Goal: Task Accomplishment & Management: Manage account settings

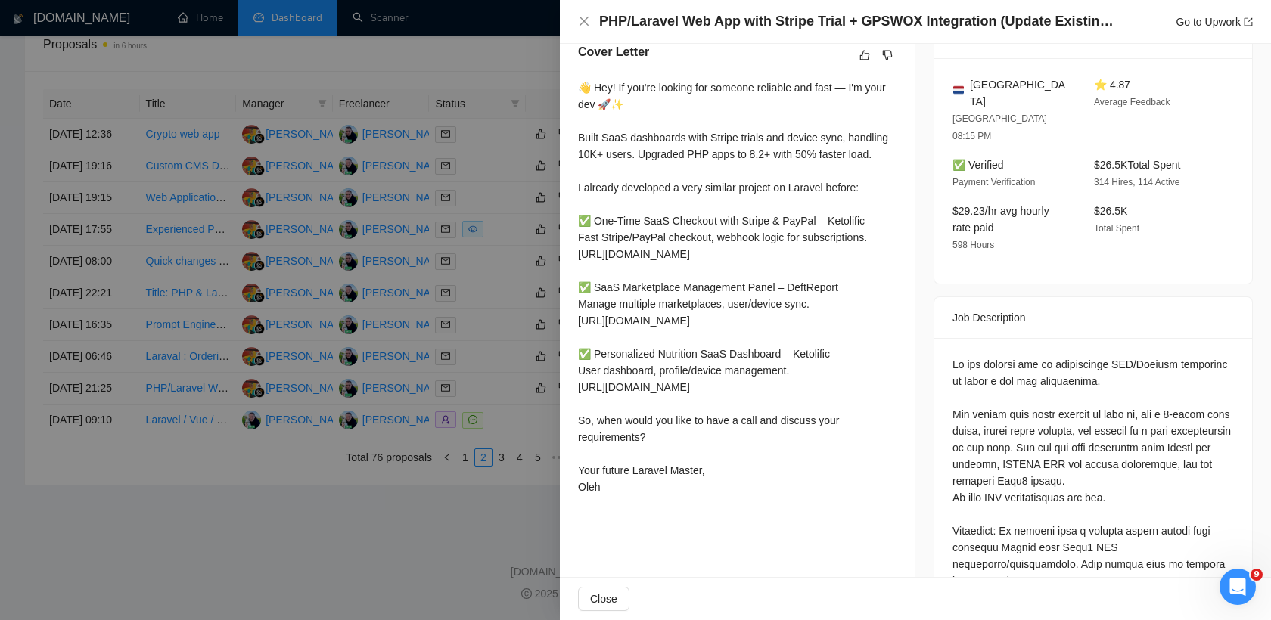
scroll to position [386, 0]
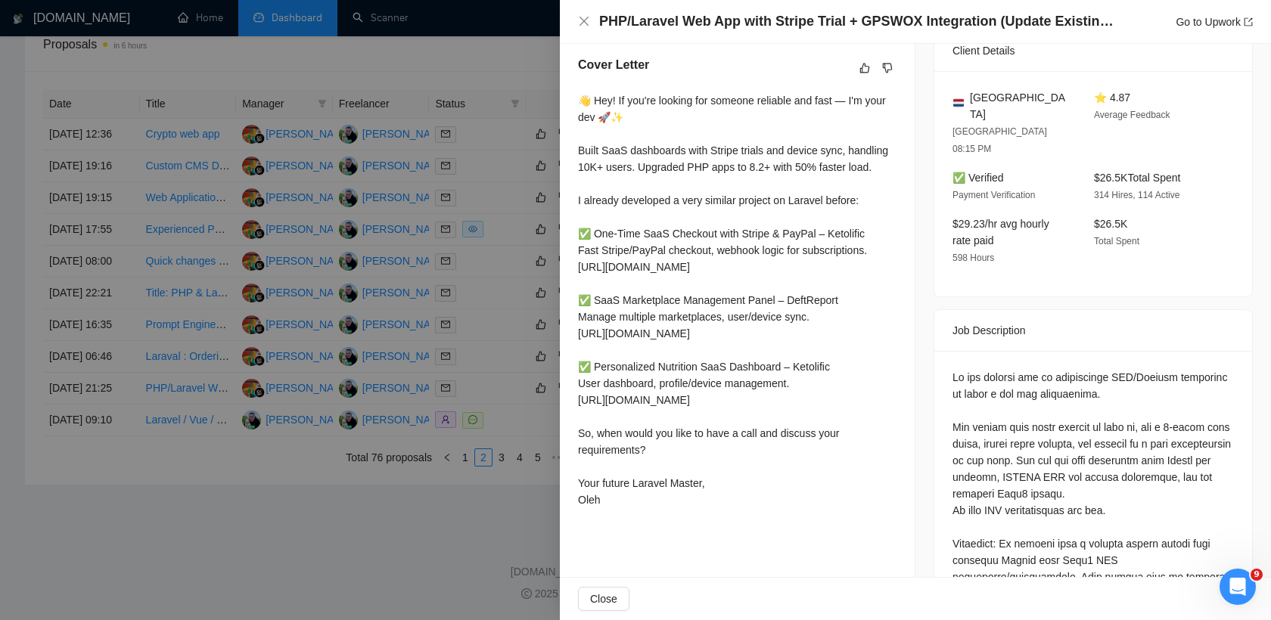
click at [505, 303] on div at bounding box center [635, 310] width 1271 height 620
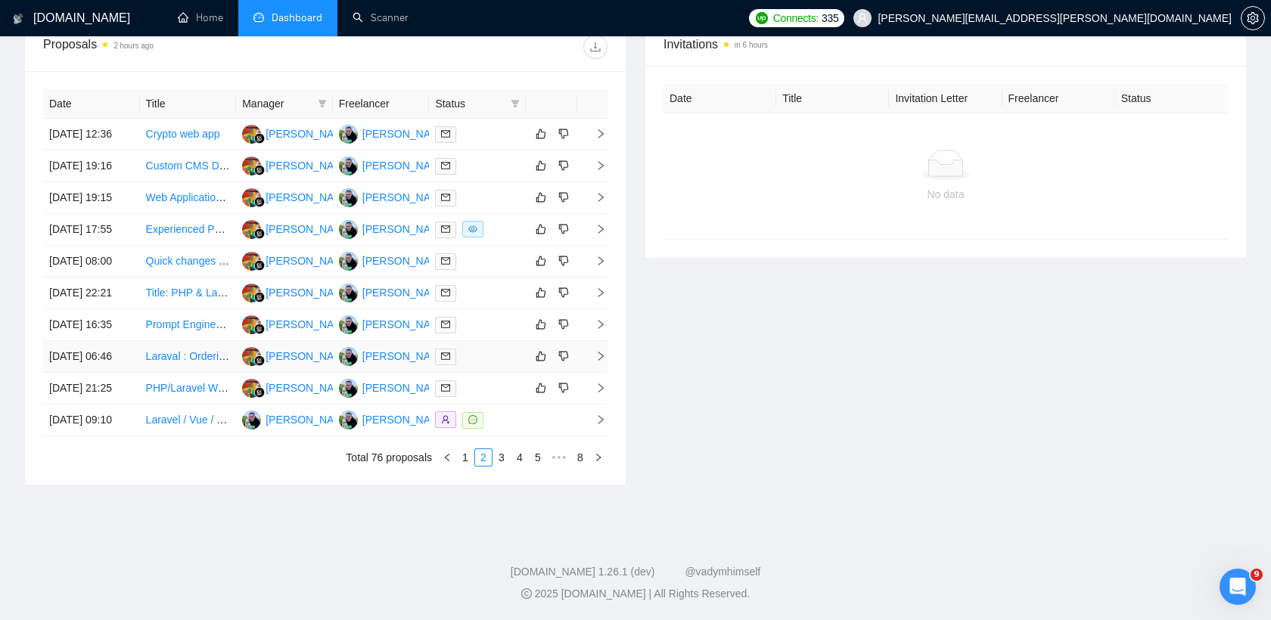
click at [489, 348] on div at bounding box center [477, 356] width 85 height 17
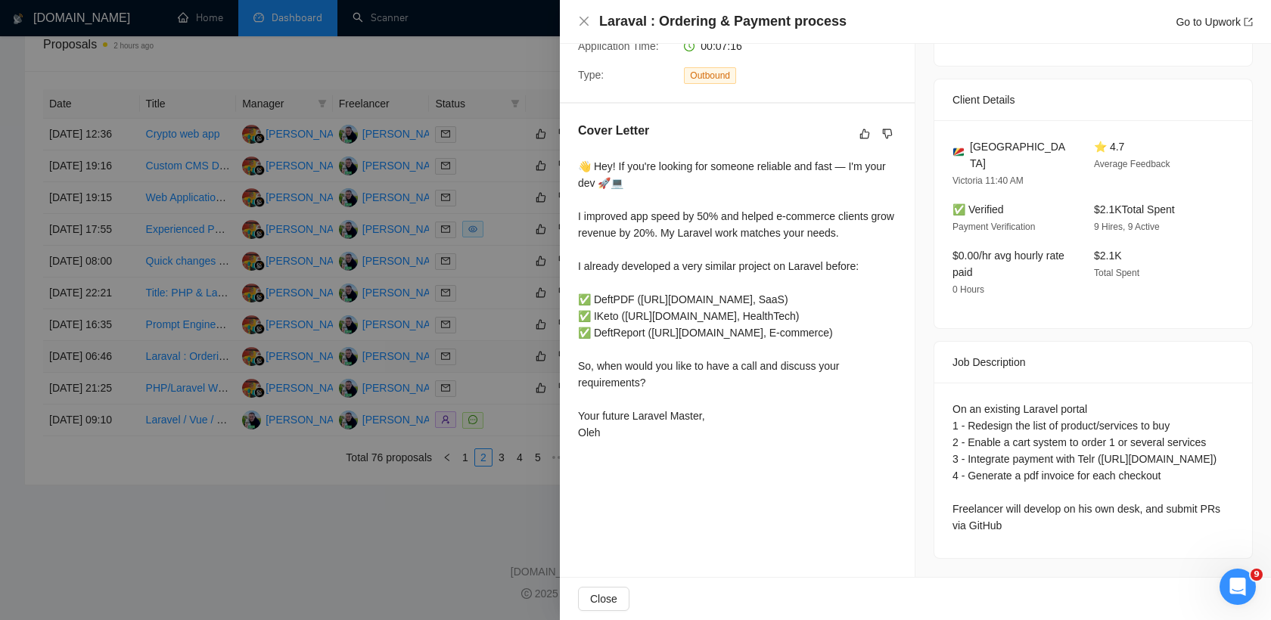
scroll to position [334, 0]
click at [484, 227] on div at bounding box center [635, 310] width 1271 height 620
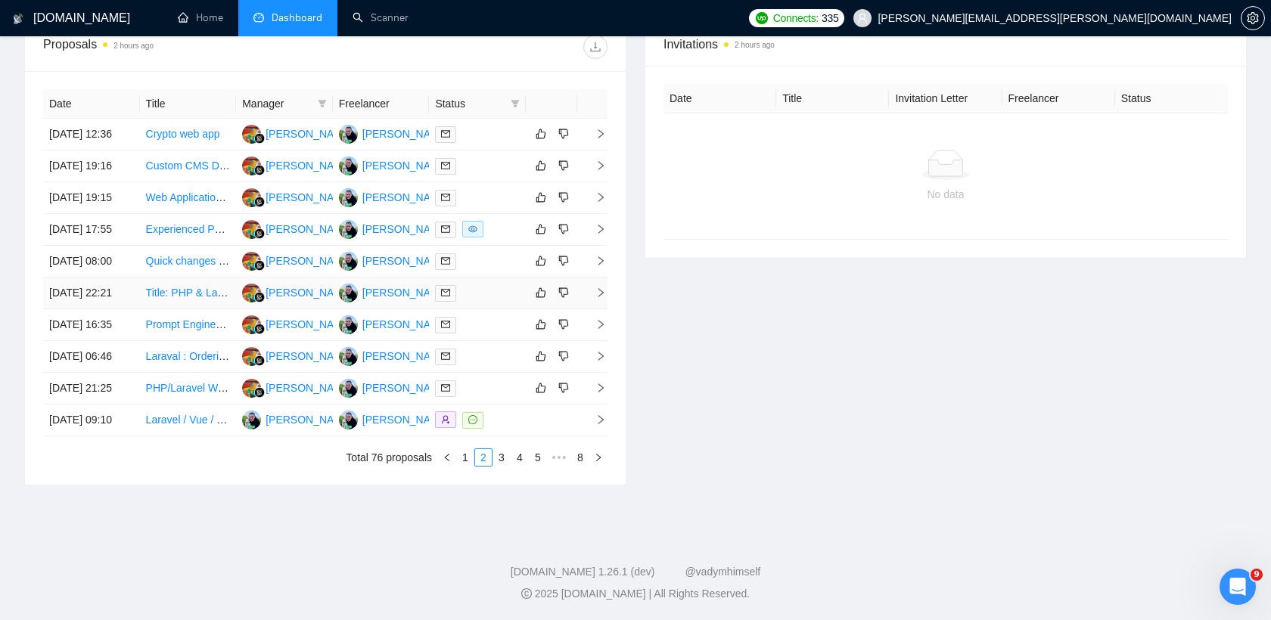
scroll to position [720, 0]
click at [497, 246] on td at bounding box center [477, 262] width 97 height 32
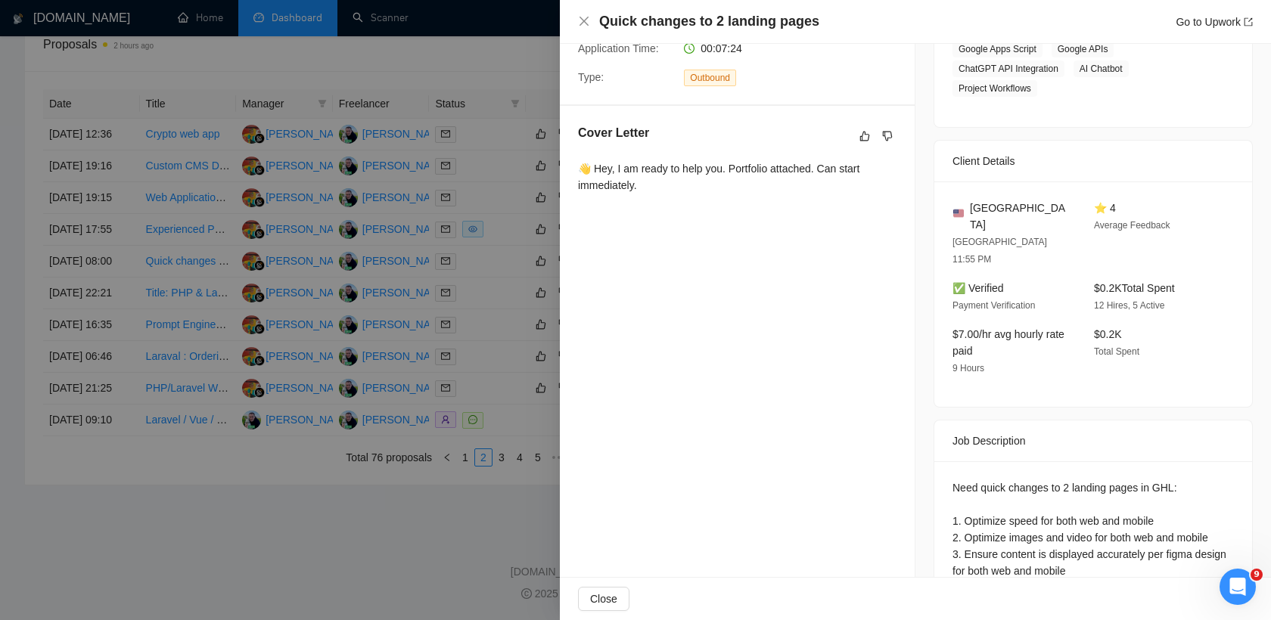
click at [476, 237] on div at bounding box center [635, 310] width 1271 height 620
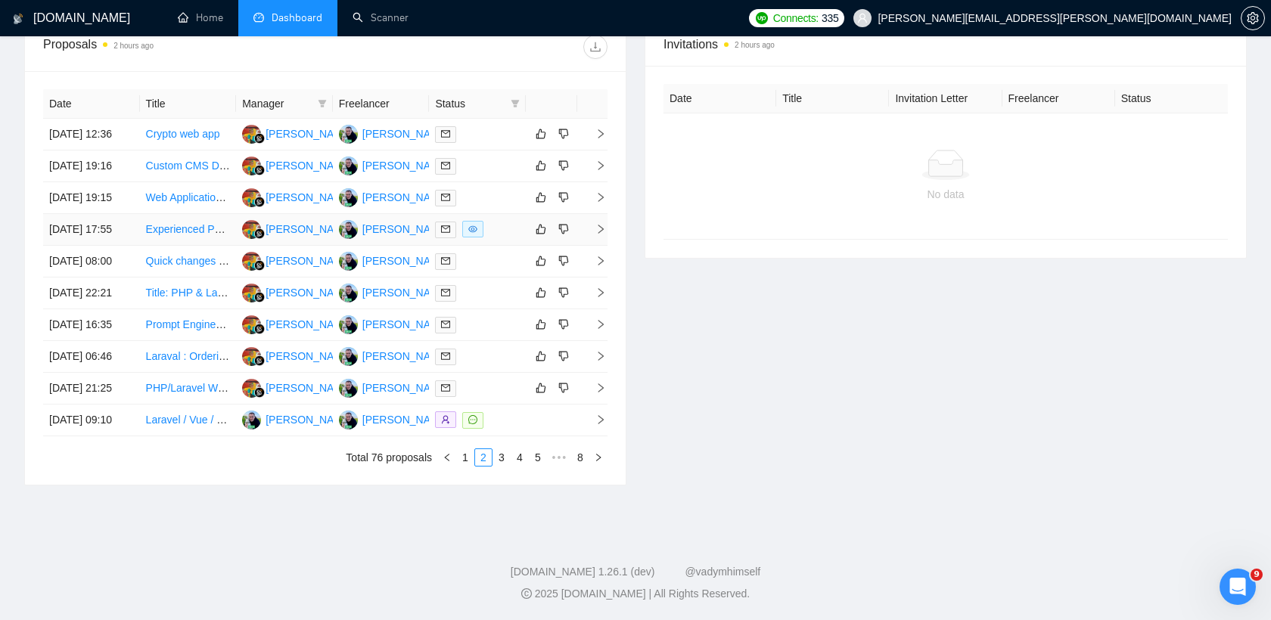
click at [494, 221] on div at bounding box center [477, 229] width 85 height 17
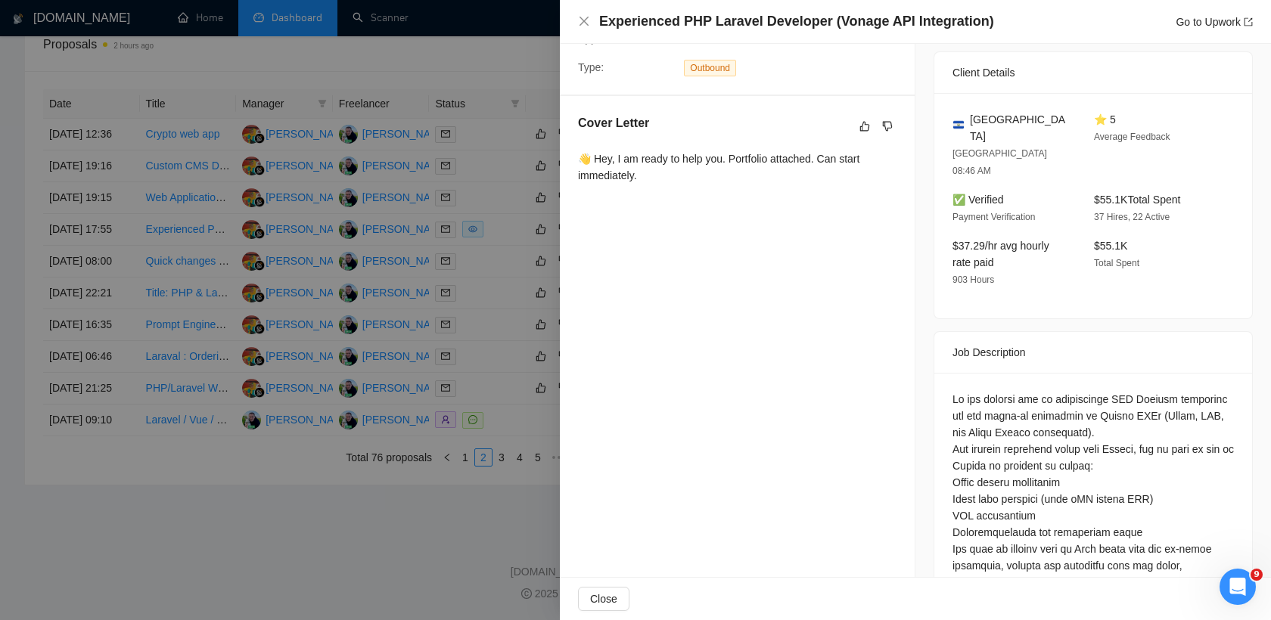
scroll to position [350, 0]
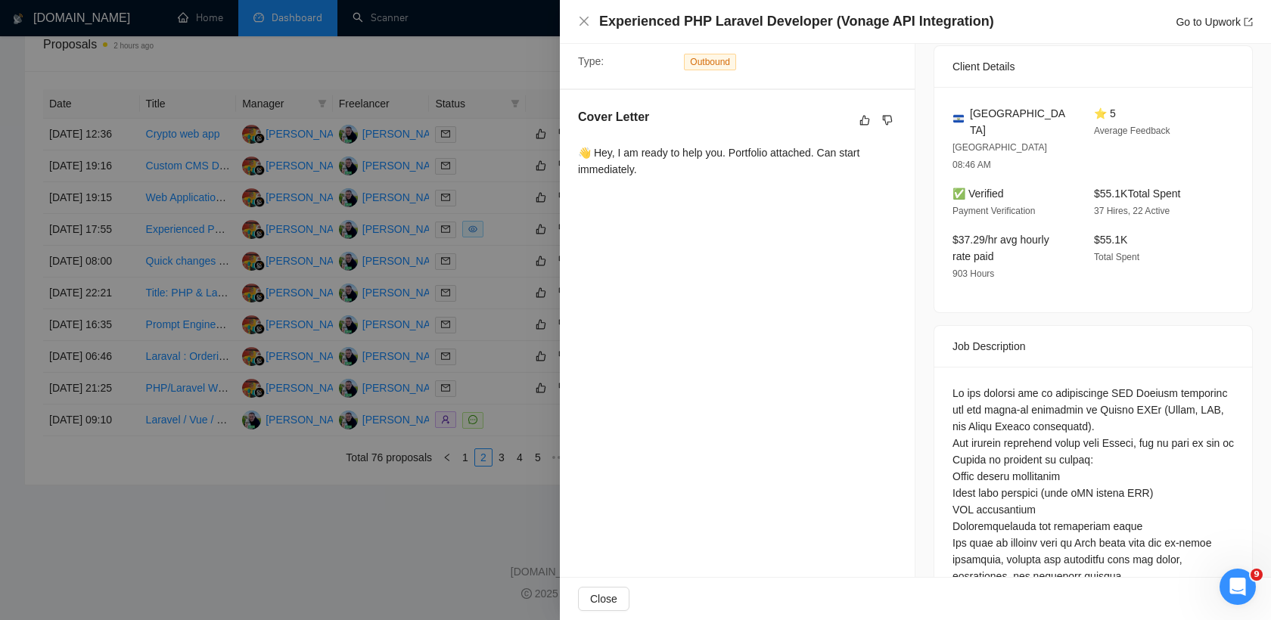
click at [510, 244] on div at bounding box center [635, 310] width 1271 height 620
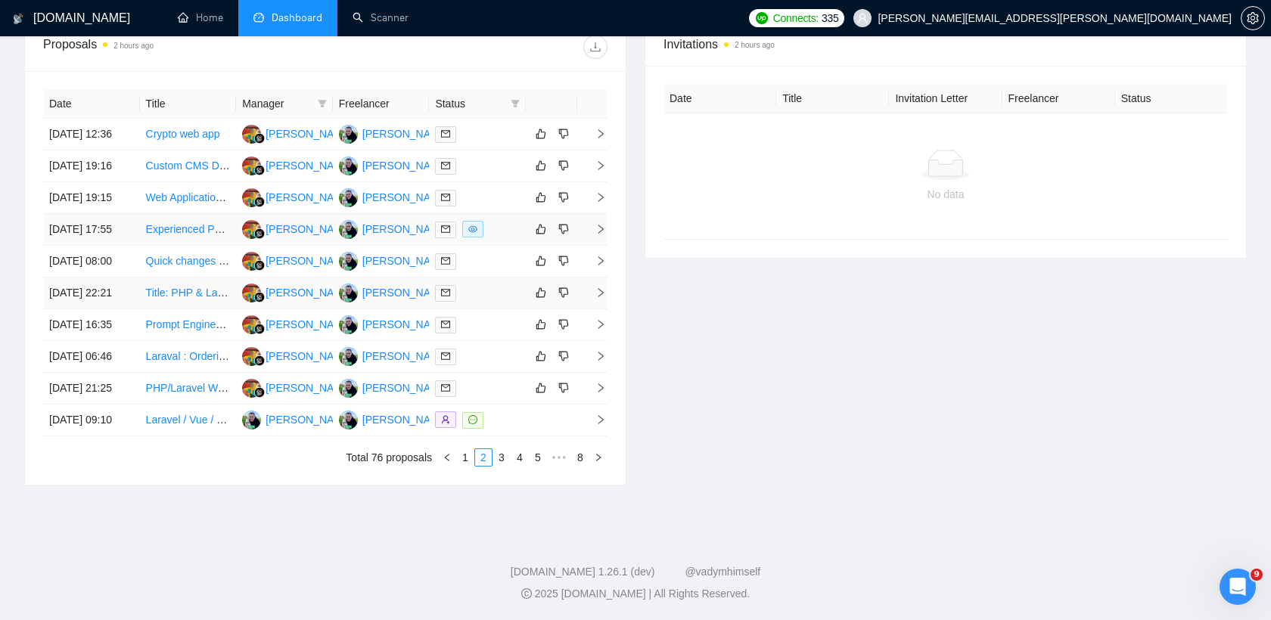
scroll to position [660, 0]
click at [495, 182] on td at bounding box center [477, 198] width 97 height 32
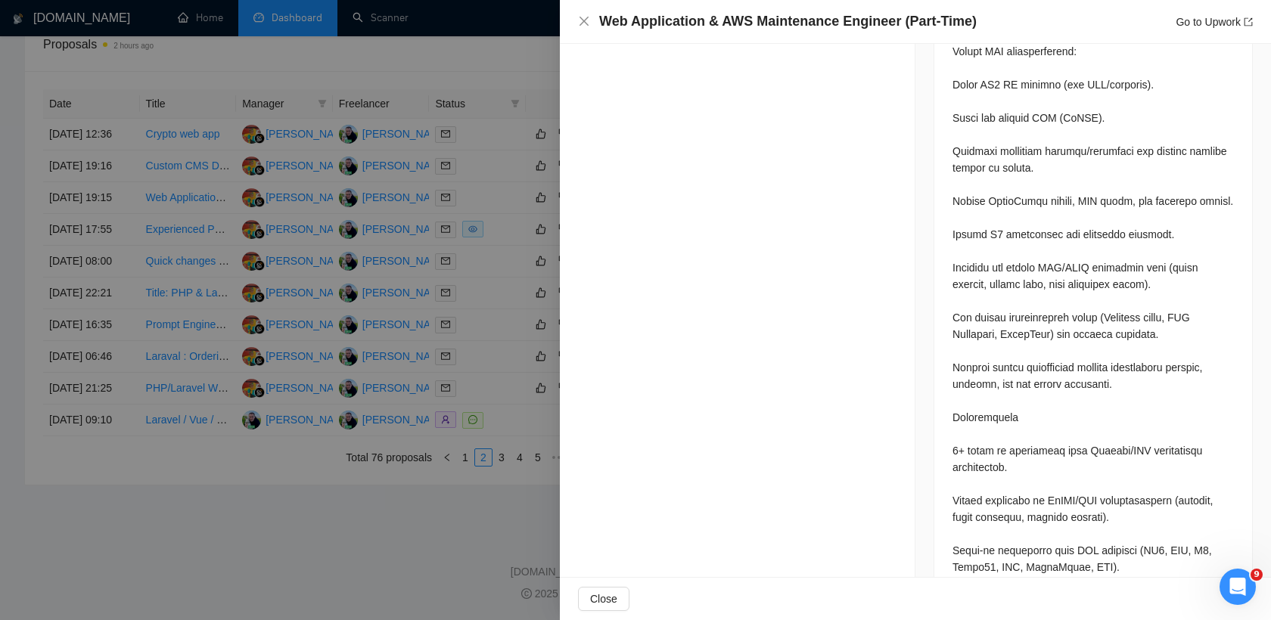
scroll to position [1134, 0]
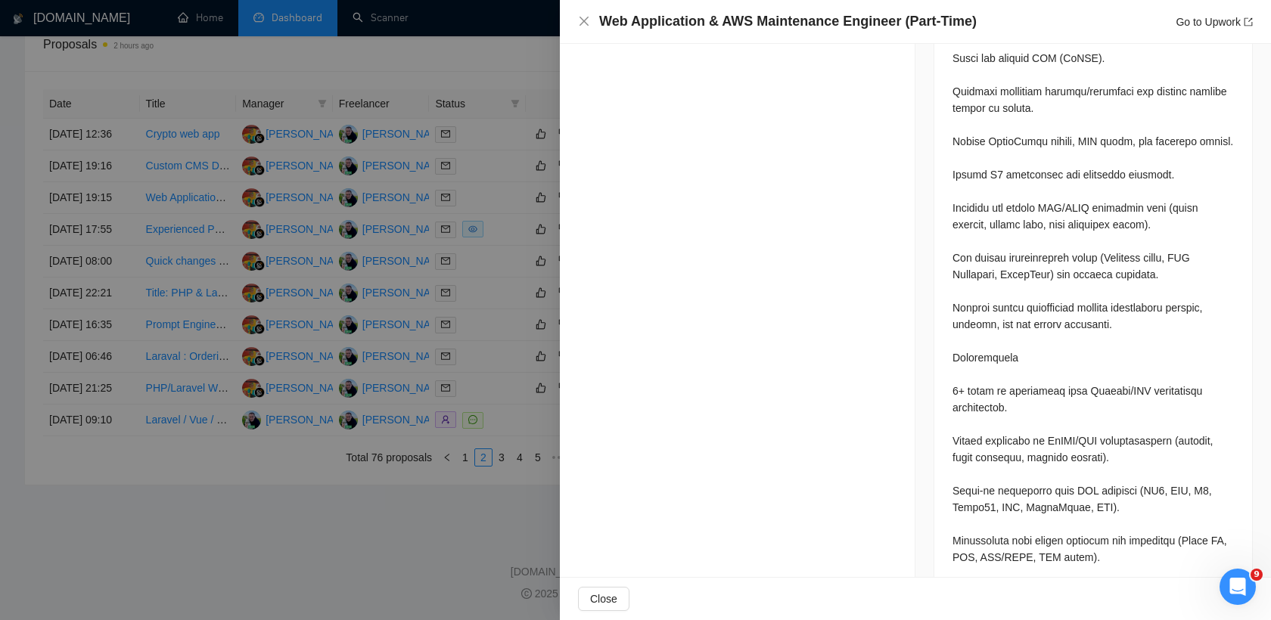
click at [361, 273] on div at bounding box center [635, 310] width 1271 height 620
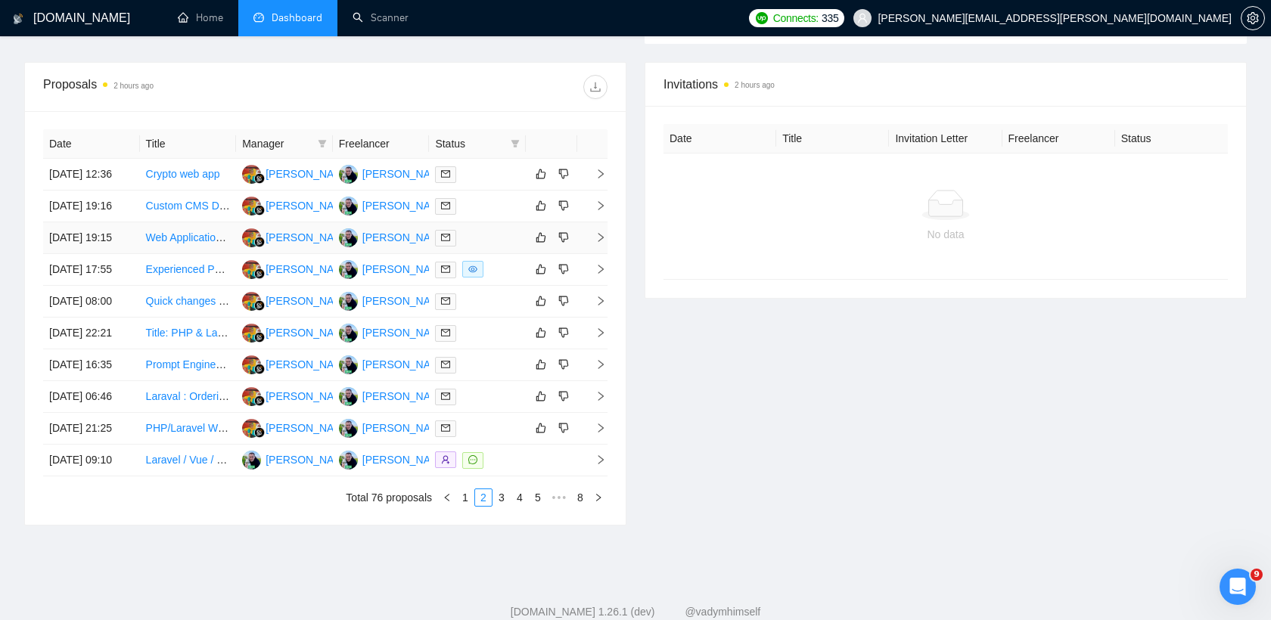
scroll to position [548, 0]
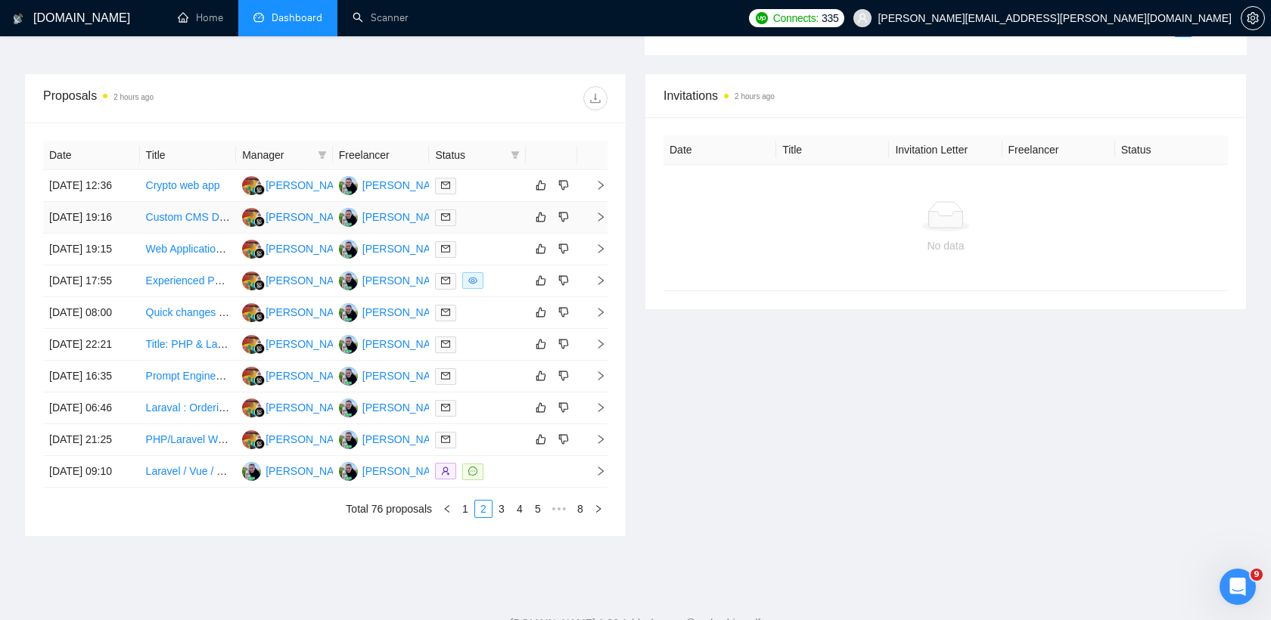
click at [505, 226] on div at bounding box center [477, 217] width 85 height 17
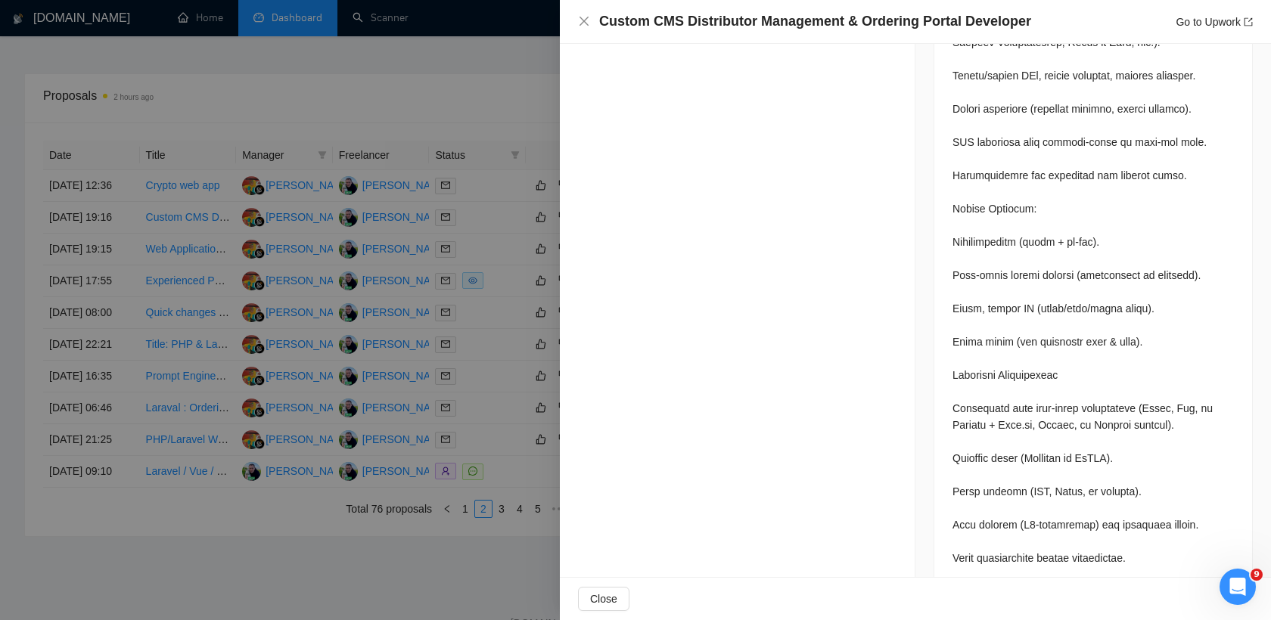
click at [509, 310] on div at bounding box center [635, 310] width 1271 height 620
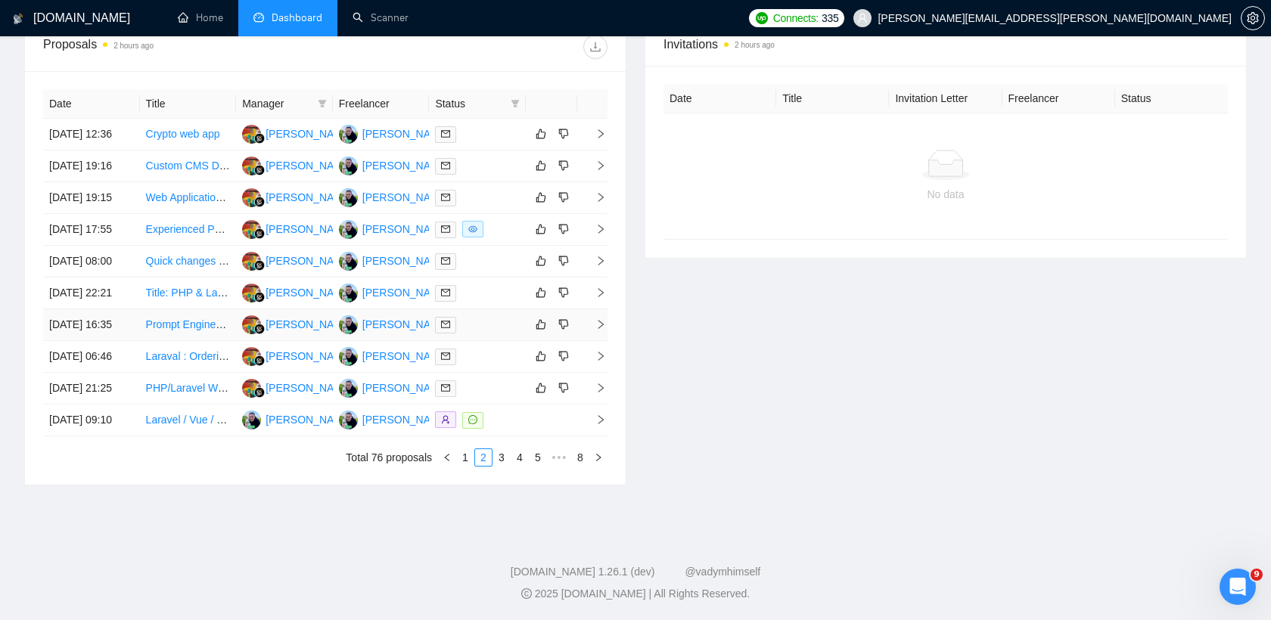
scroll to position [743, 0]
click at [503, 446] on div "Date Title Manager Freelancer Status 16 Sep, 2025 12:36 Crypto web app Ida Hami…" at bounding box center [325, 277] width 564 height 377
click at [504, 455] on link "3" at bounding box center [501, 457] width 17 height 17
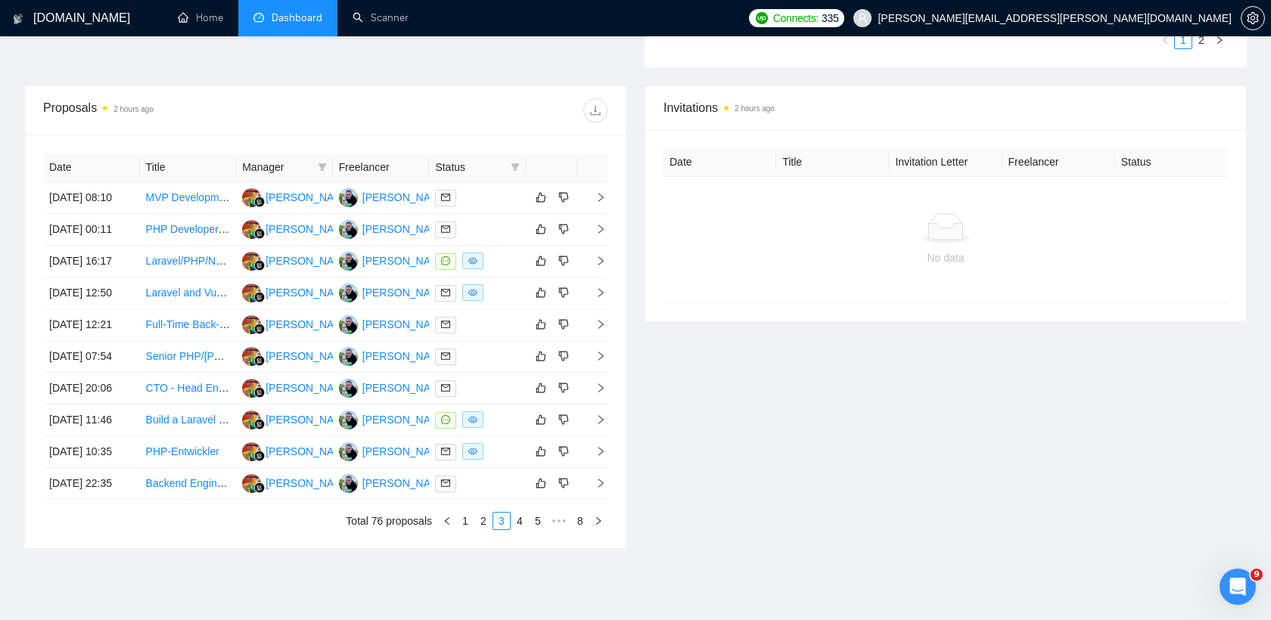
scroll to position [464, 0]
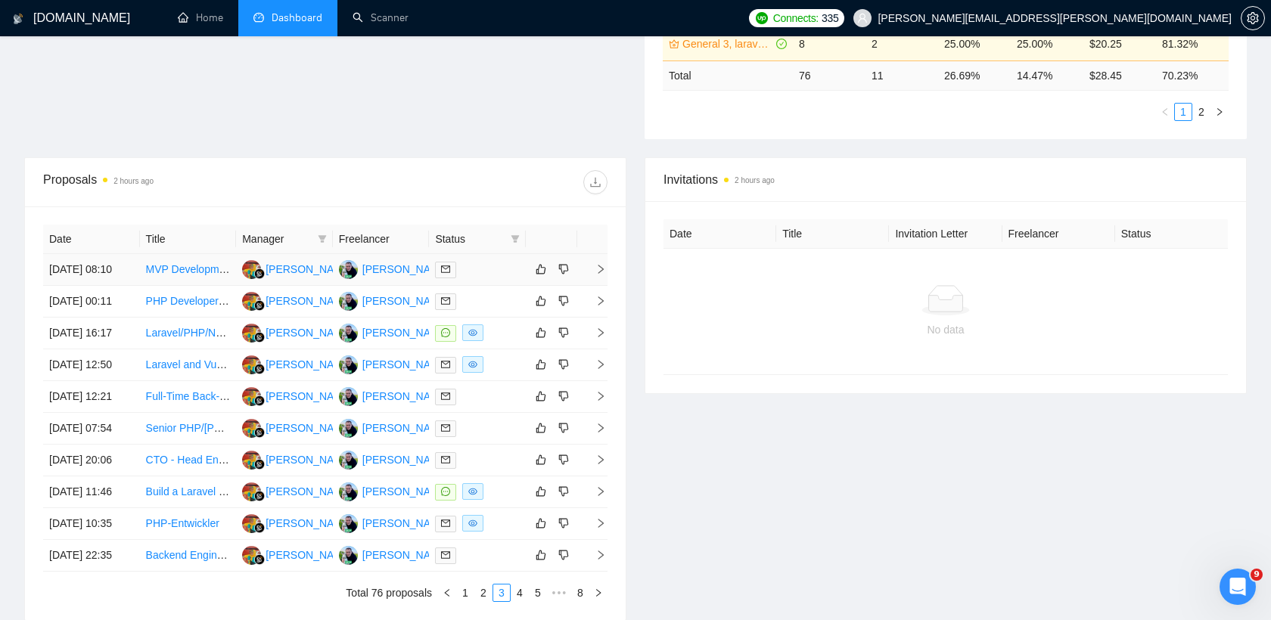
click at [495, 285] on td at bounding box center [477, 270] width 97 height 32
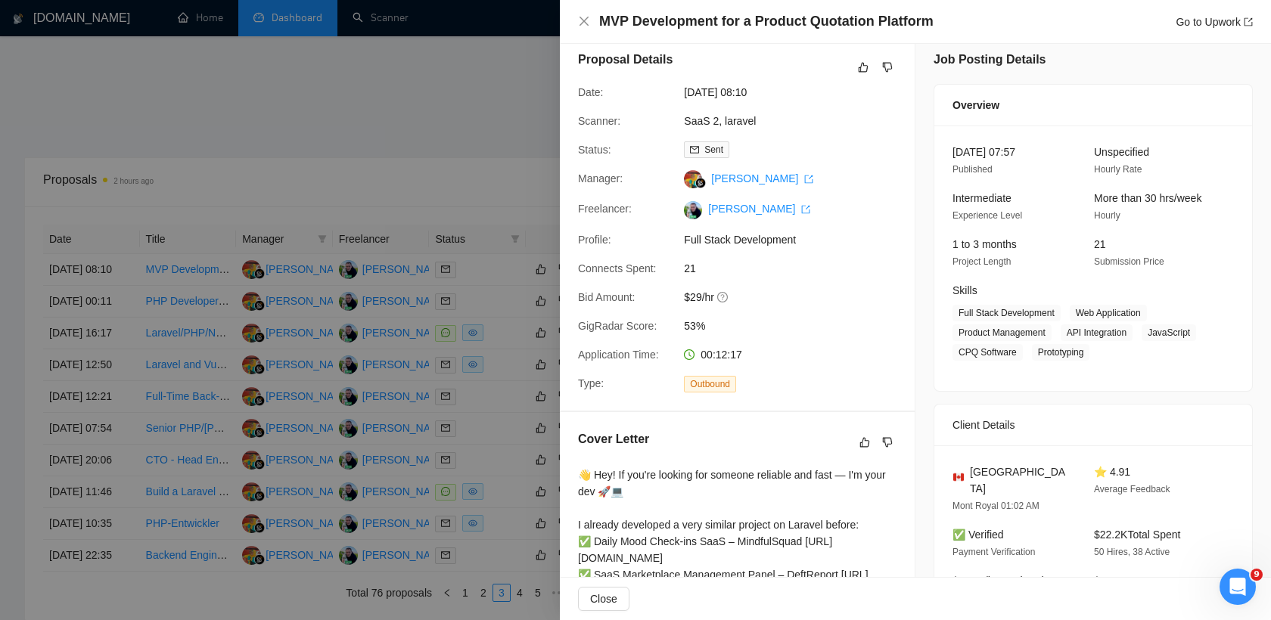
scroll to position [8, 0]
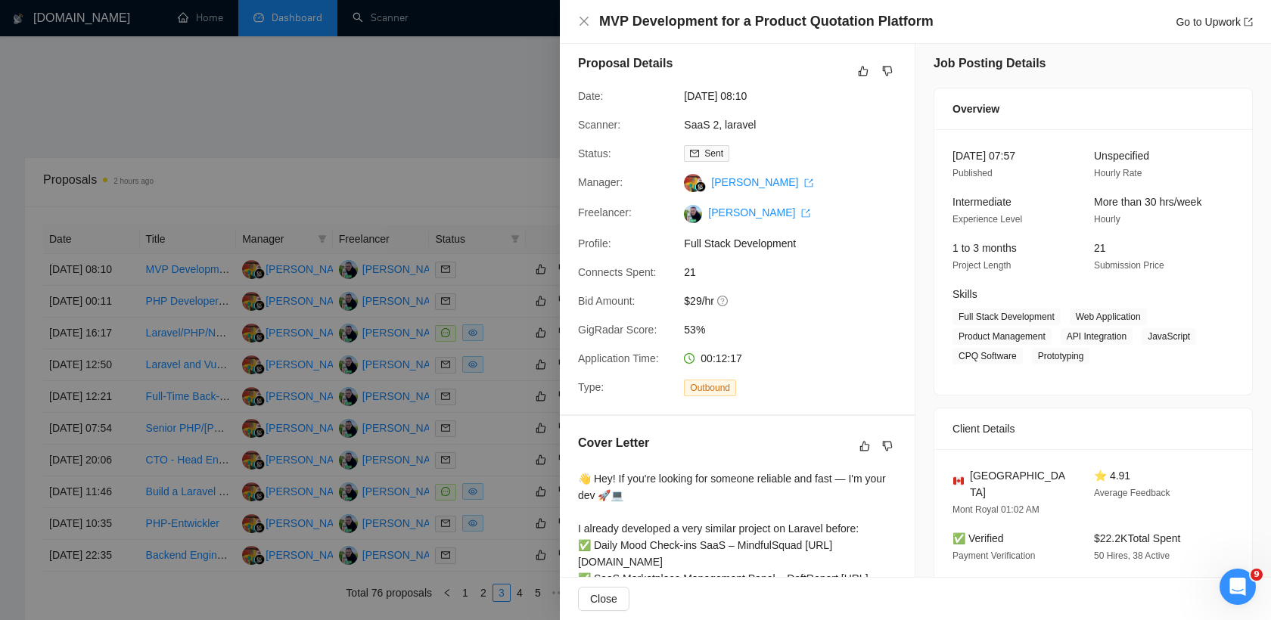
click at [475, 117] on div at bounding box center [635, 310] width 1271 height 620
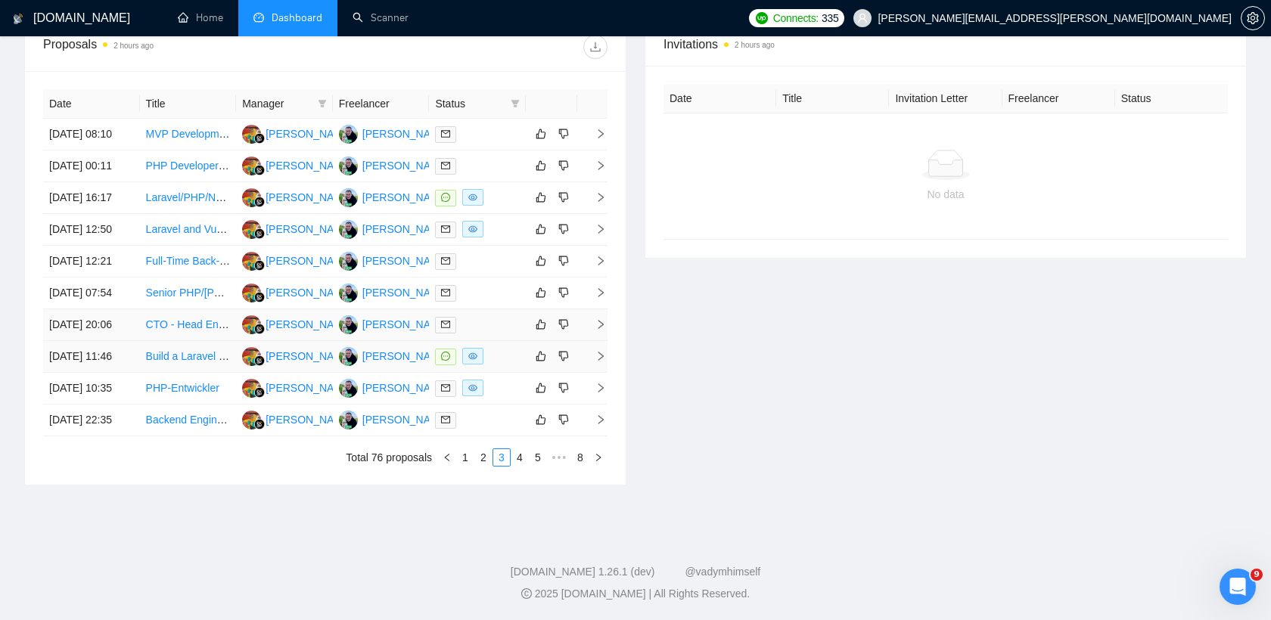
scroll to position [743, 0]
click at [488, 455] on link "2" at bounding box center [483, 457] width 17 height 17
click at [464, 466] on link "1" at bounding box center [465, 457] width 17 height 17
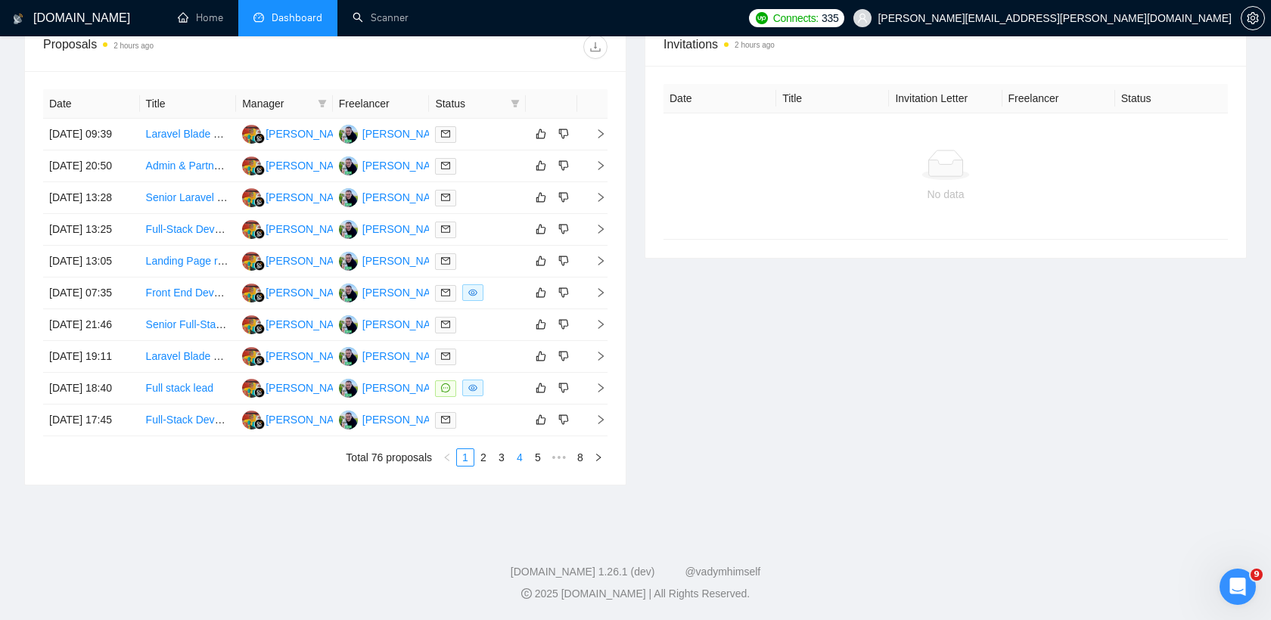
click at [518, 458] on link "4" at bounding box center [519, 457] width 17 height 17
click at [520, 466] on link "5" at bounding box center [519, 457] width 17 height 17
click at [542, 466] on link "6" at bounding box center [544, 457] width 17 height 17
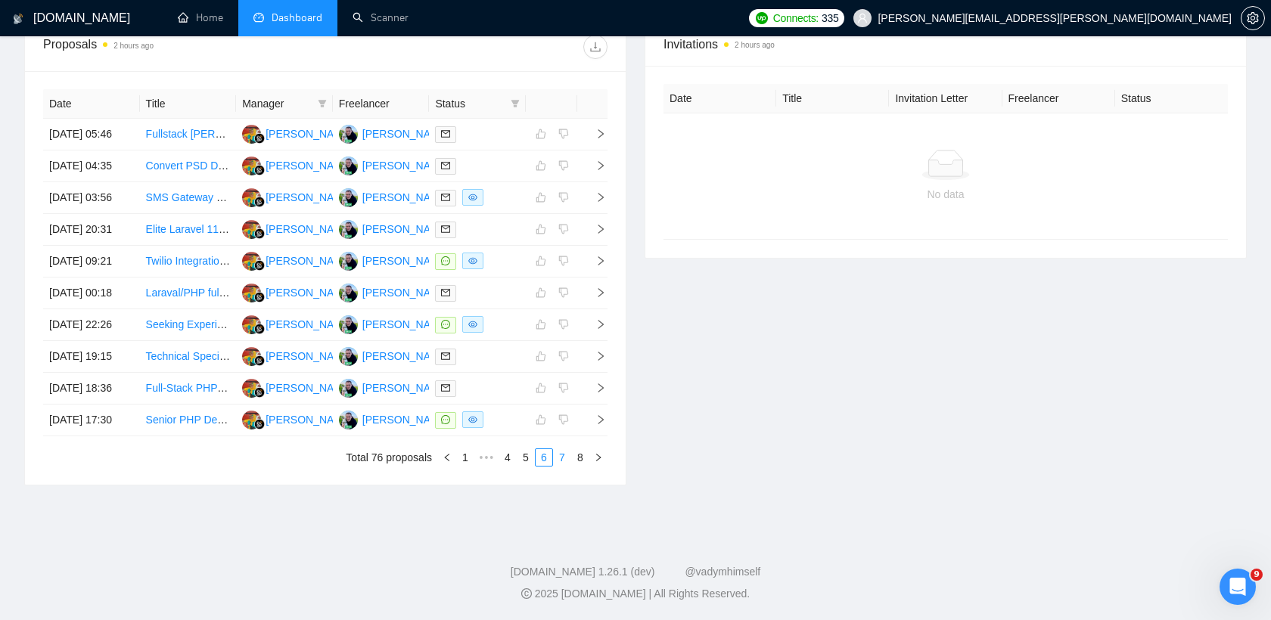
click at [559, 466] on link "7" at bounding box center [562, 457] width 17 height 17
click at [580, 466] on link "8" at bounding box center [580, 457] width 17 height 17
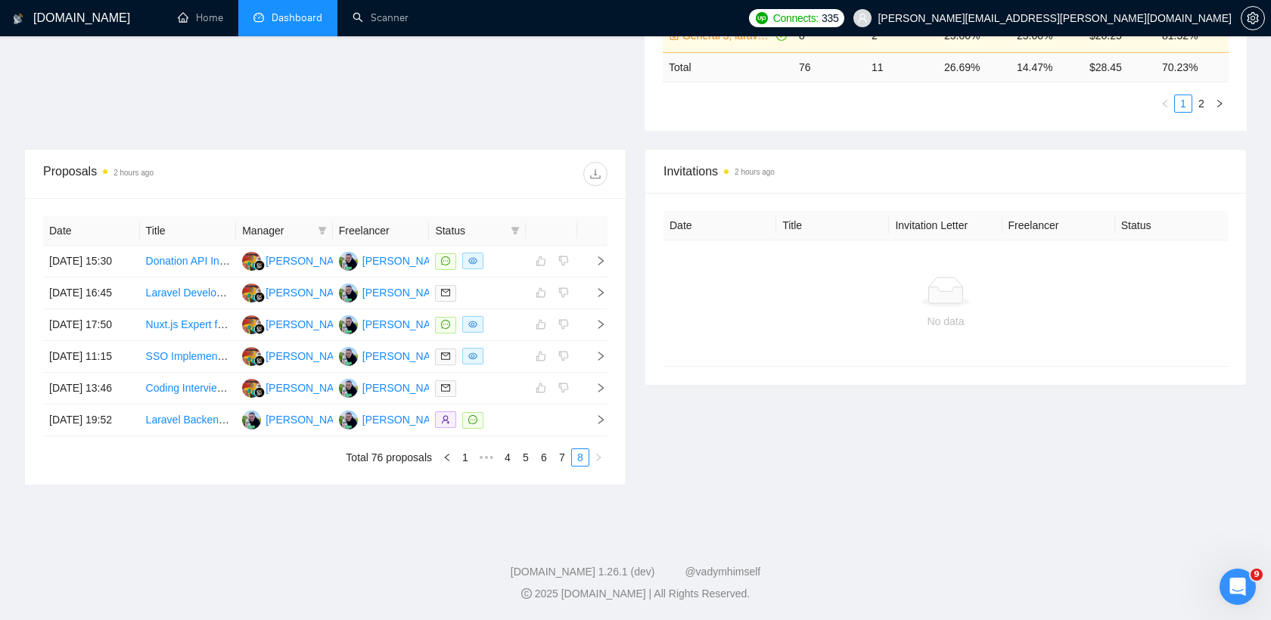
scroll to position [502, 0]
click at [502, 321] on td at bounding box center [477, 325] width 97 height 32
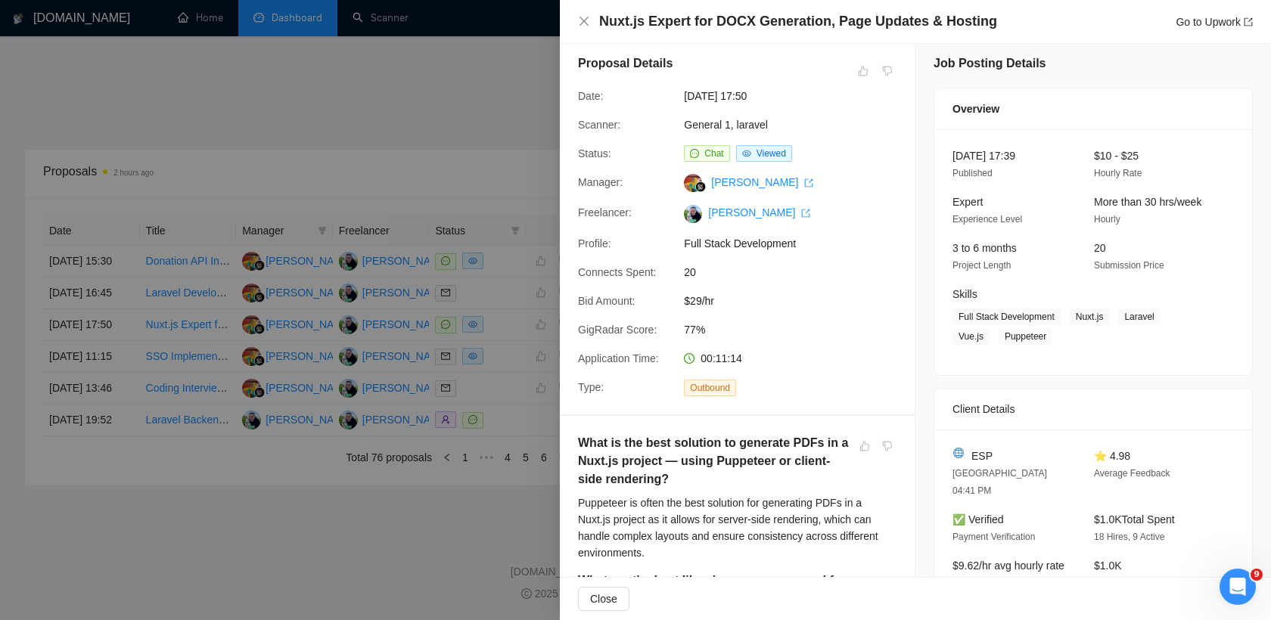
click at [504, 323] on div at bounding box center [635, 310] width 1271 height 620
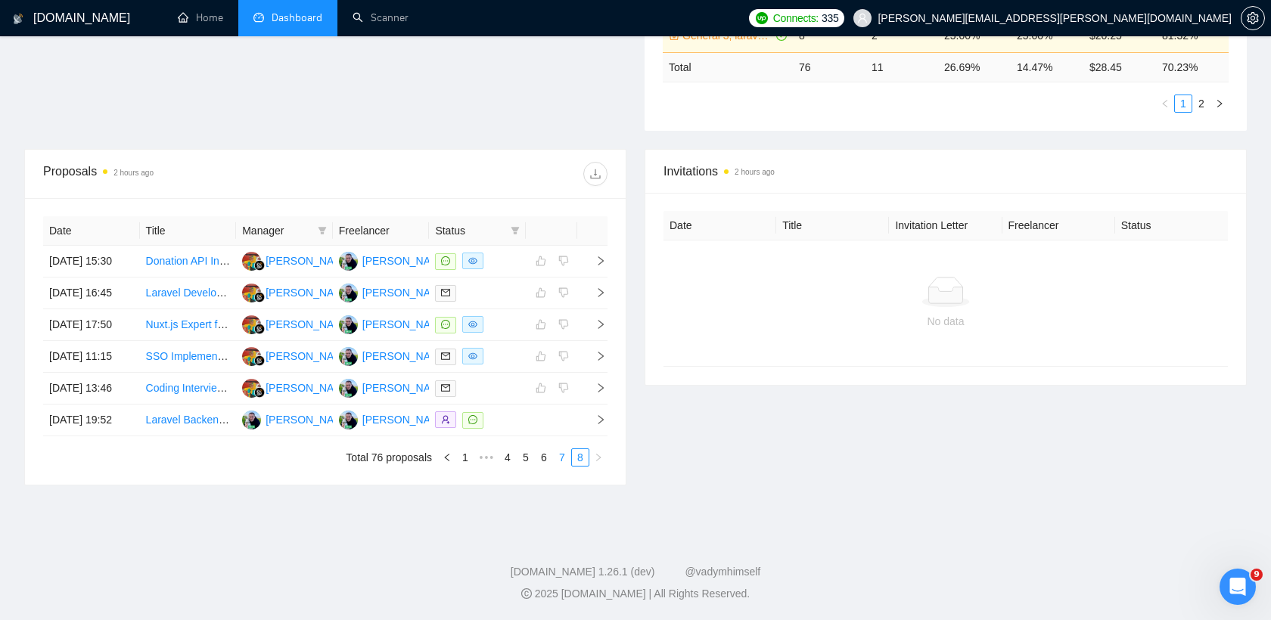
click at [557, 466] on link "7" at bounding box center [562, 457] width 17 height 17
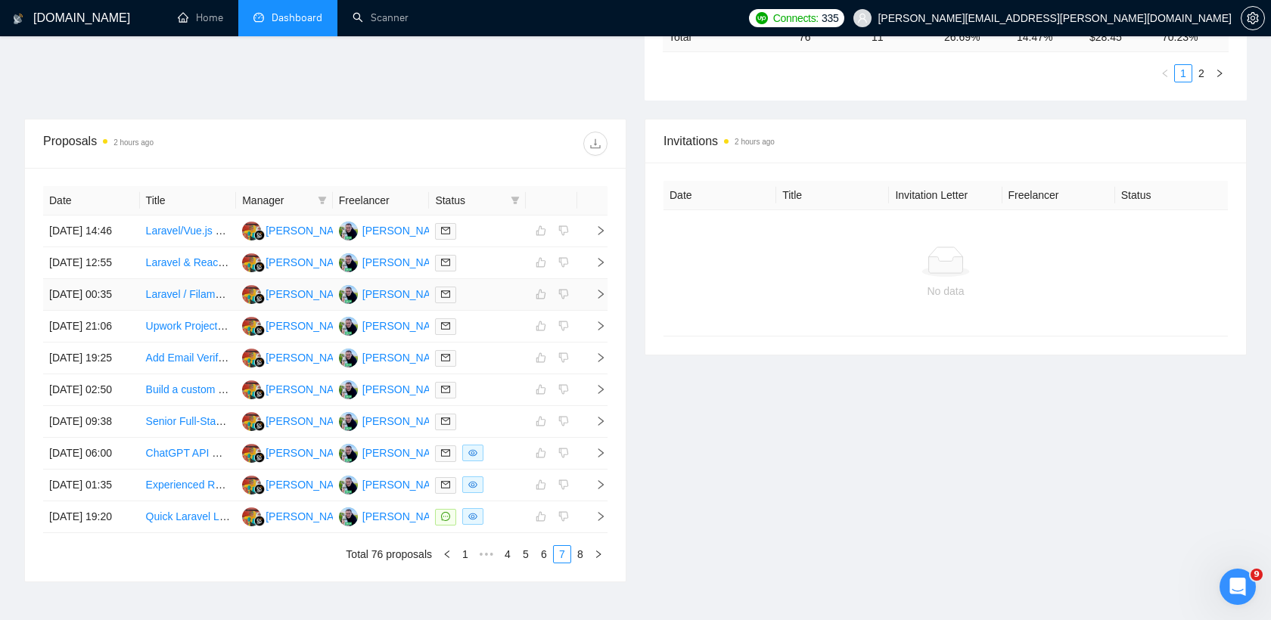
scroll to position [743, 0]
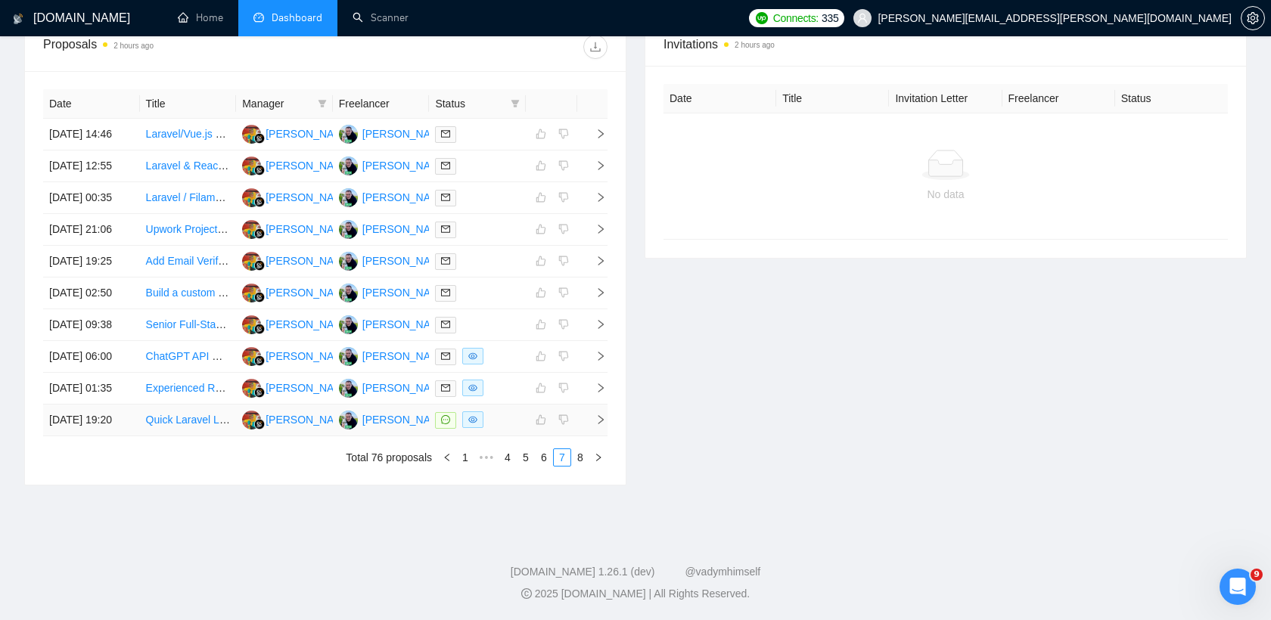
click at [489, 417] on div at bounding box center [477, 420] width 85 height 17
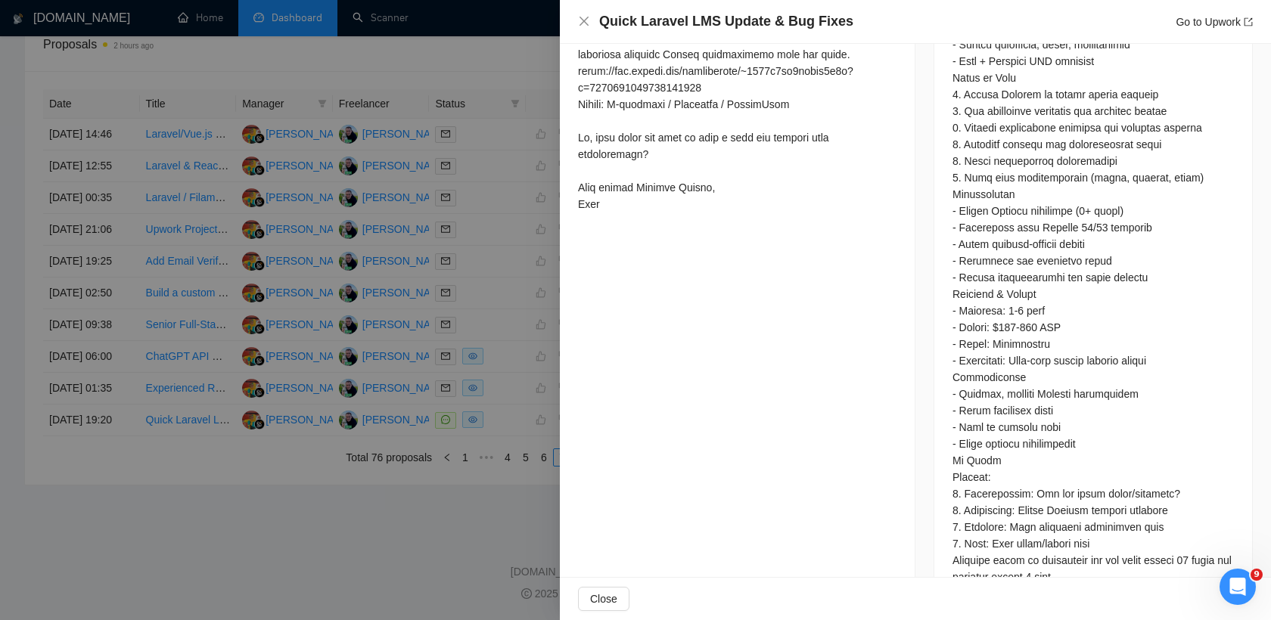
scroll to position [791, 0]
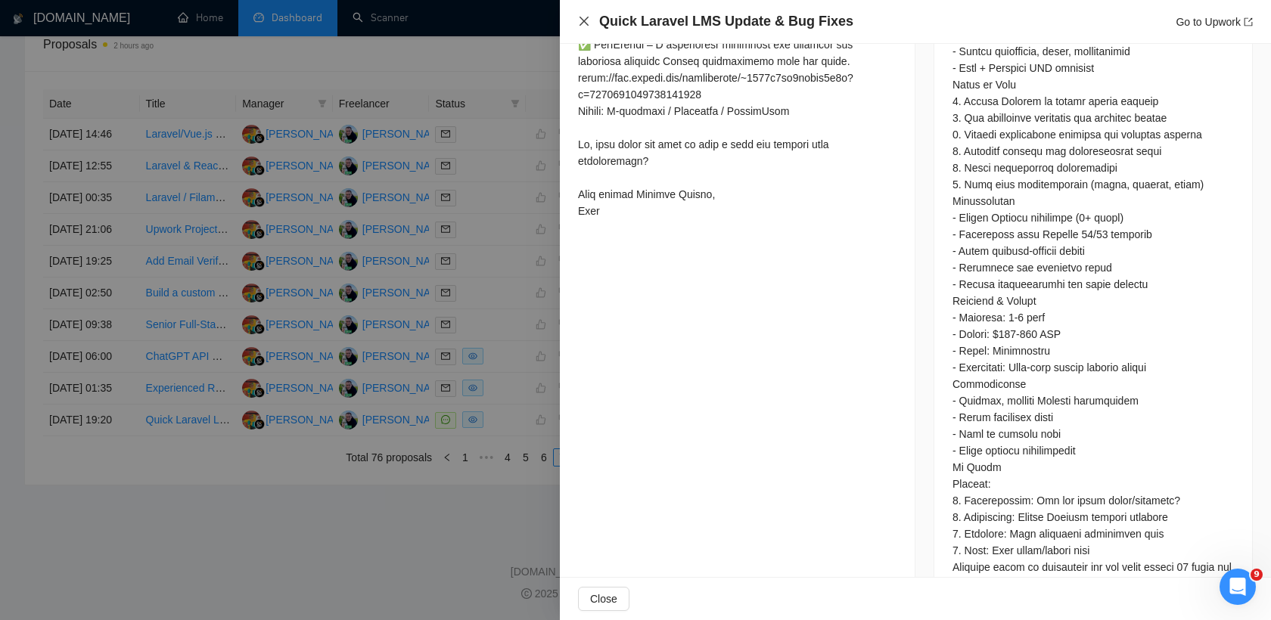
click at [585, 20] on icon "close" at bounding box center [583, 21] width 9 height 9
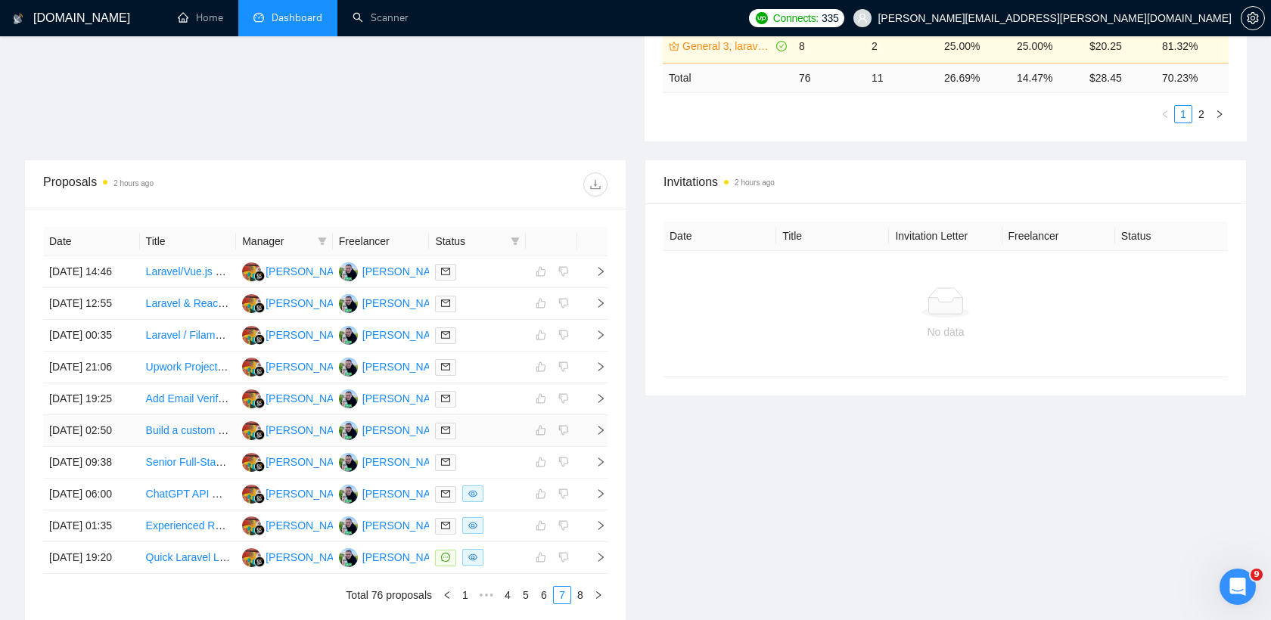
scroll to position [0, 0]
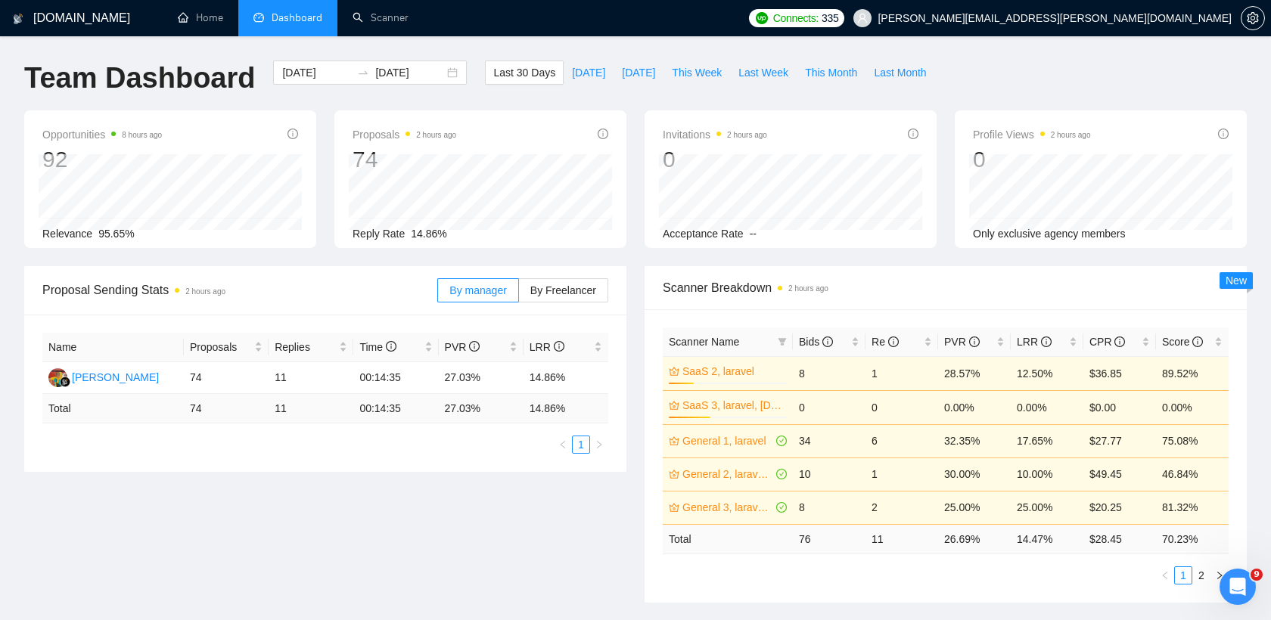
click at [648, 102] on div "Last 30 Days Today Yesterday This Week Last Week This Month Last Month" at bounding box center [709, 86] width 467 height 50
click at [785, 339] on icon "filter" at bounding box center [782, 342] width 8 height 8
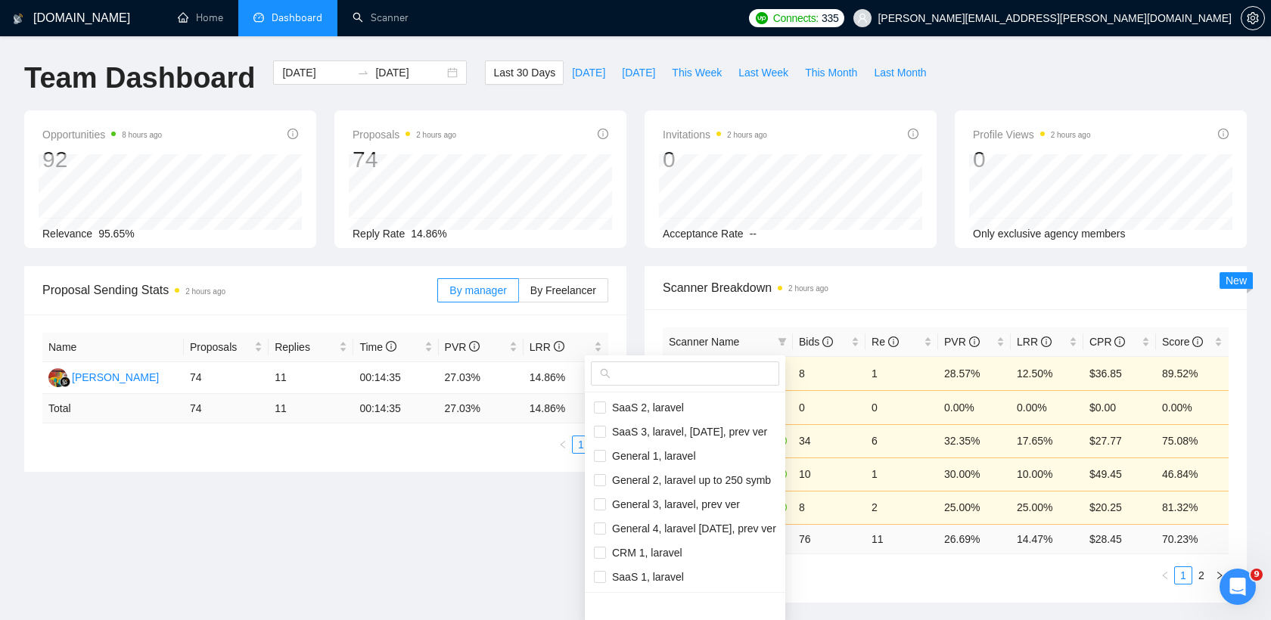
click at [818, 311] on div "Scanner Name Bids Re PVR LRR CPR Score SaaS 2, laravel 21% 8 1 28.57% 12.50% $3…" at bounding box center [945, 455] width 602 height 293
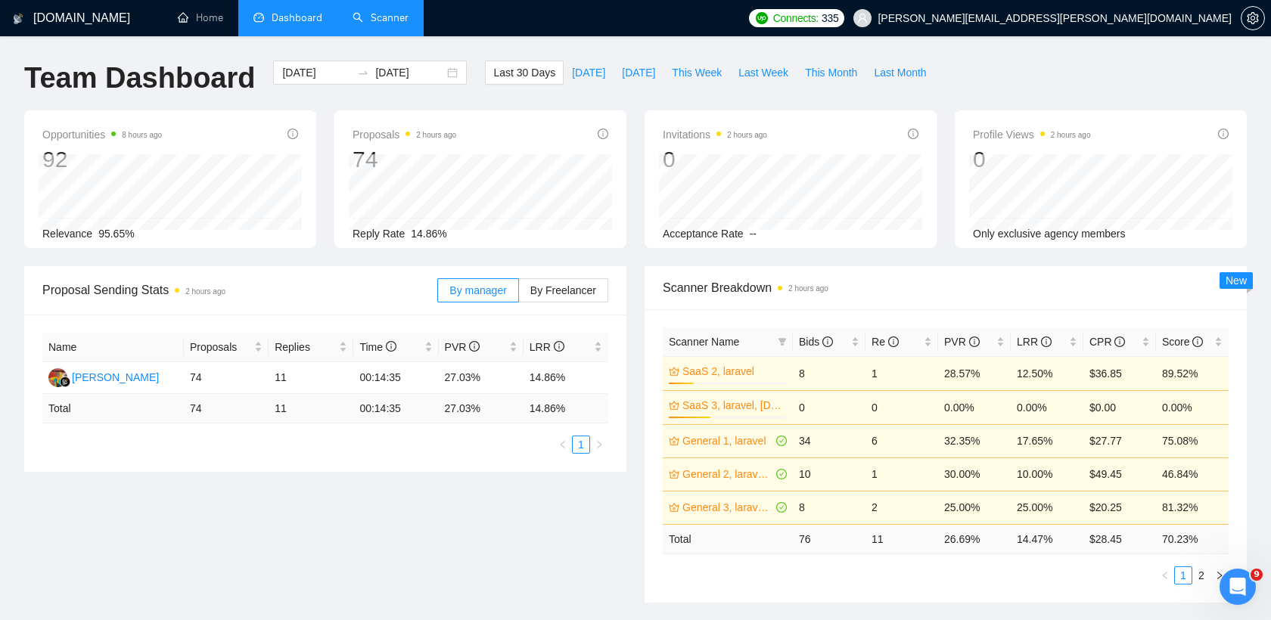
click at [371, 17] on link "Scanner" at bounding box center [380, 17] width 56 height 13
click at [207, 15] on link "Home" at bounding box center [200, 17] width 45 height 13
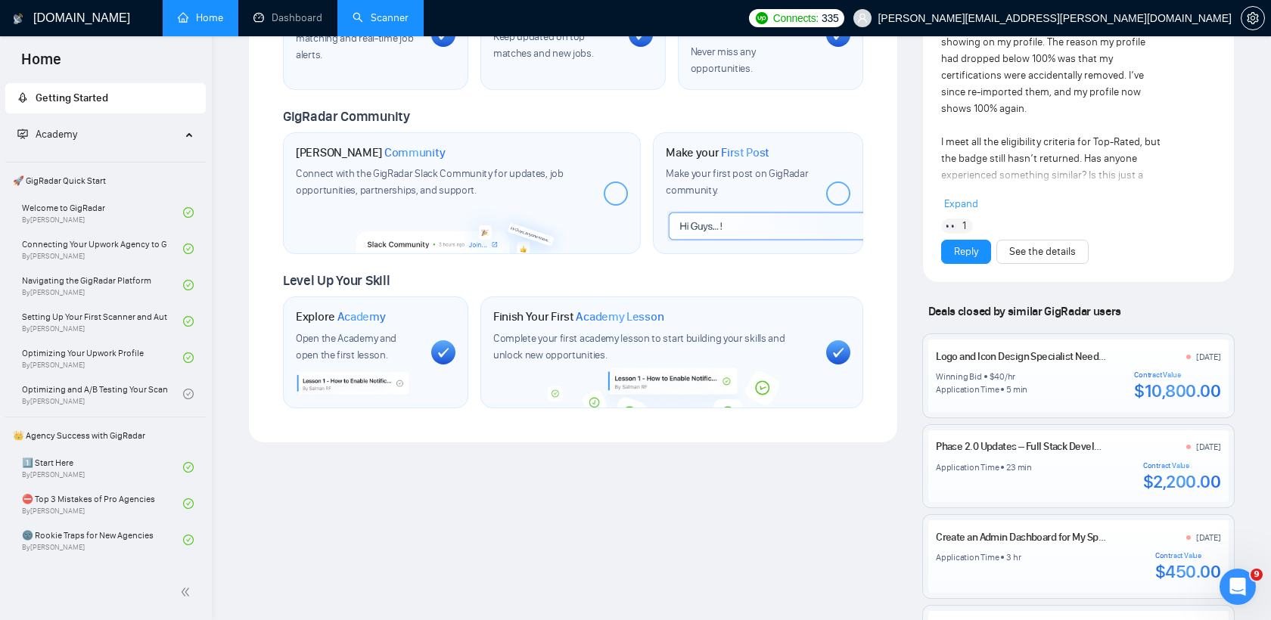
scroll to position [628, 0]
click at [1250, 15] on icon "setting" at bounding box center [1253, 18] width 12 height 12
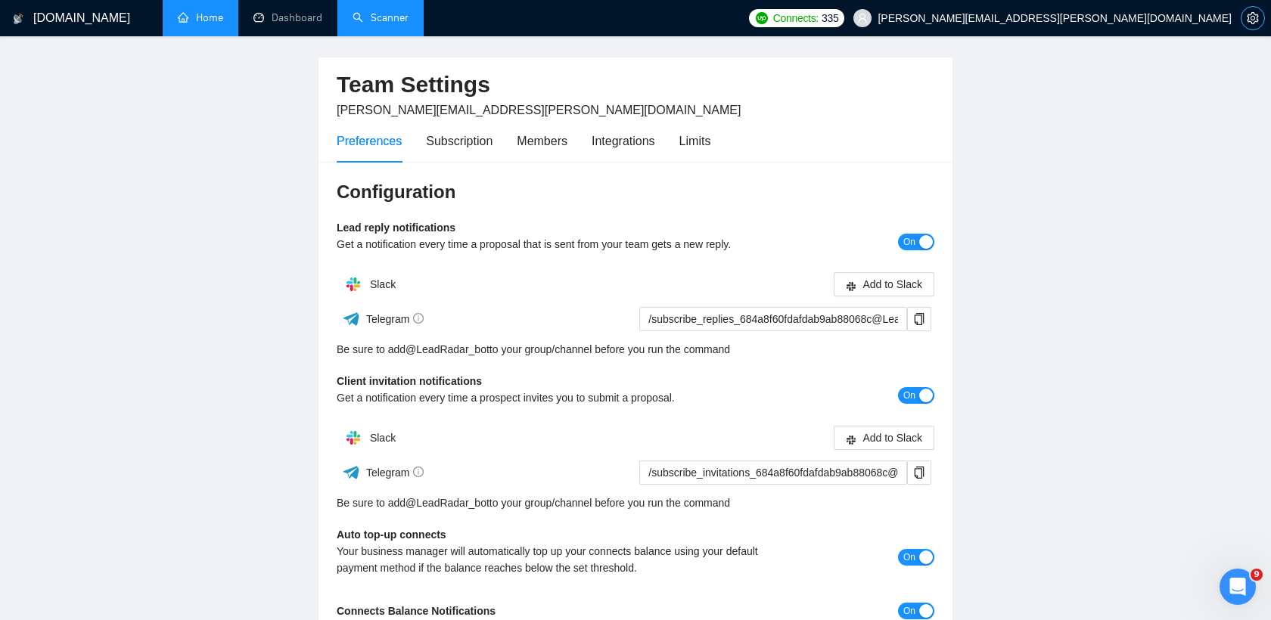
scroll to position [36, 0]
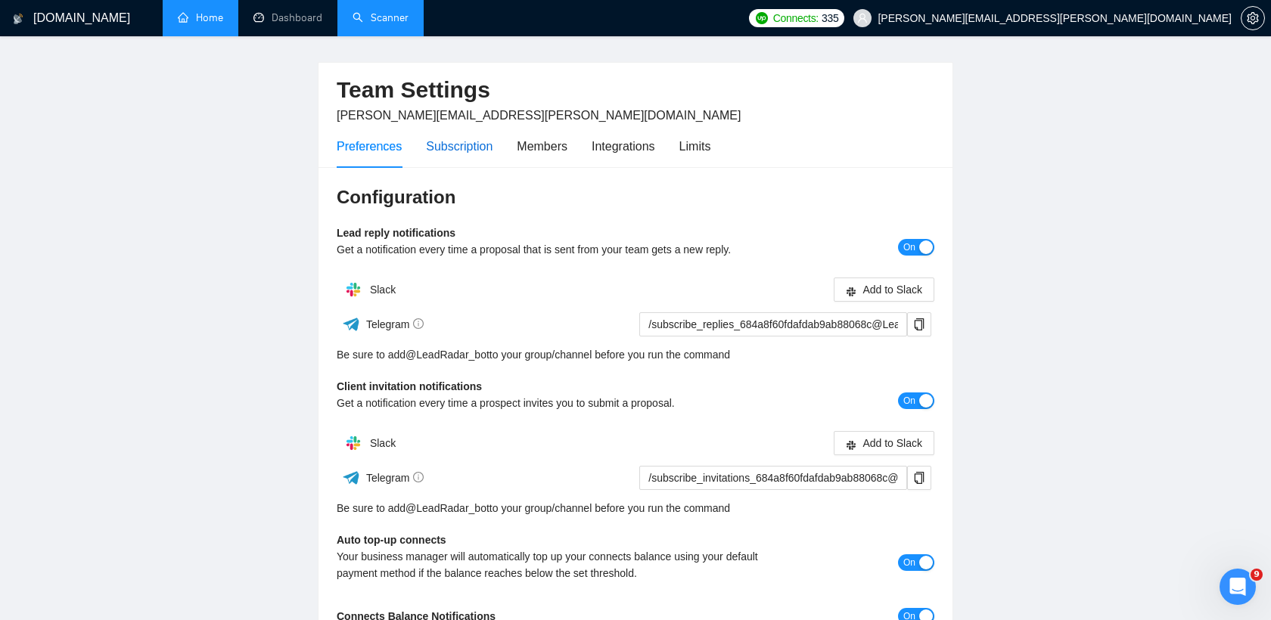
click at [464, 143] on div "Subscription" at bounding box center [459, 146] width 67 height 19
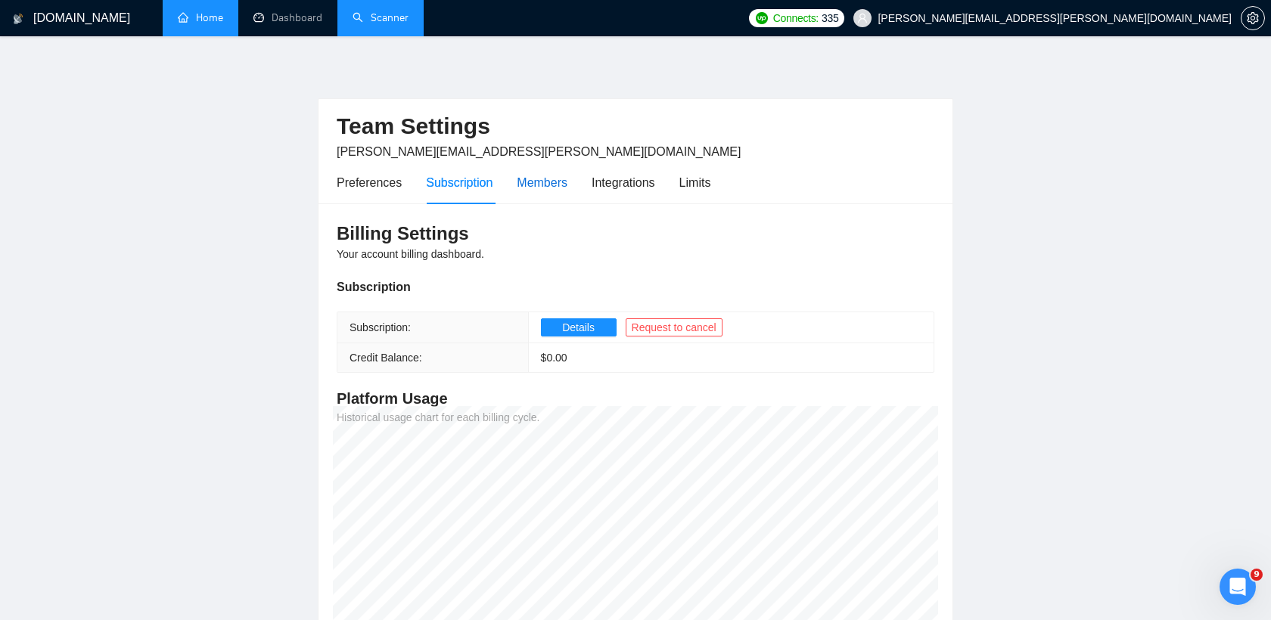
click at [552, 179] on div "Members" at bounding box center [542, 182] width 51 height 19
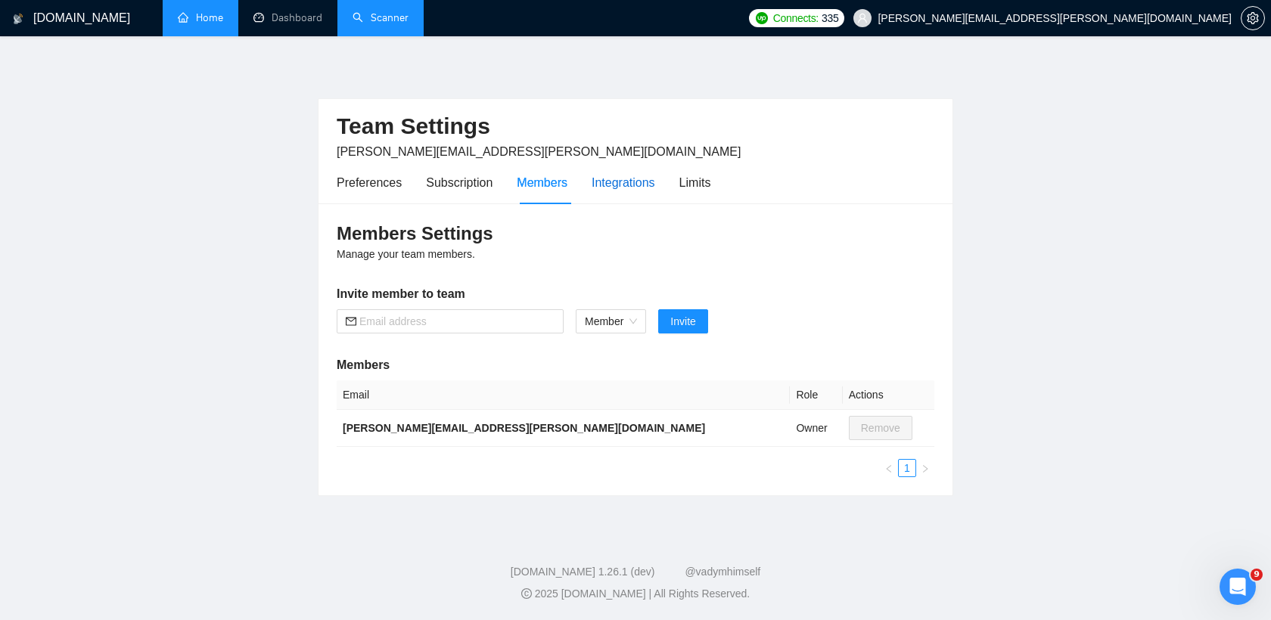
click at [605, 188] on div "Integrations" at bounding box center [624, 182] width 64 height 19
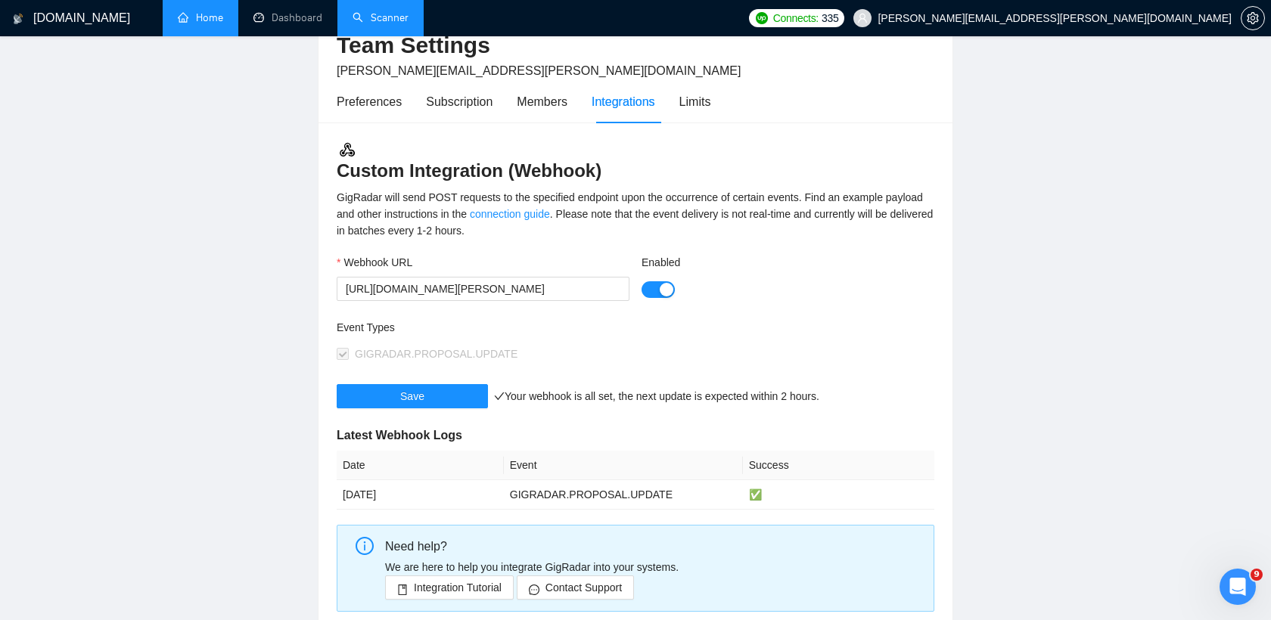
scroll to position [64, 0]
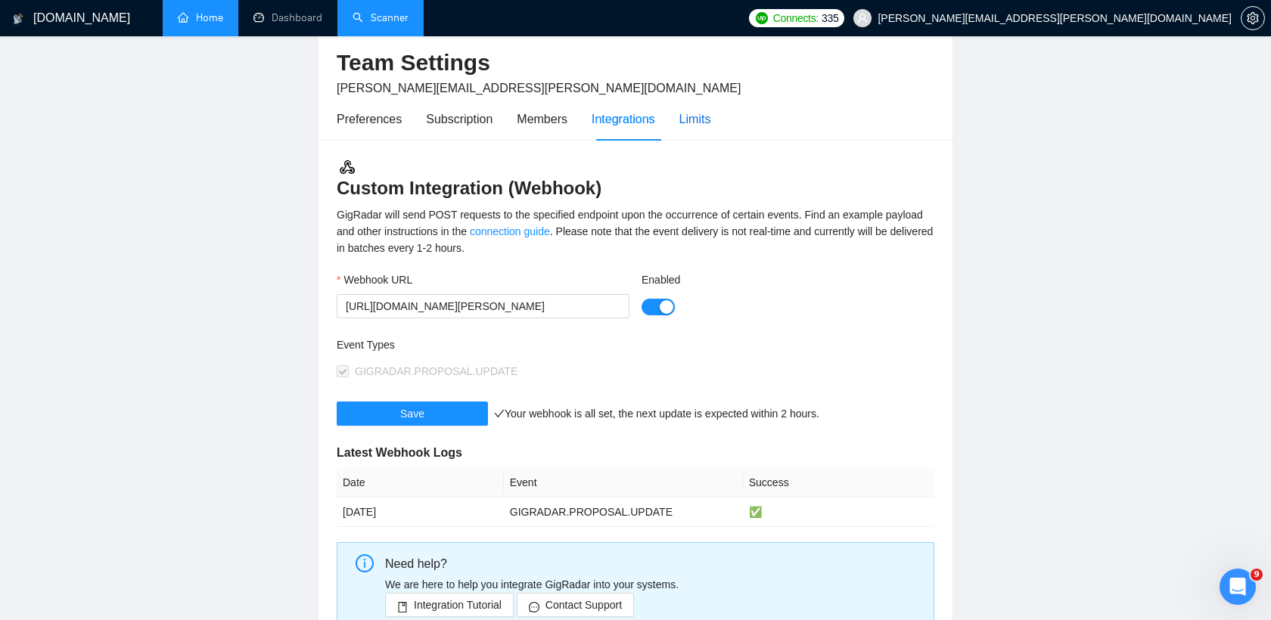
click at [701, 128] on div "Limits" at bounding box center [695, 119] width 32 height 19
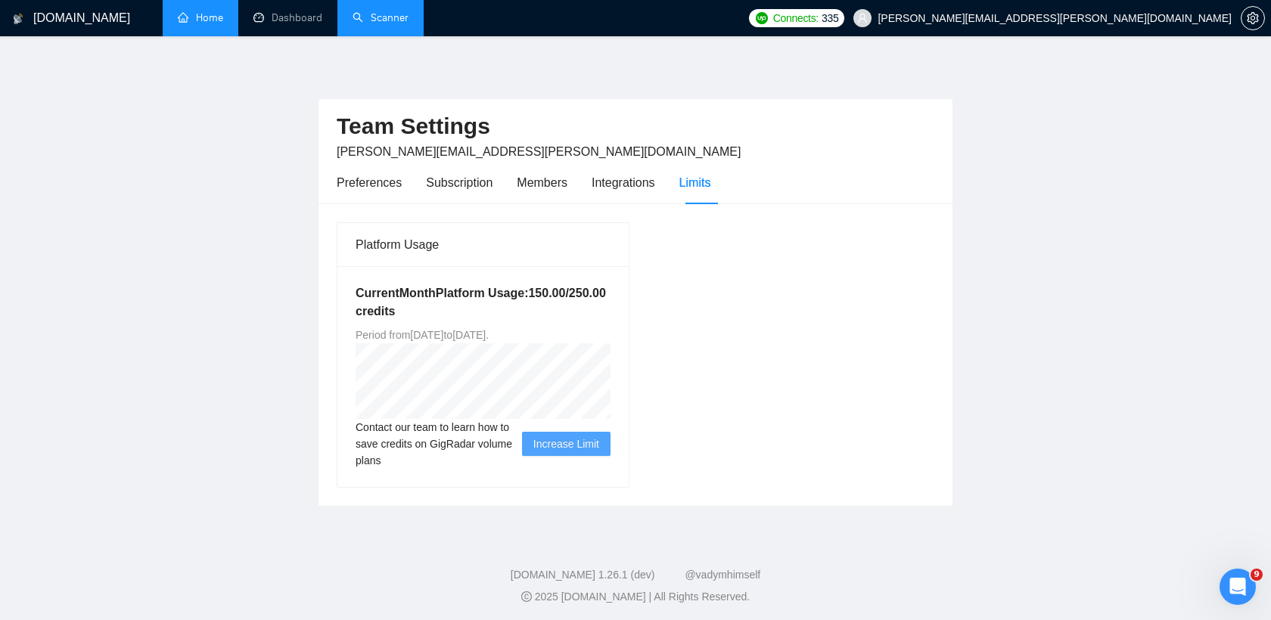
click at [371, 20] on link "Scanner" at bounding box center [380, 17] width 56 height 13
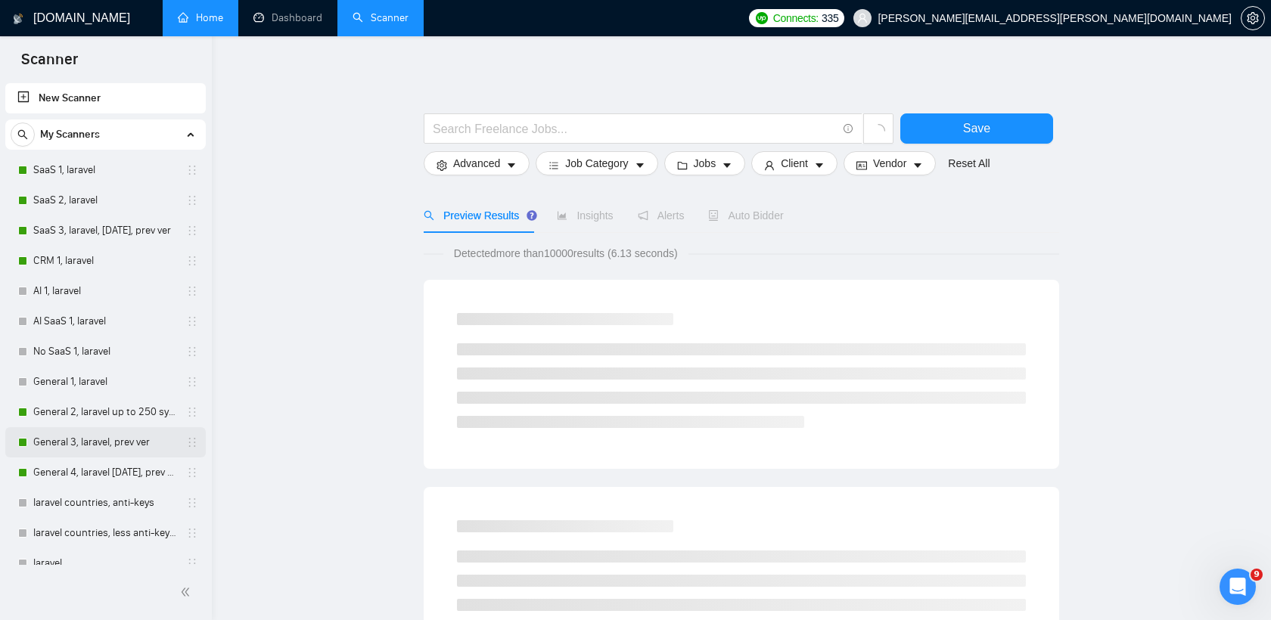
click at [85, 441] on link "General 3, laravel, prev ver" at bounding box center [105, 442] width 144 height 30
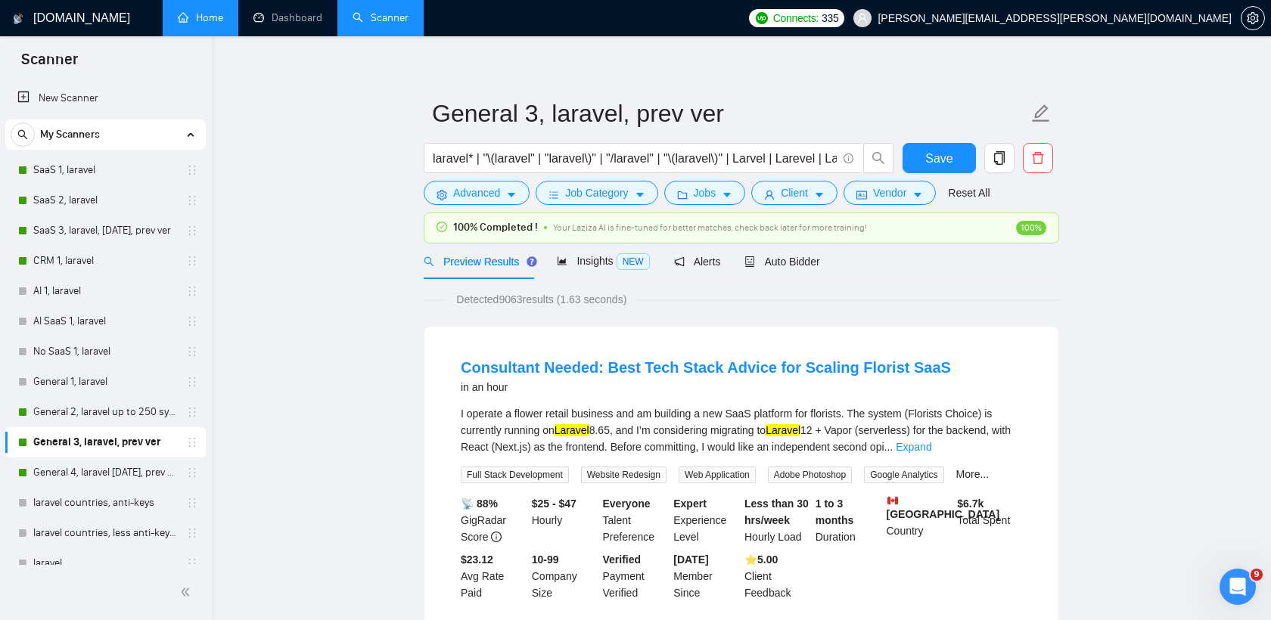
scroll to position [11, 0]
click at [610, 259] on span "Insights NEW" at bounding box center [603, 259] width 92 height 12
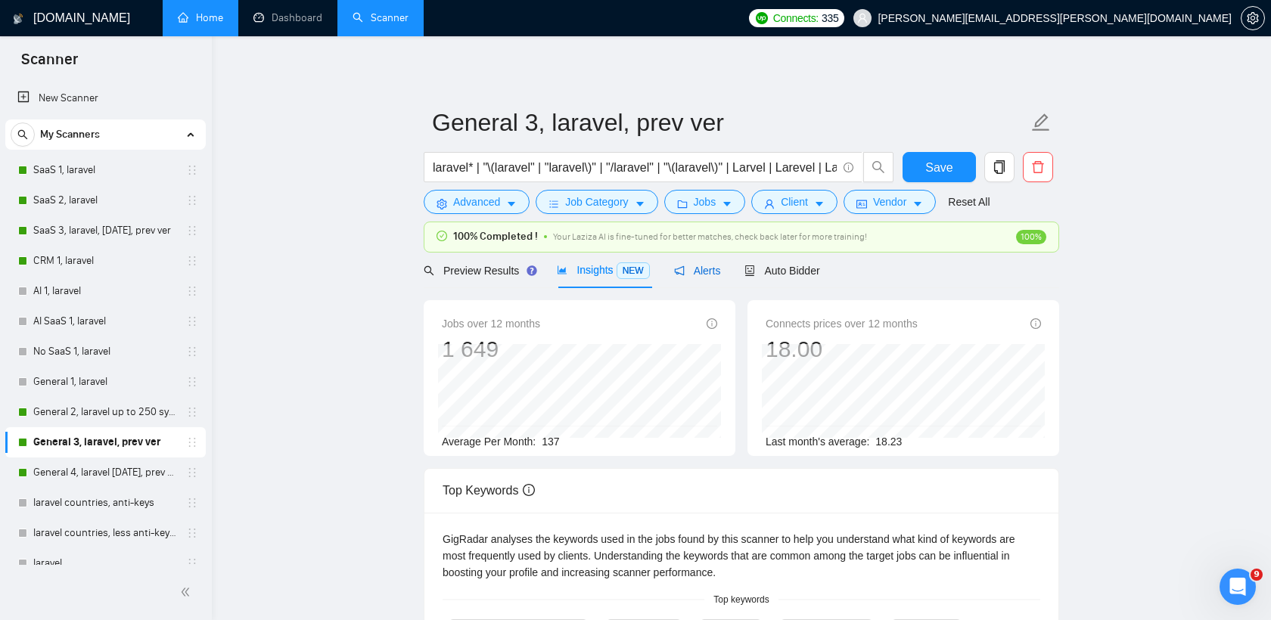
click at [708, 269] on span "Alerts" at bounding box center [697, 271] width 47 height 12
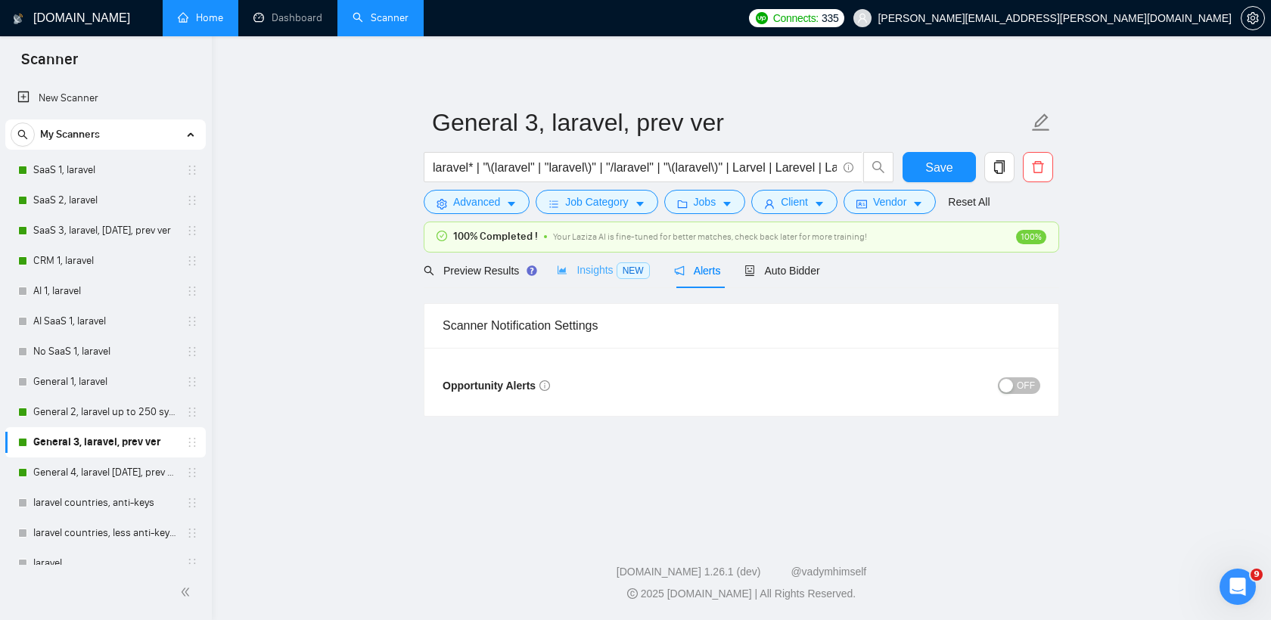
click at [637, 257] on div "Insights NEW" at bounding box center [603, 271] width 92 height 36
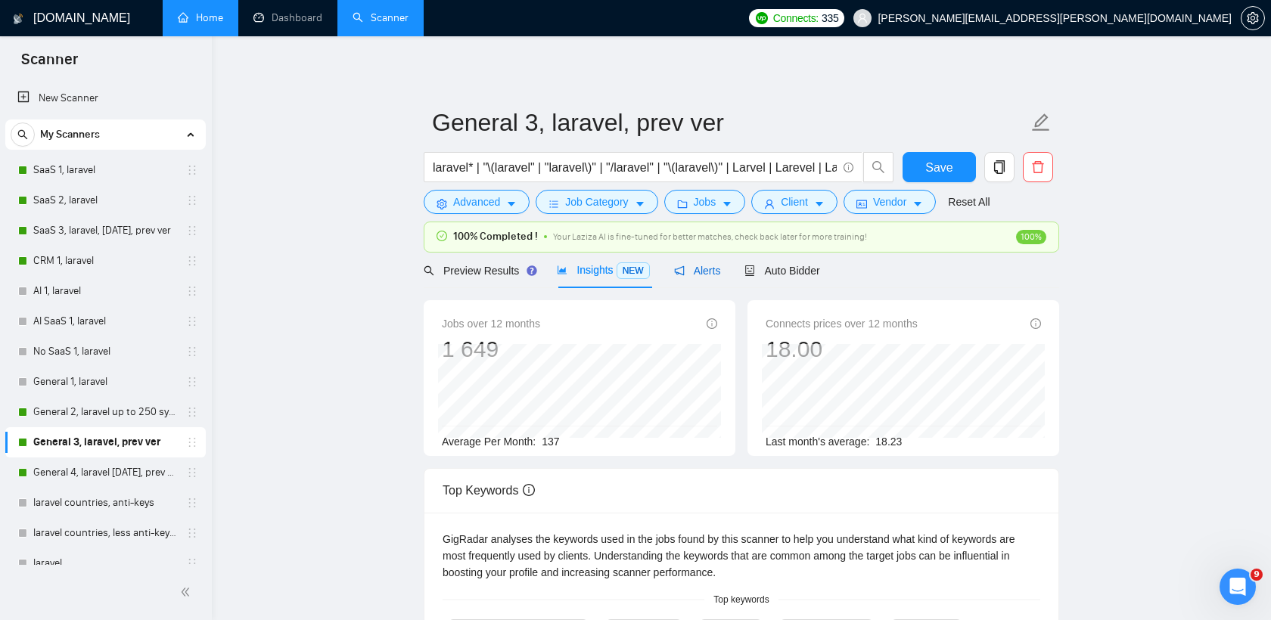
click at [706, 271] on span "Alerts" at bounding box center [697, 271] width 47 height 12
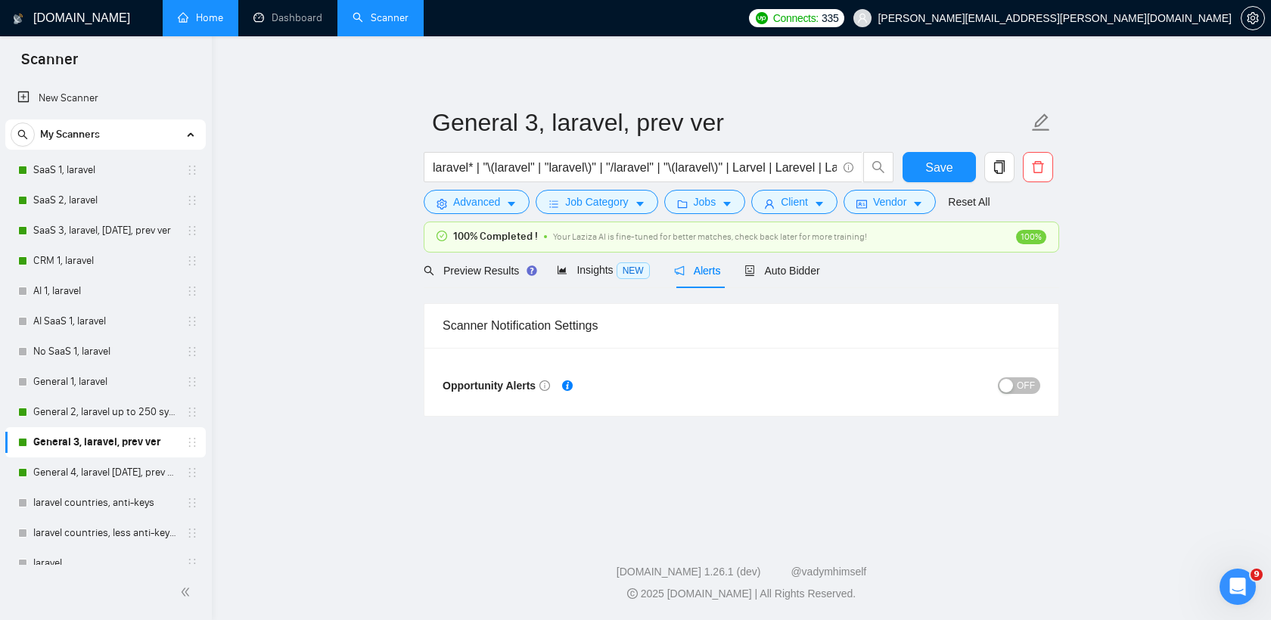
click at [1025, 387] on span "OFF" at bounding box center [1026, 385] width 18 height 17
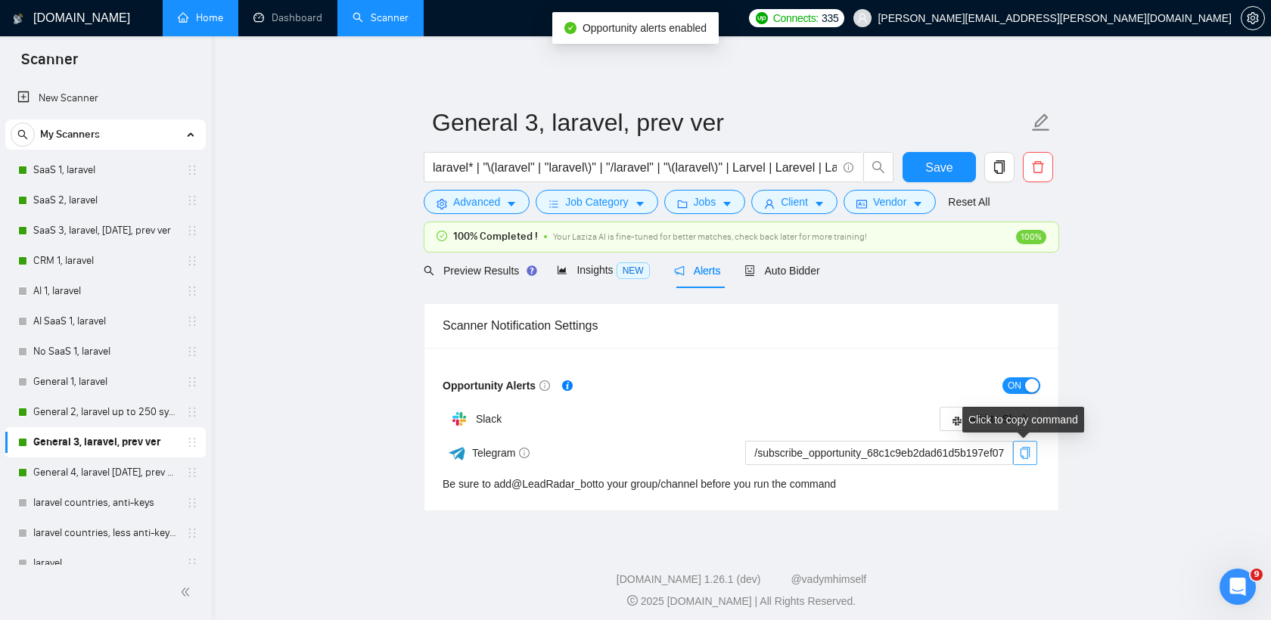
click at [1020, 455] on icon "copy" at bounding box center [1025, 453] width 10 height 12
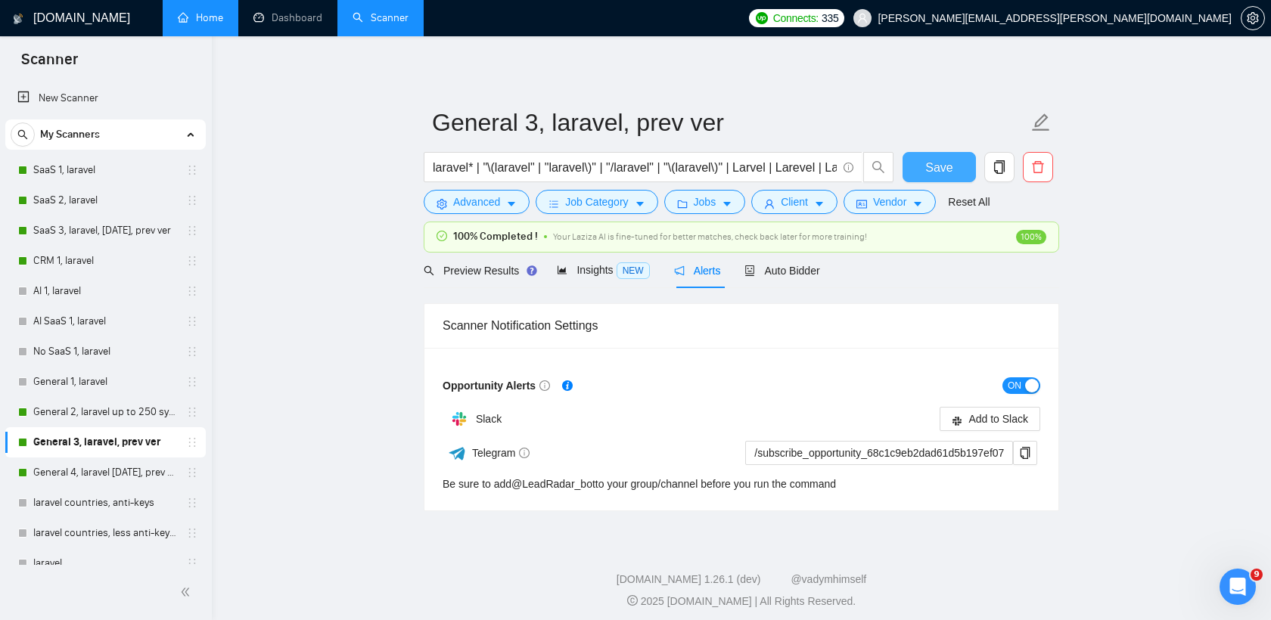
click at [946, 165] on span "Save" at bounding box center [938, 167] width 27 height 19
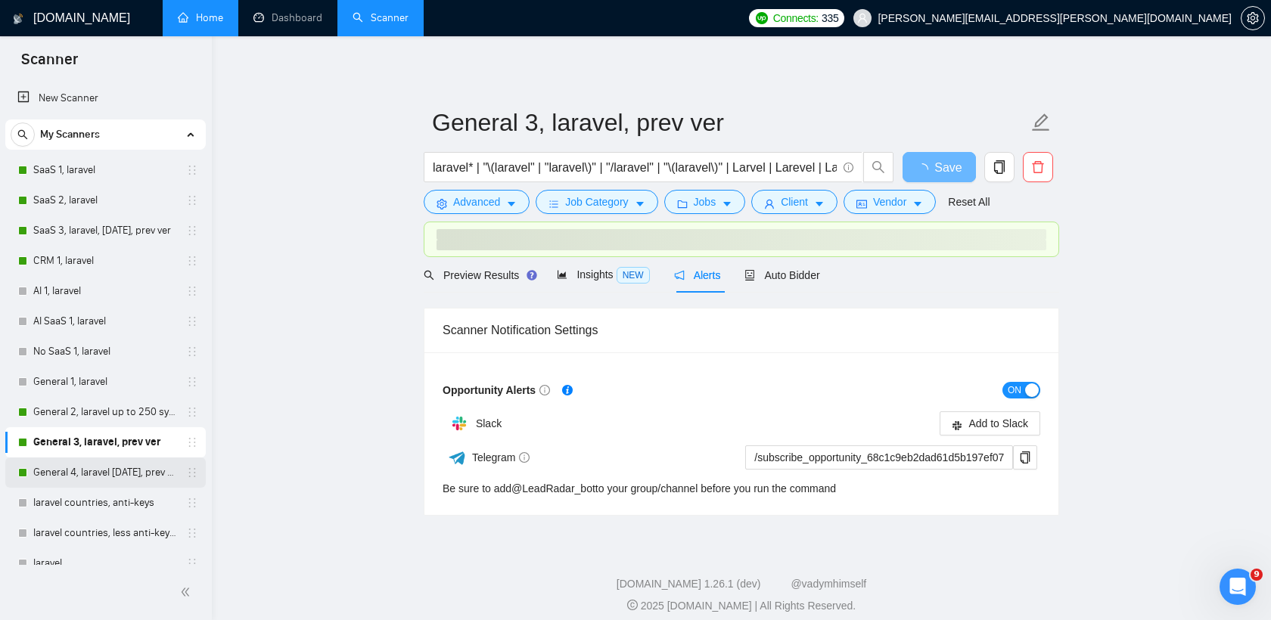
click at [95, 468] on link "General 4, laravel [DATE], prev ver" at bounding box center [105, 473] width 144 height 30
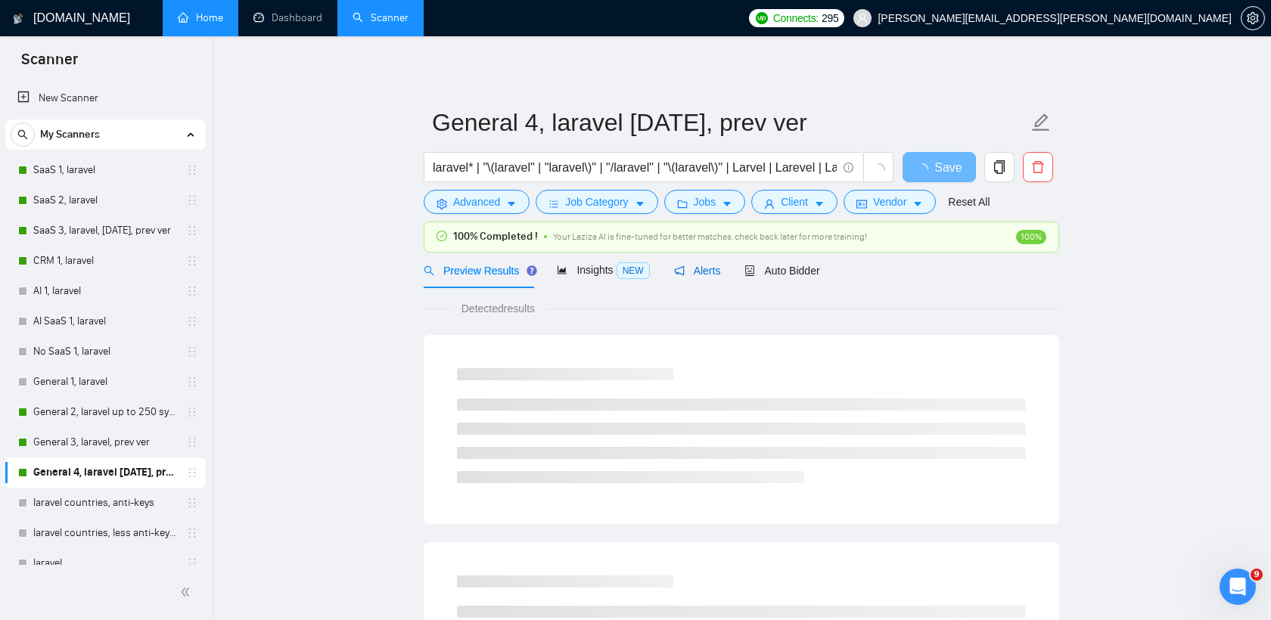
click at [697, 273] on span "Alerts" at bounding box center [697, 271] width 47 height 12
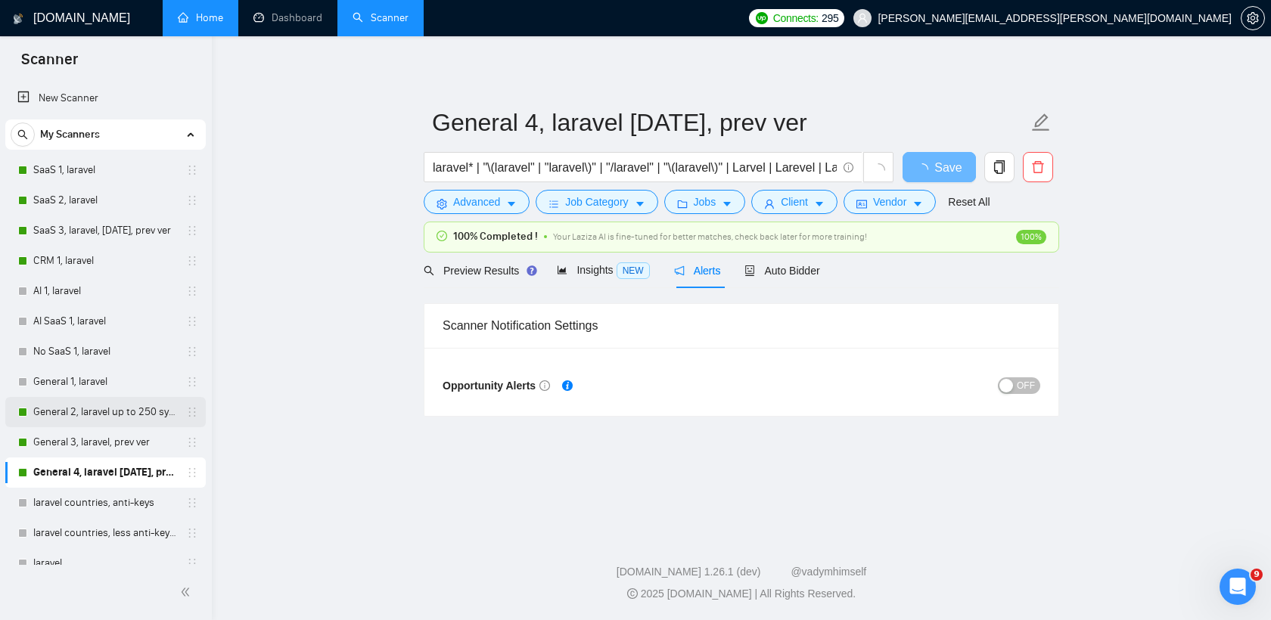
click at [126, 404] on link "General 2, laravel up to 250 symb" at bounding box center [105, 412] width 144 height 30
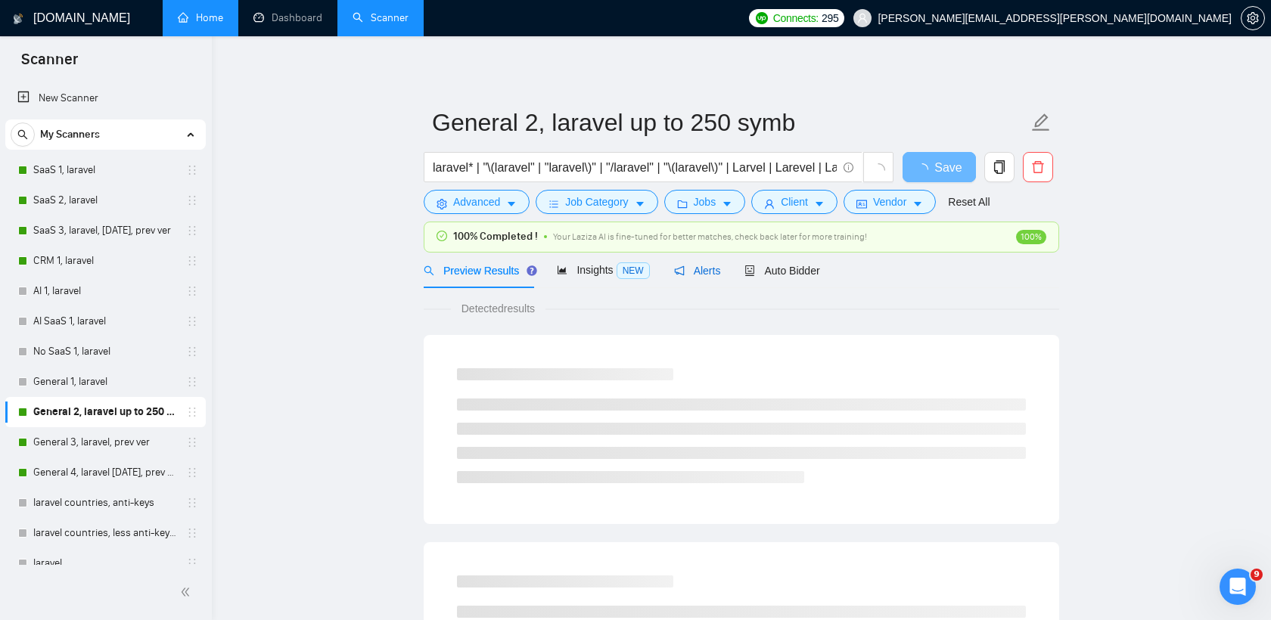
click at [721, 275] on span "Alerts" at bounding box center [697, 271] width 47 height 12
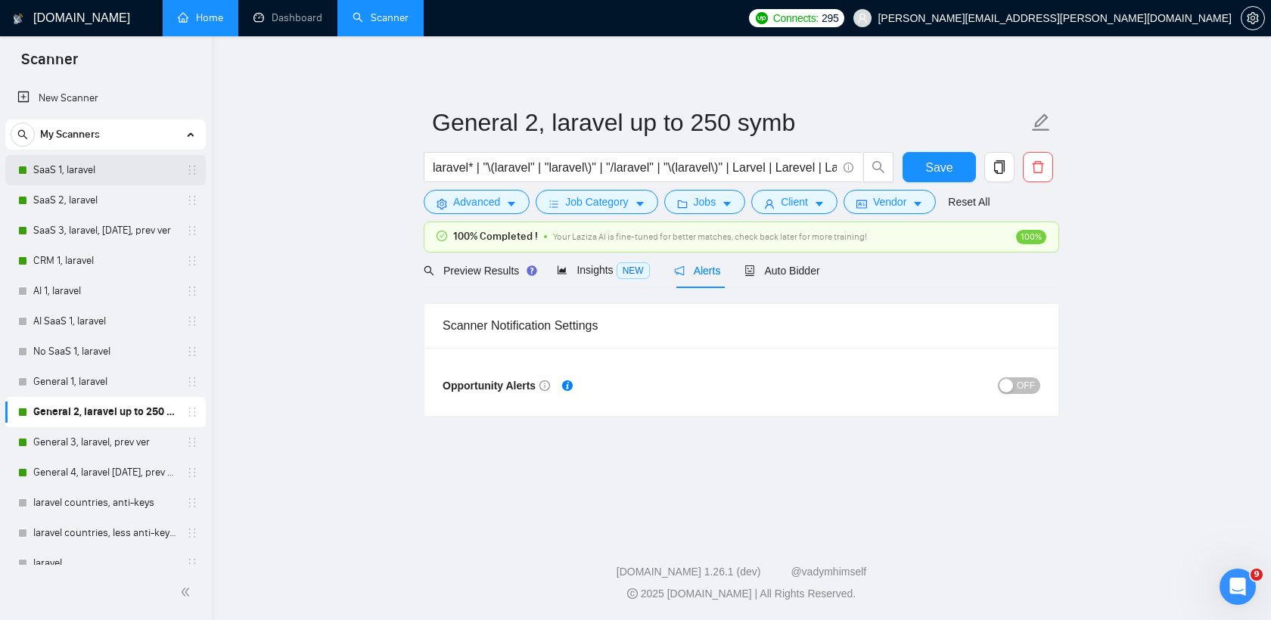
click at [75, 169] on link "SaaS 1, laravel" at bounding box center [105, 170] width 144 height 30
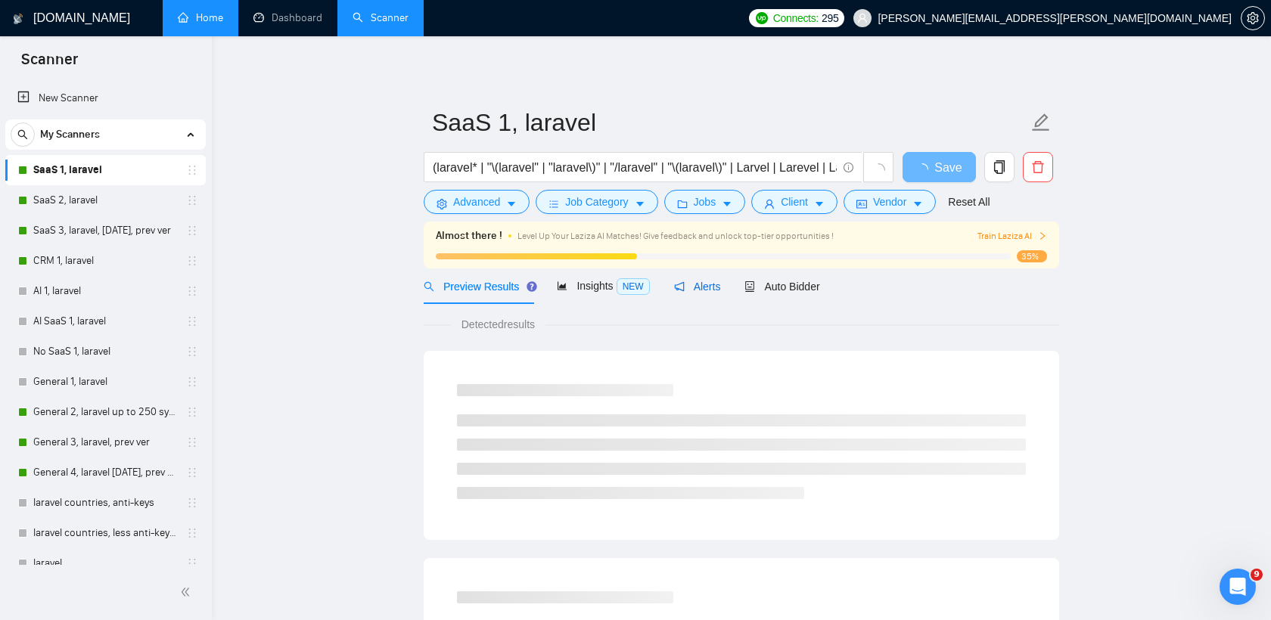
click at [713, 282] on span "Alerts" at bounding box center [697, 287] width 47 height 12
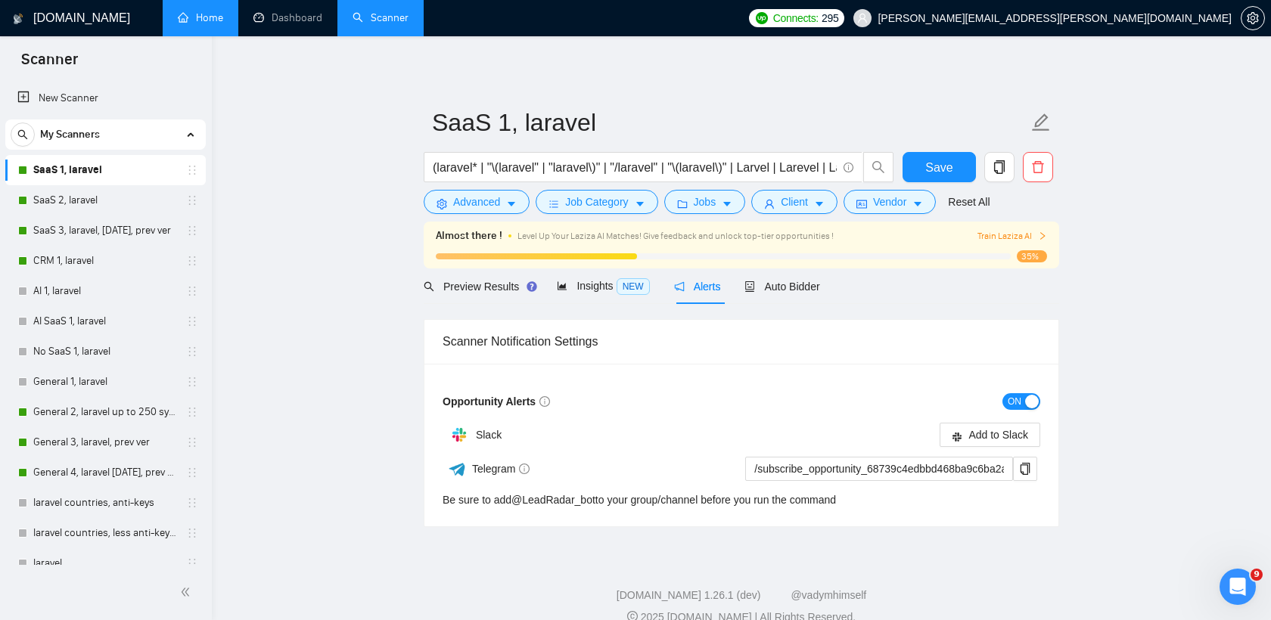
click at [1029, 398] on div "button" at bounding box center [1032, 402] width 14 height 14
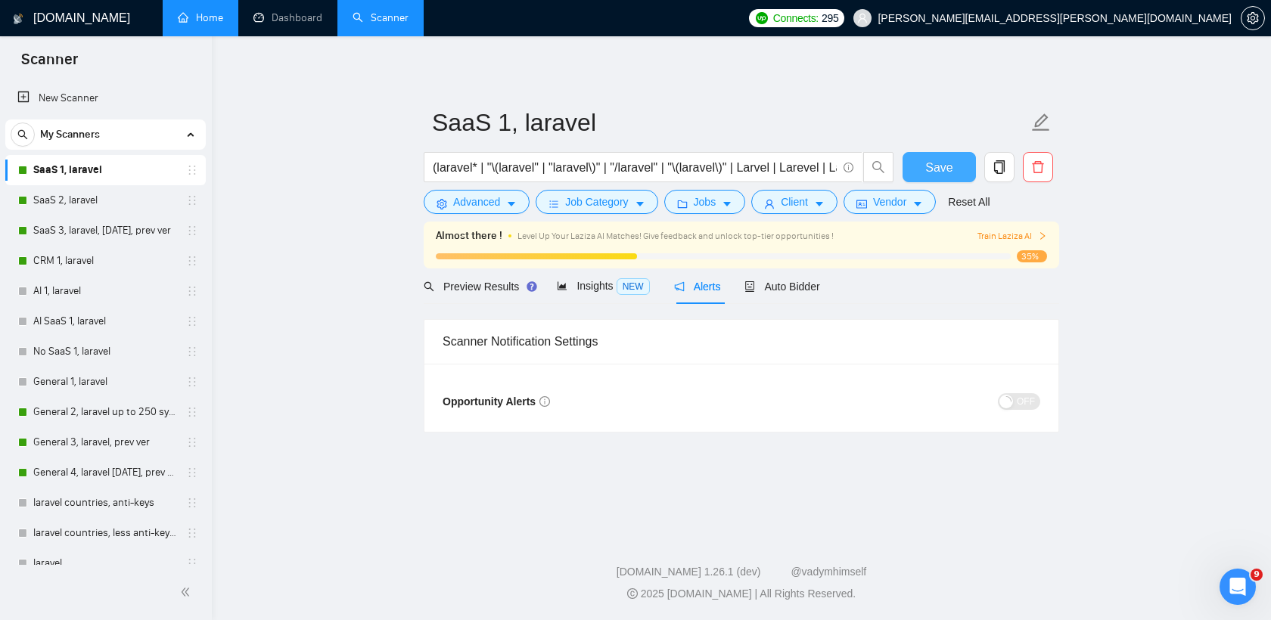
click at [939, 161] on span "Save" at bounding box center [938, 167] width 27 height 19
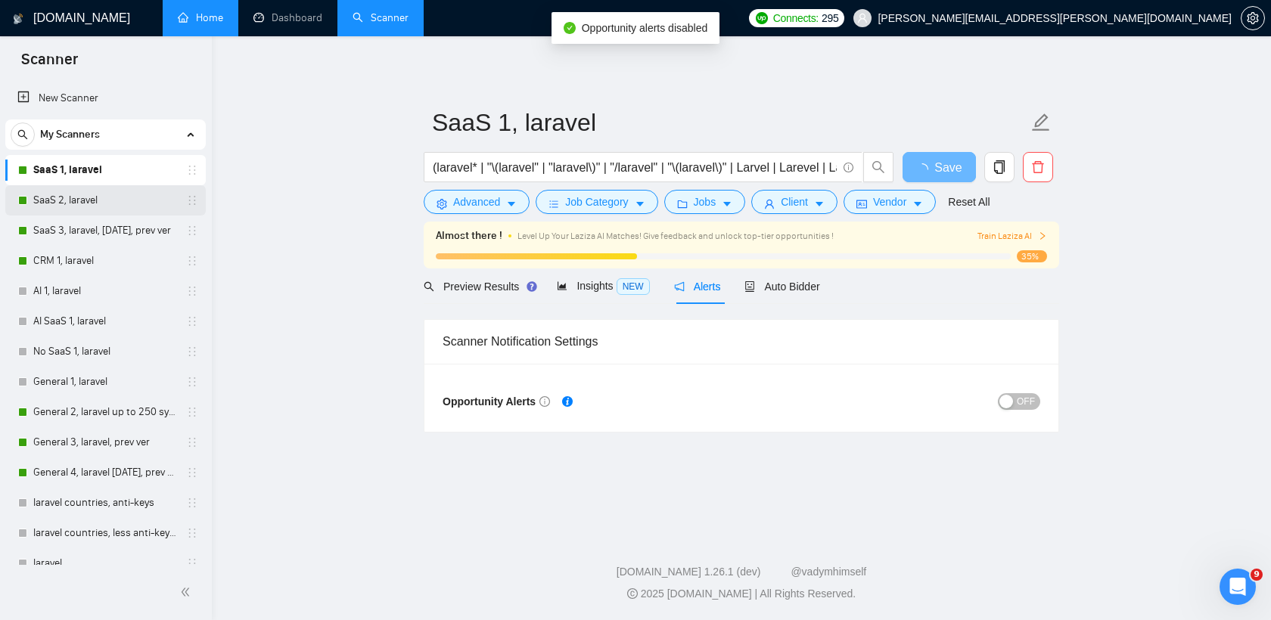
click at [68, 197] on link "SaaS 2, laravel" at bounding box center [105, 200] width 144 height 30
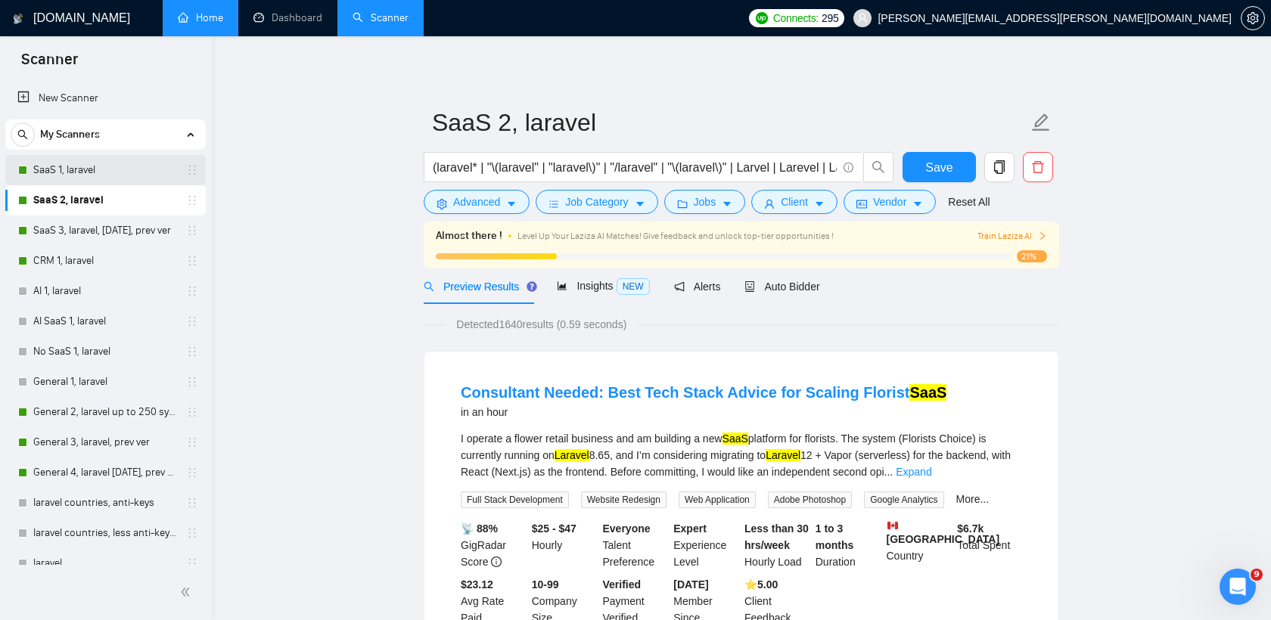
click at [64, 175] on link "SaaS 1, laravel" at bounding box center [105, 170] width 144 height 30
click at [793, 281] on span "Auto Bidder" at bounding box center [781, 287] width 75 height 12
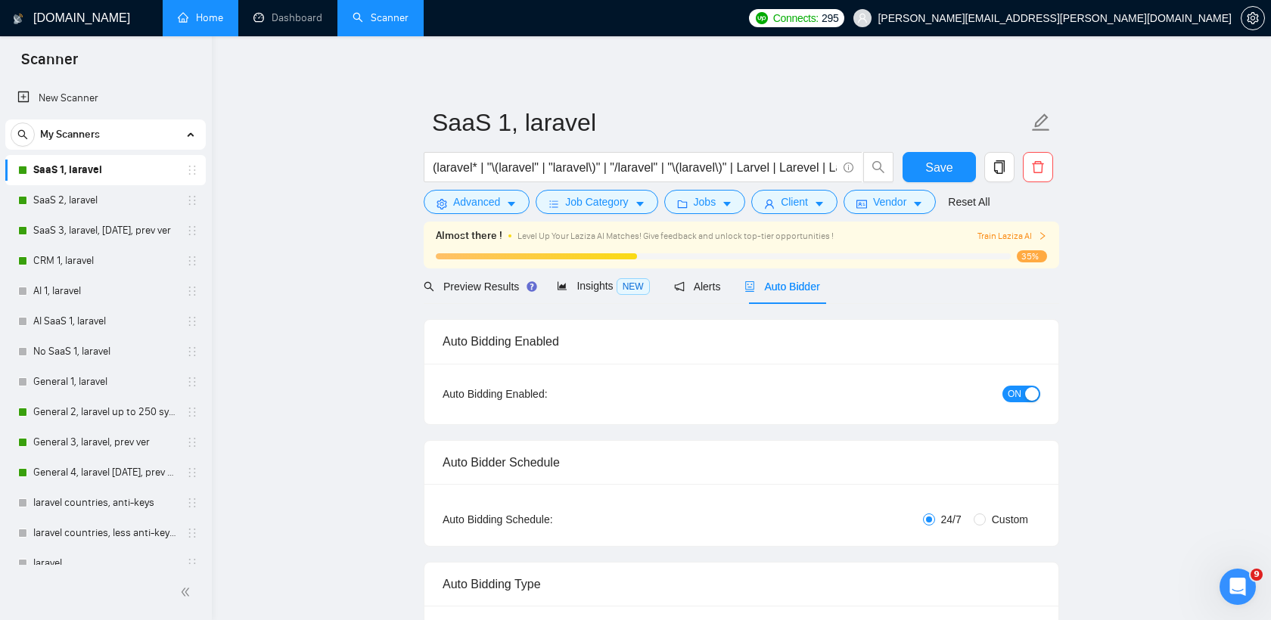
radio input "false"
radio input "true"
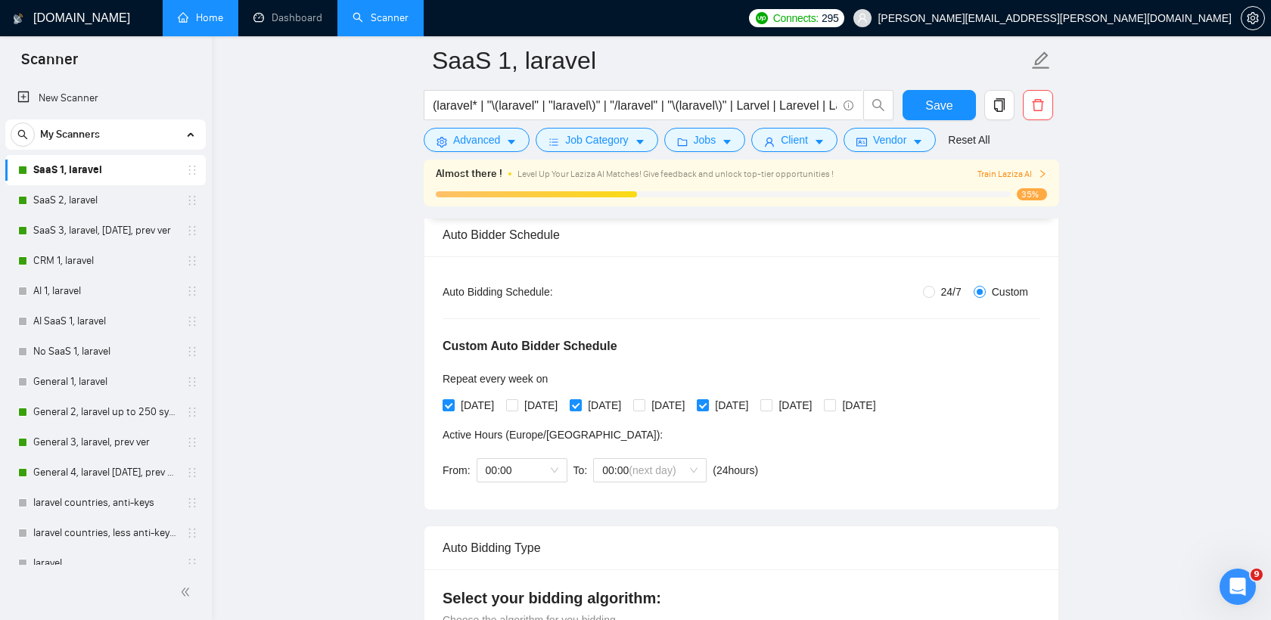
scroll to position [238, 0]
click at [517, 402] on input "[DATE]" at bounding box center [511, 406] width 11 height 11
checkbox input "true"
click at [682, 407] on span "[DATE]" at bounding box center [667, 407] width 45 height 17
click at [644, 407] on input "[DATE]" at bounding box center [638, 406] width 11 height 11
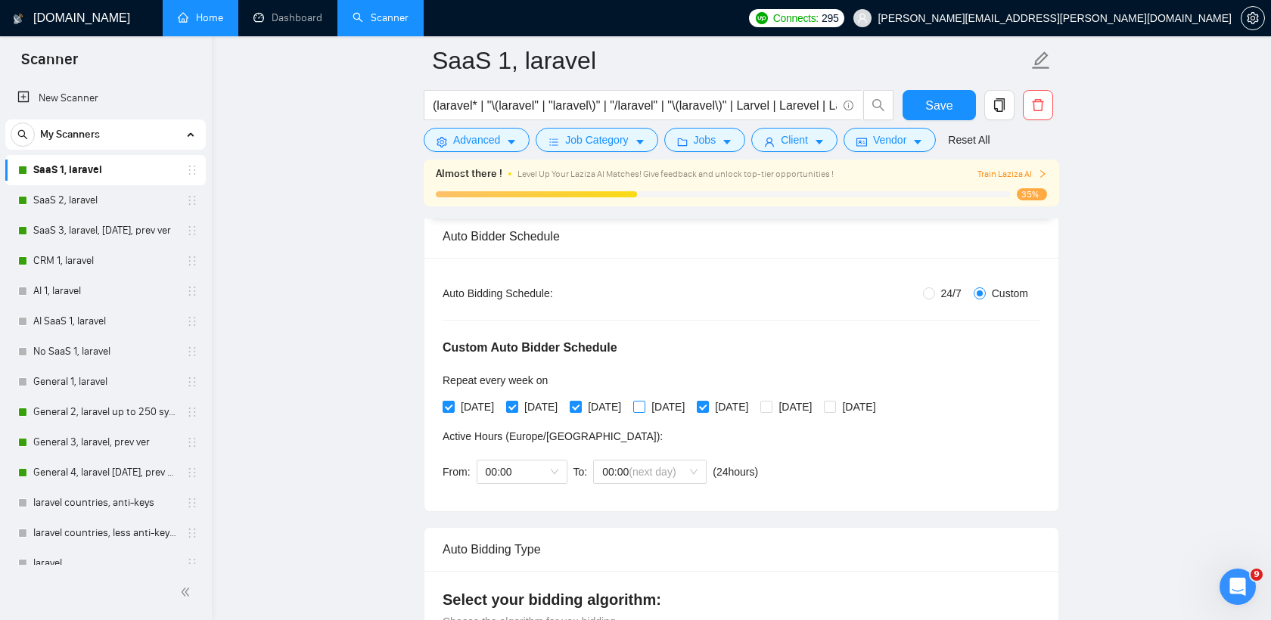
checkbox input "true"
click at [818, 413] on span "[DATE]" at bounding box center [794, 407] width 45 height 17
click at [771, 412] on input "[DATE]" at bounding box center [765, 406] width 11 height 11
checkbox input "true"
click at [881, 403] on span "[DATE]" at bounding box center [858, 407] width 45 height 17
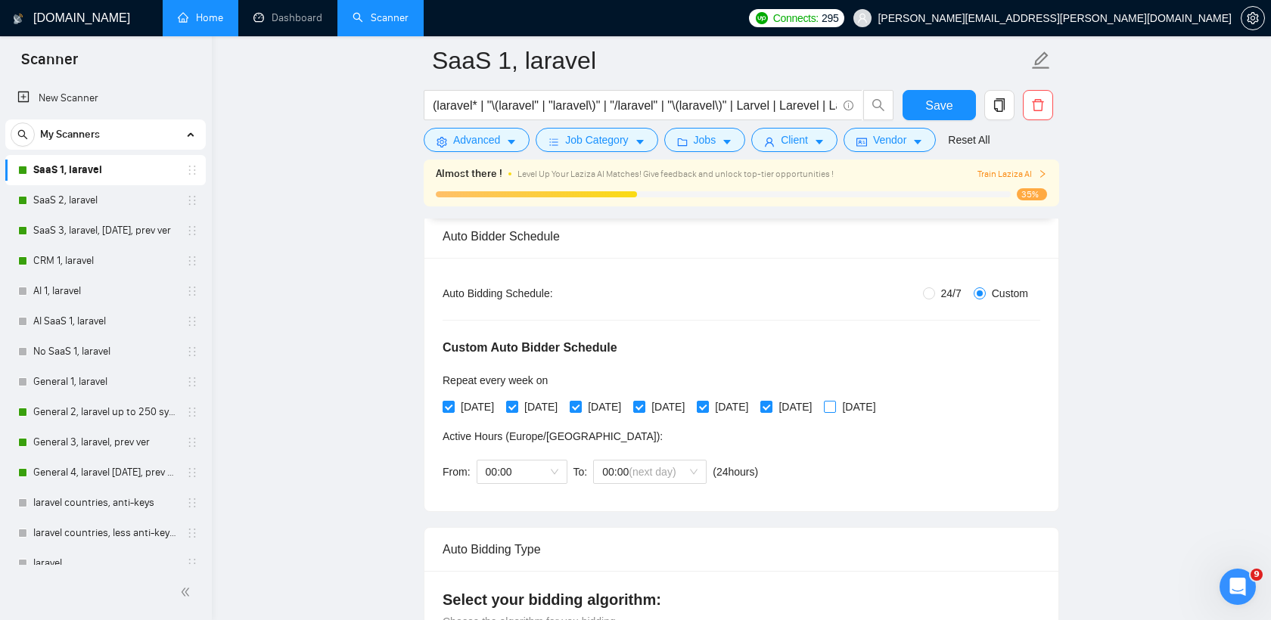
click at [834, 403] on input "[DATE]" at bounding box center [829, 406] width 11 height 11
checkbox input "true"
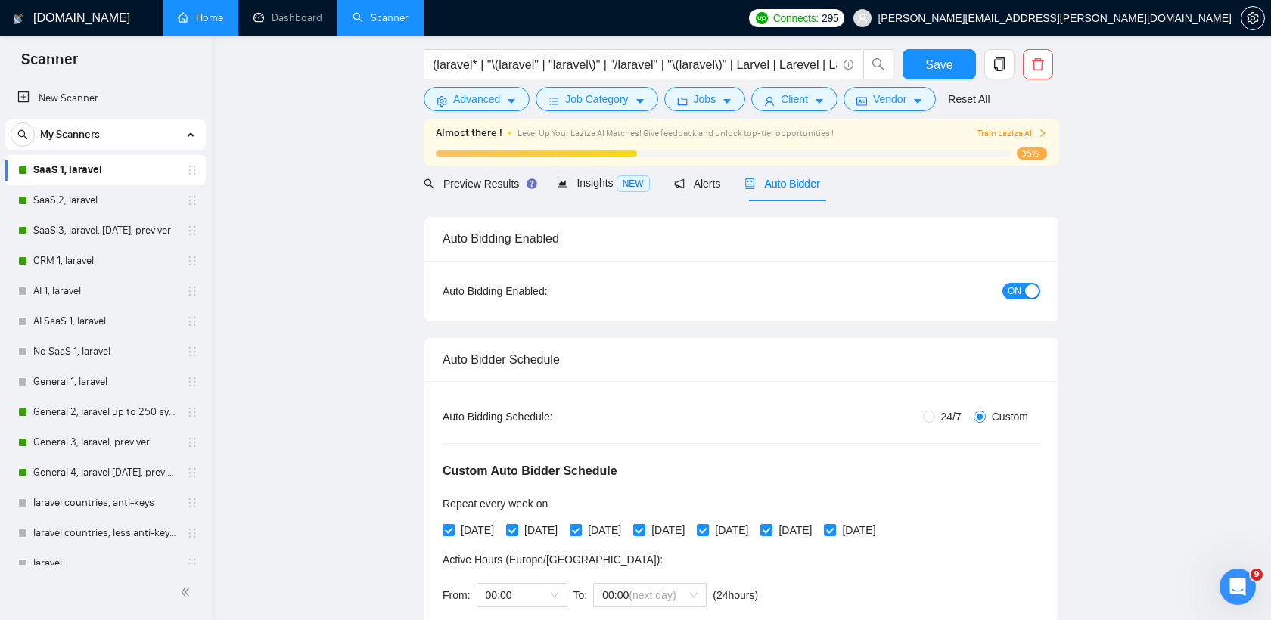
scroll to position [0, 0]
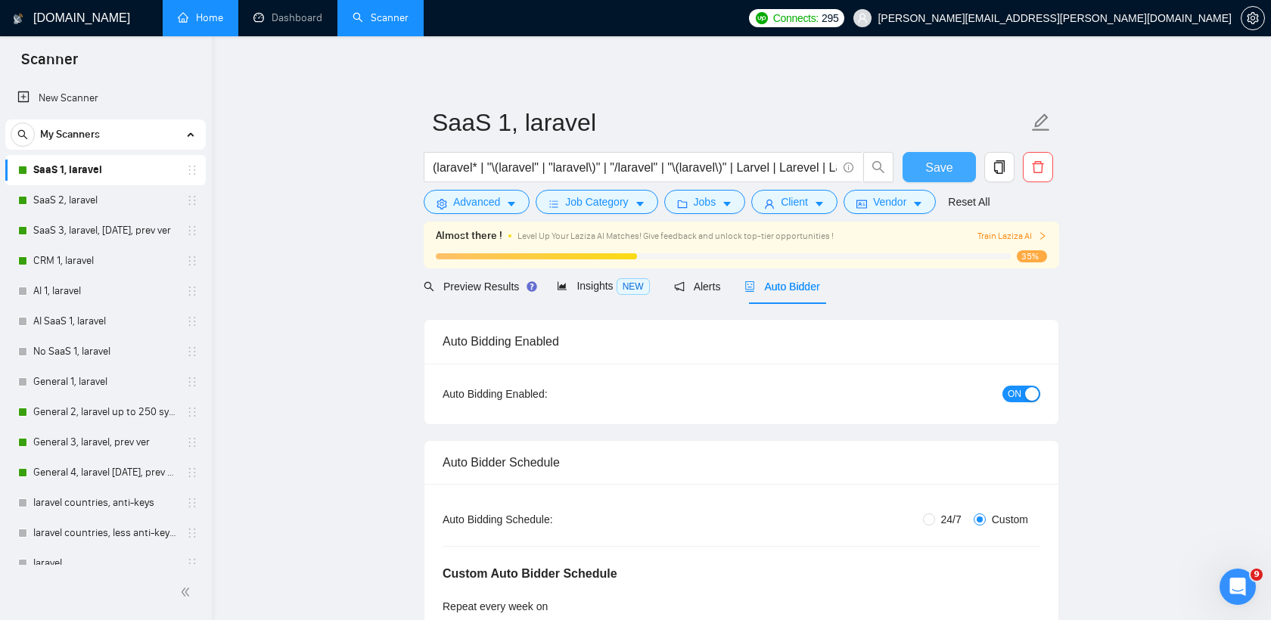
click at [954, 170] on button "Save" at bounding box center [938, 167] width 73 height 30
click at [76, 205] on link "SaaS 2, laravel" at bounding box center [105, 200] width 144 height 30
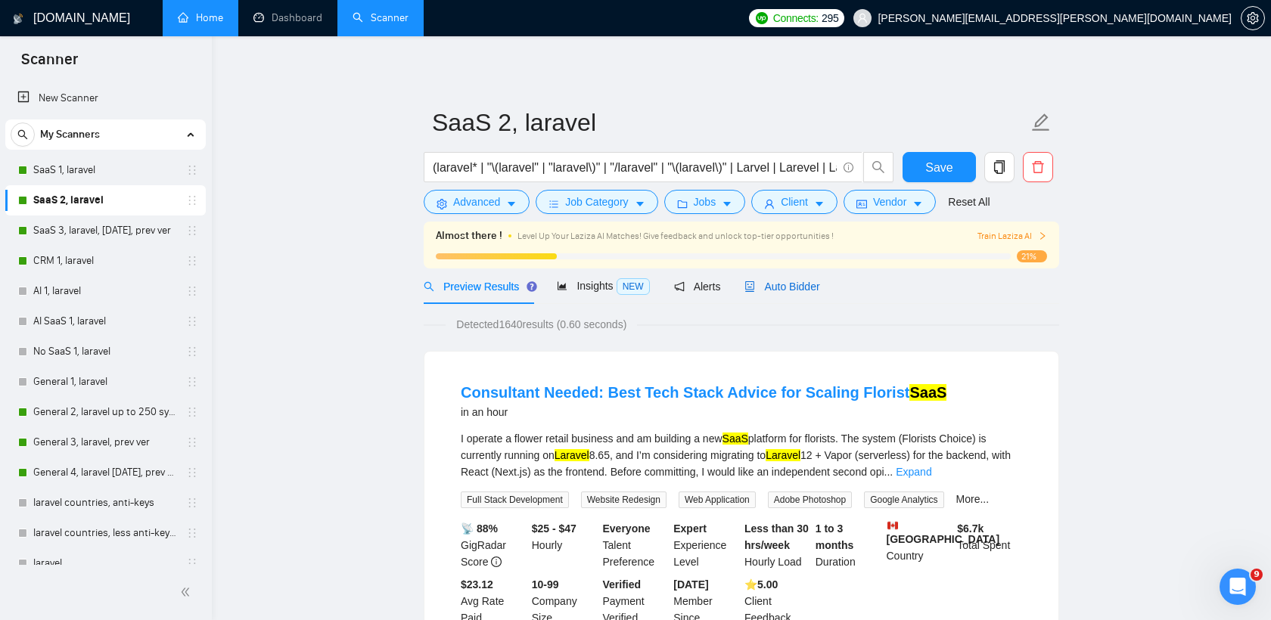
click at [795, 287] on span "Auto Bidder" at bounding box center [781, 287] width 75 height 12
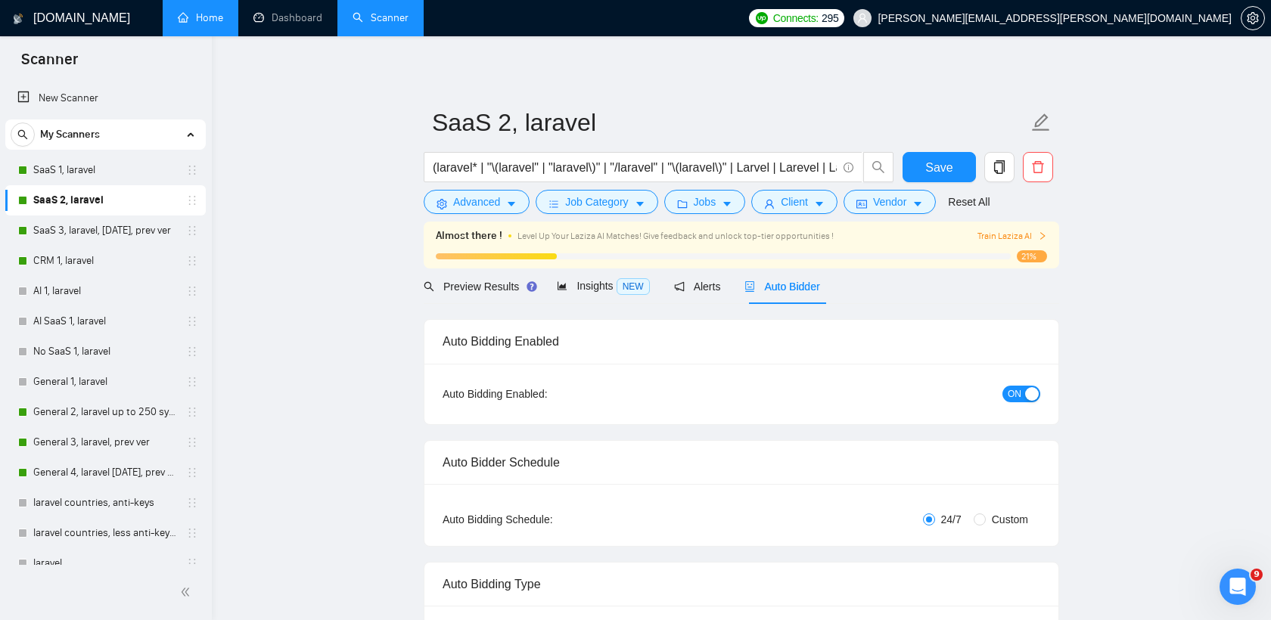
radio input "false"
radio input "true"
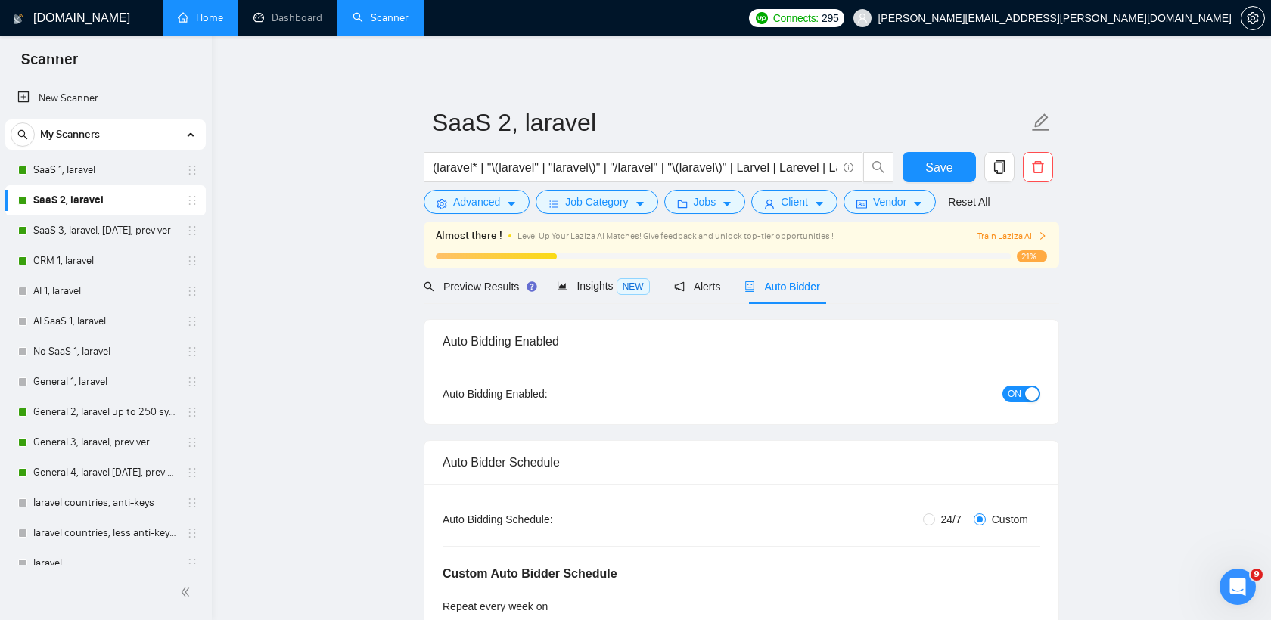
click at [1025, 397] on div "button" at bounding box center [1032, 394] width 14 height 14
click at [694, 285] on span "Alerts" at bounding box center [697, 287] width 47 height 12
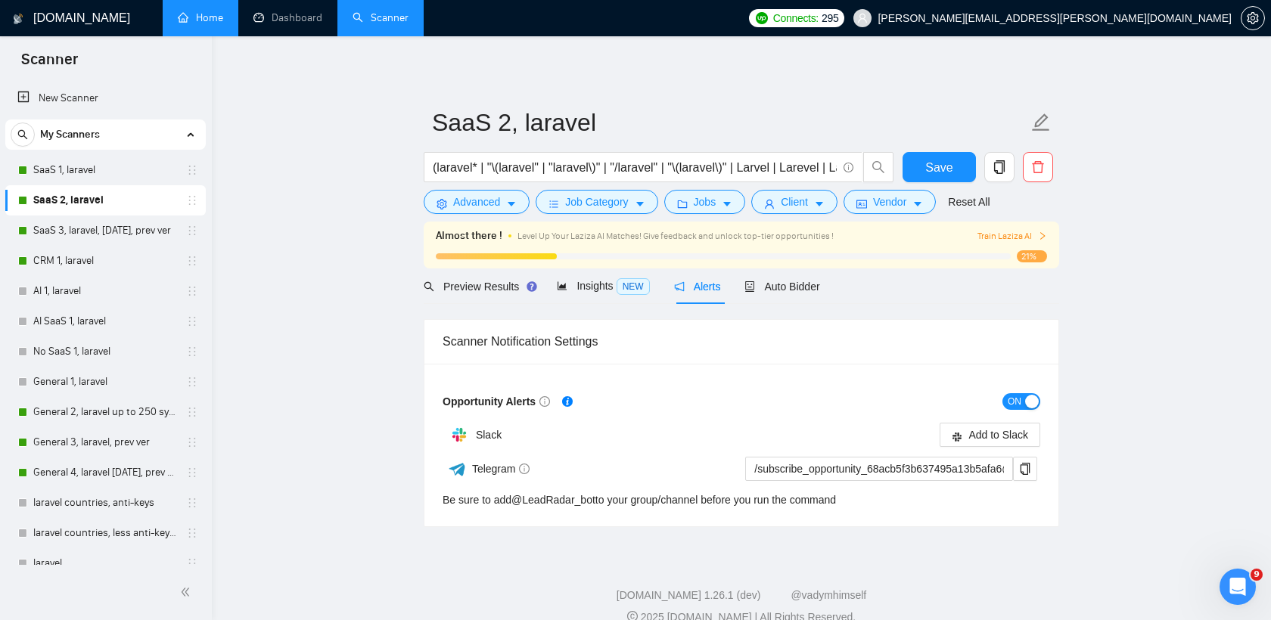
click at [1028, 401] on div "button" at bounding box center [1032, 402] width 14 height 14
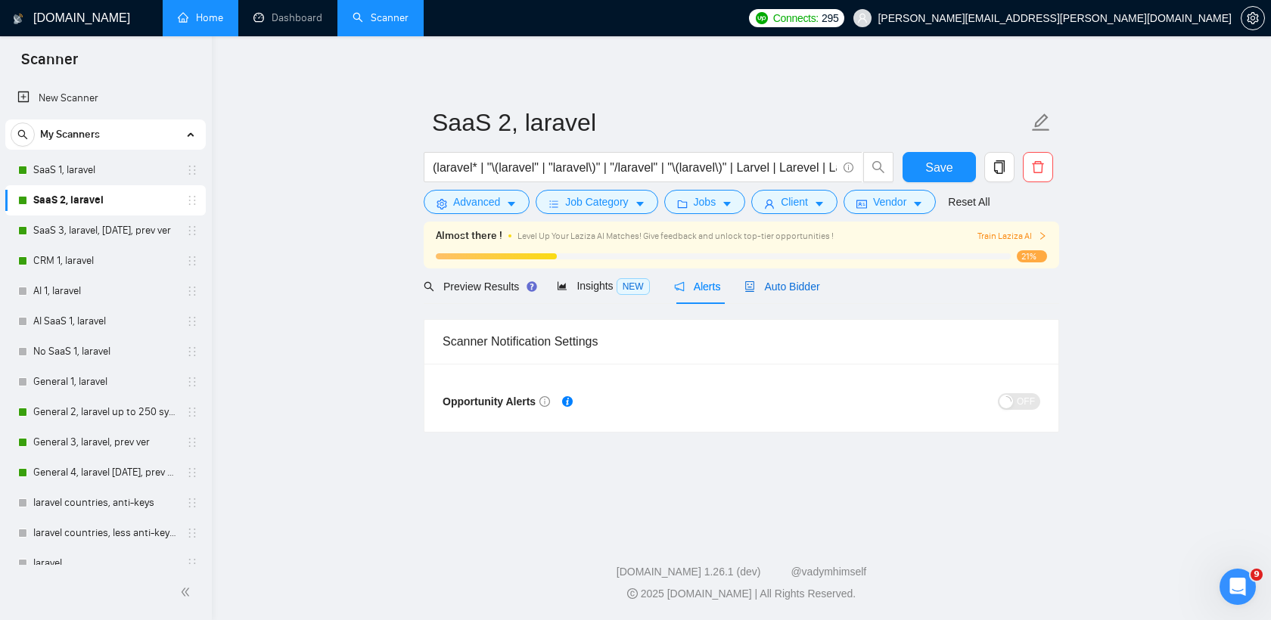
click at [787, 281] on span "Auto Bidder" at bounding box center [781, 287] width 75 height 12
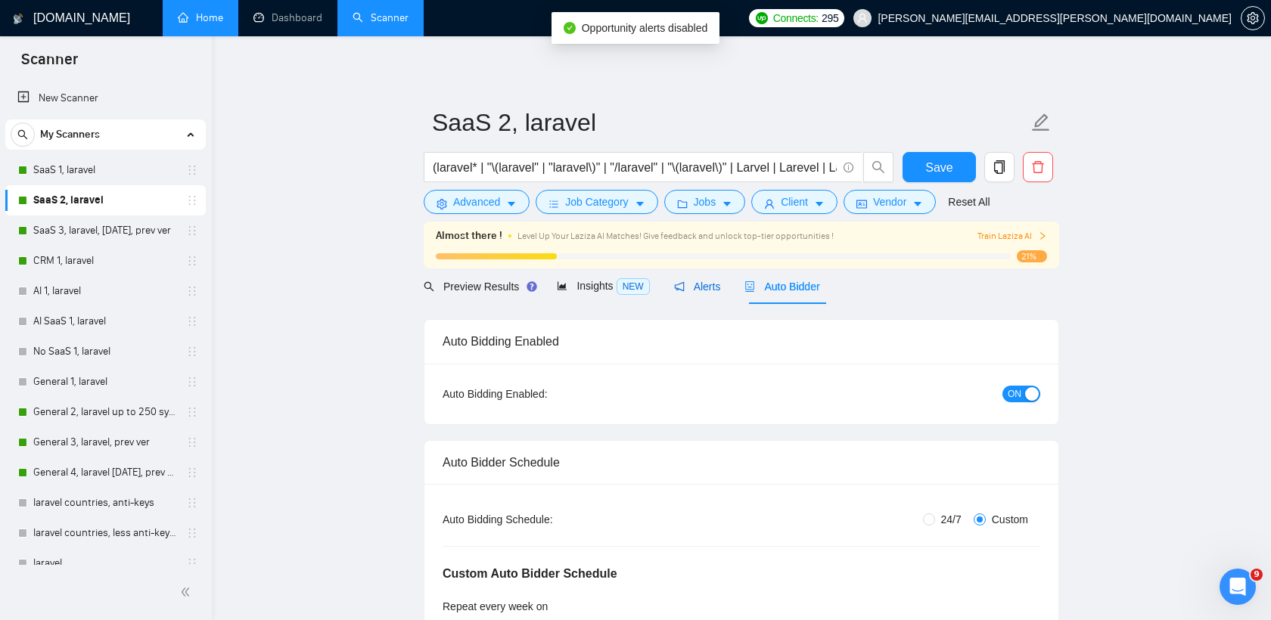
click at [682, 289] on icon "notification" at bounding box center [679, 286] width 11 height 11
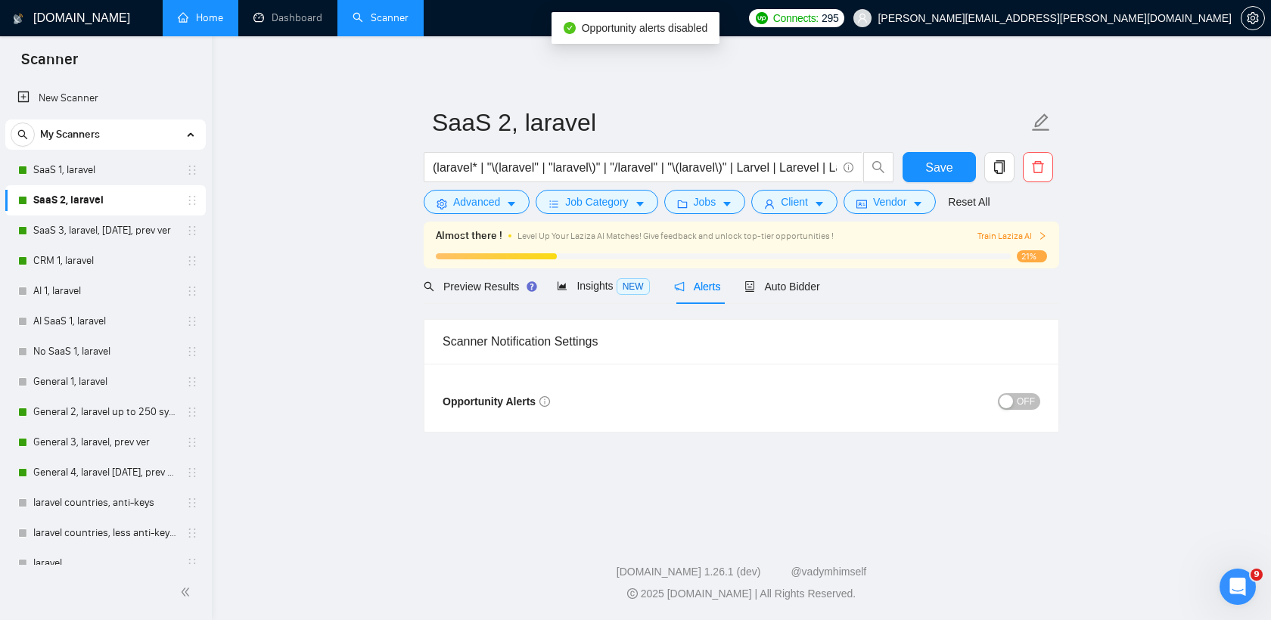
drag, startPoint x: 780, startPoint y: 294, endPoint x: 1085, endPoint y: 405, distance: 324.5
click at [780, 294] on div "Auto Bidder" at bounding box center [781, 287] width 75 height 36
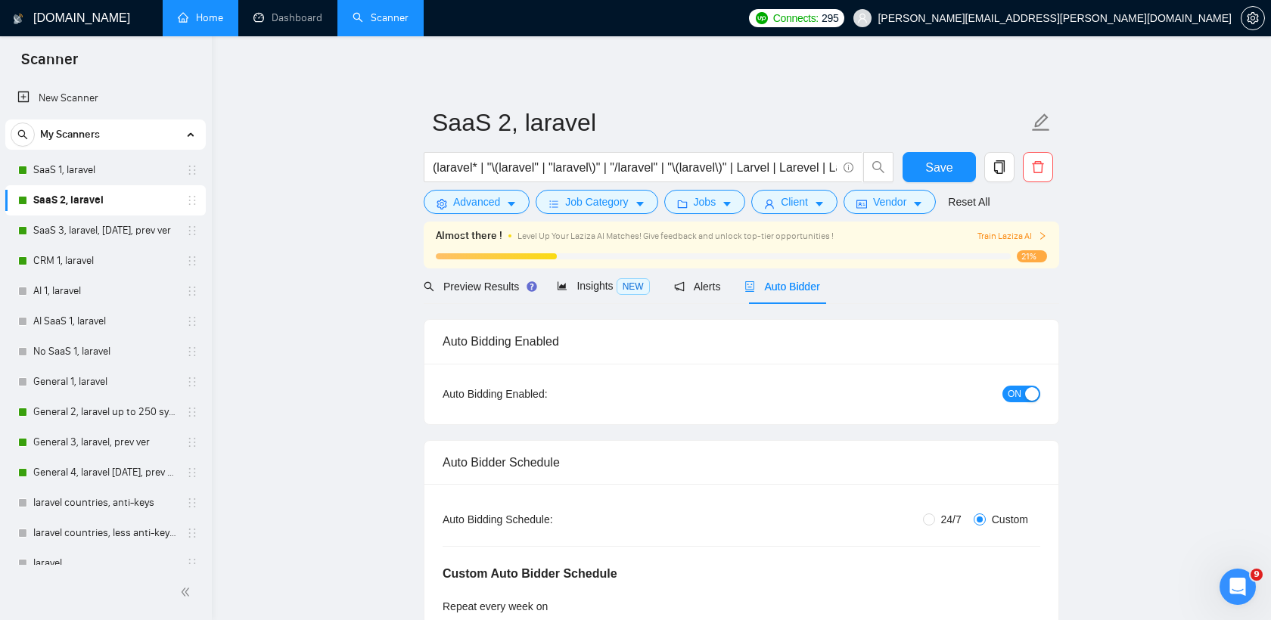
click at [1027, 393] on div "button" at bounding box center [1032, 394] width 14 height 14
click at [954, 162] on button "Save" at bounding box center [938, 167] width 73 height 30
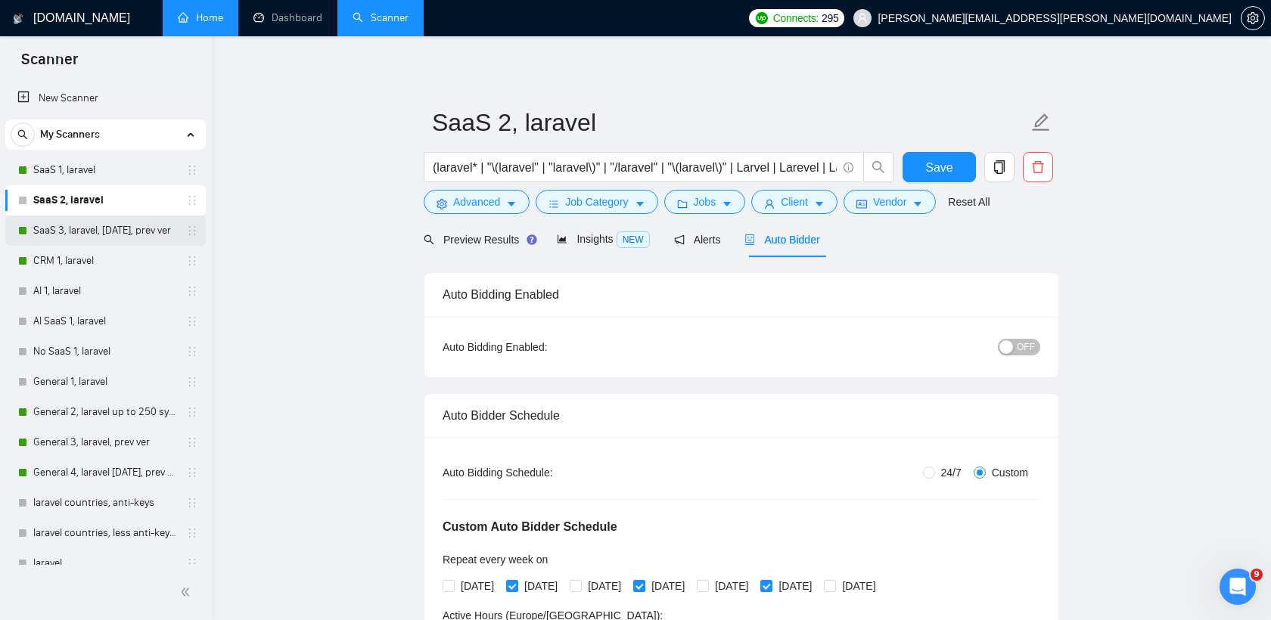
click at [112, 233] on link "SaaS 3, laravel, [DATE], prev ver" at bounding box center [105, 231] width 144 height 30
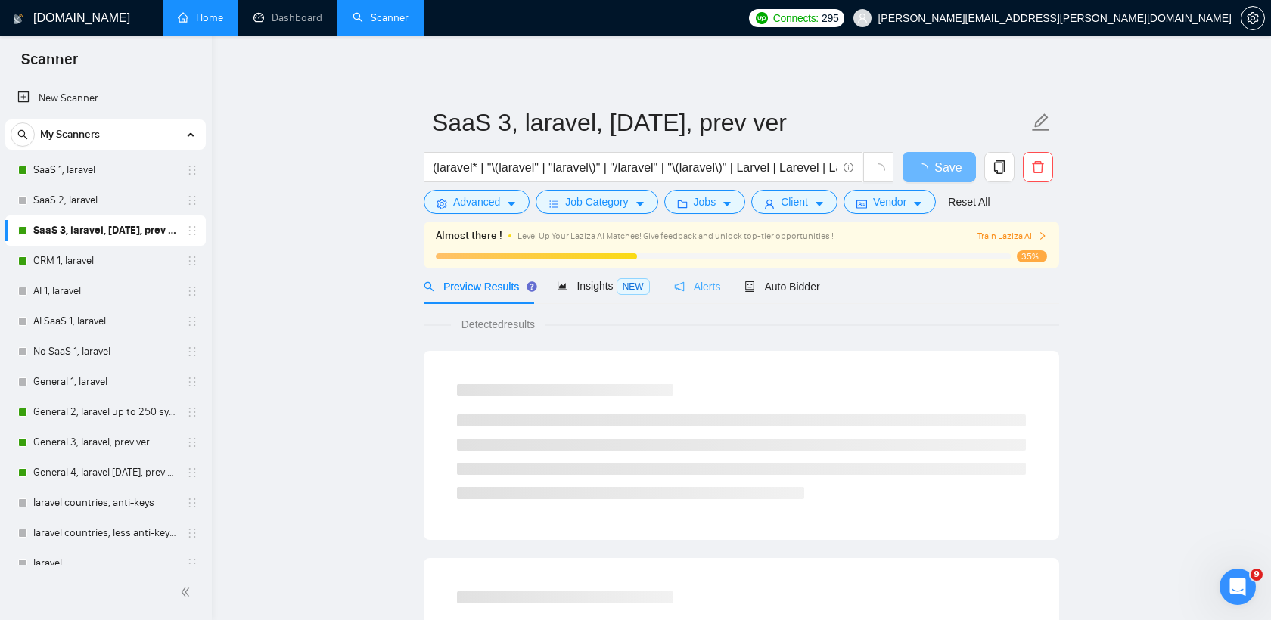
click at [691, 277] on div "Alerts" at bounding box center [697, 287] width 47 height 36
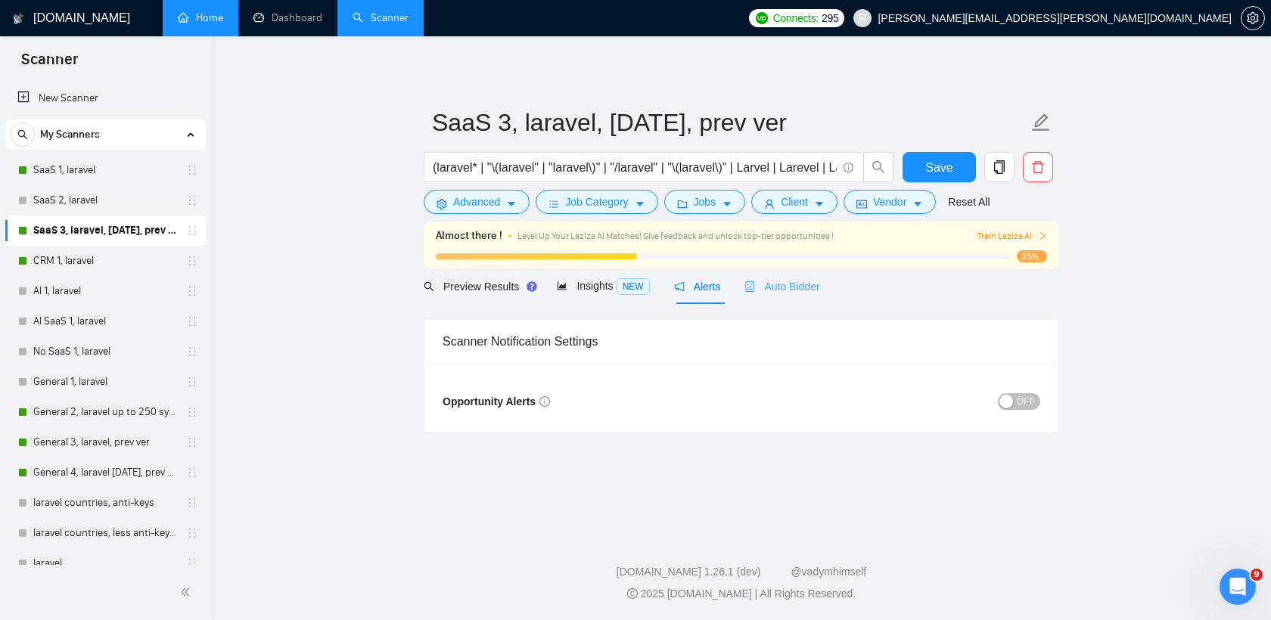
click at [815, 297] on div "Auto Bidder" at bounding box center [781, 287] width 75 height 36
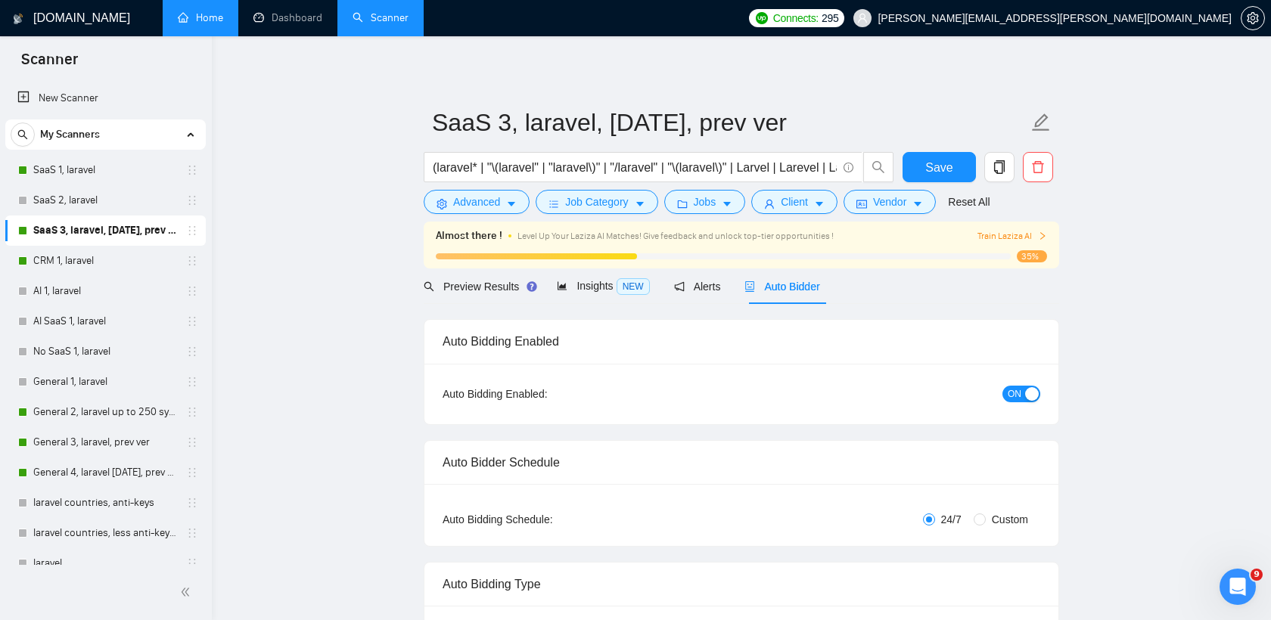
radio input "false"
radio input "true"
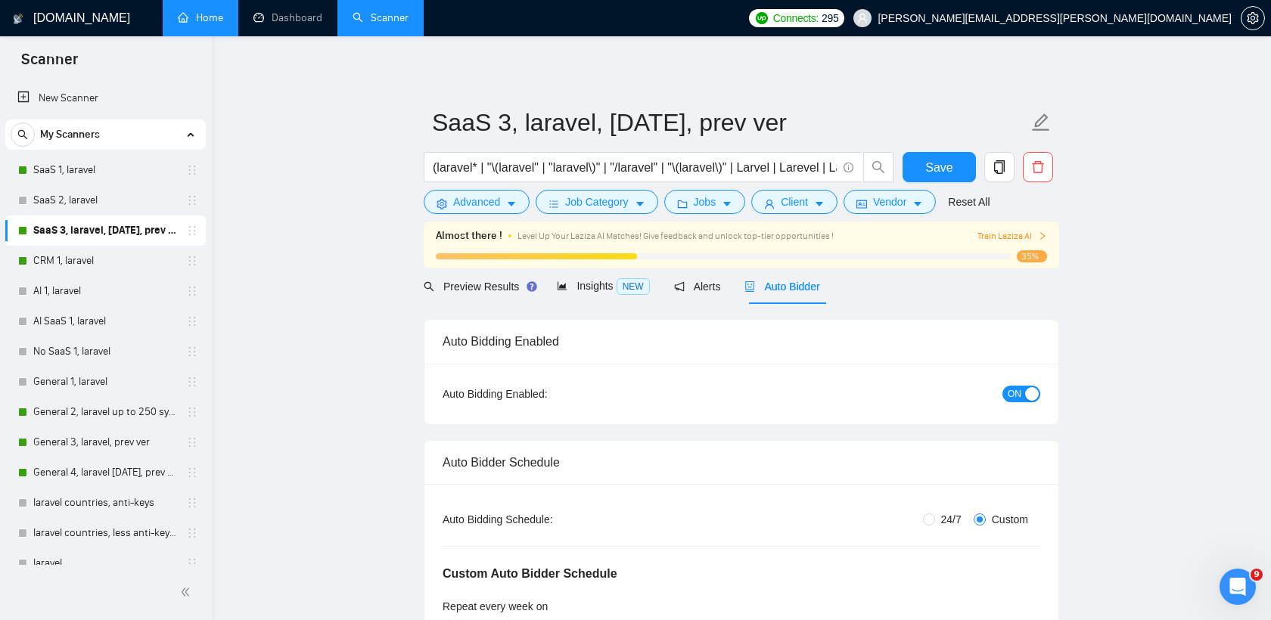
click at [1017, 393] on span "ON" at bounding box center [1015, 394] width 14 height 17
click at [942, 165] on span "Save" at bounding box center [938, 167] width 27 height 19
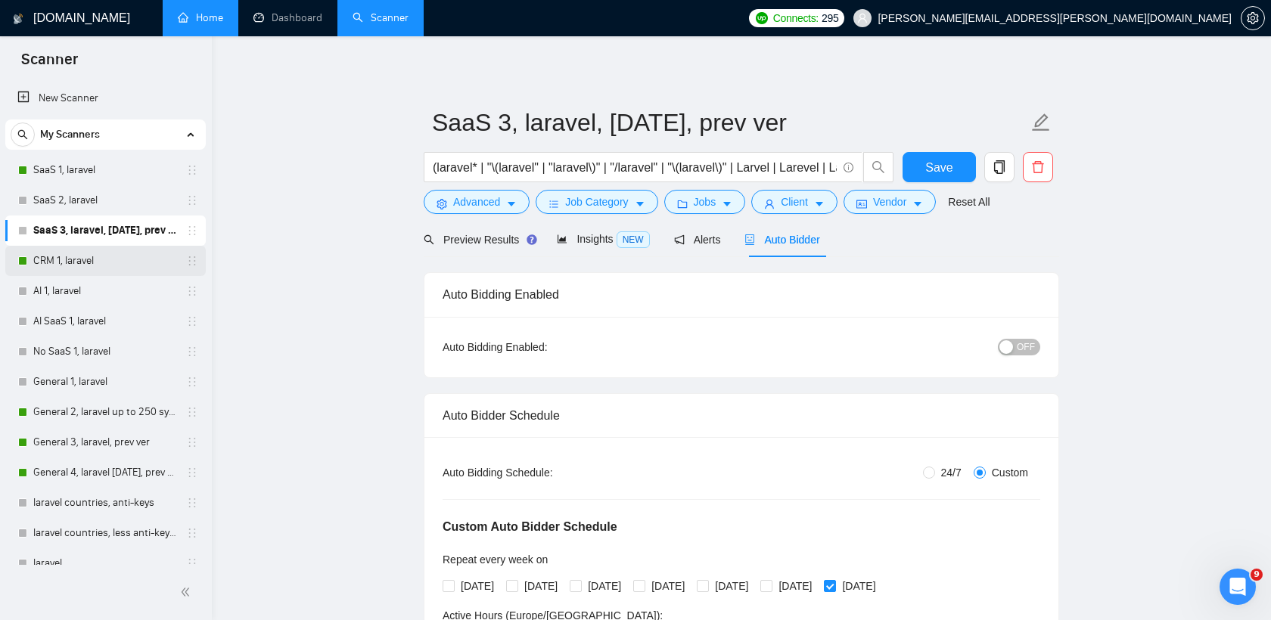
click at [61, 259] on link "CRM 1, laravel" at bounding box center [105, 261] width 144 height 30
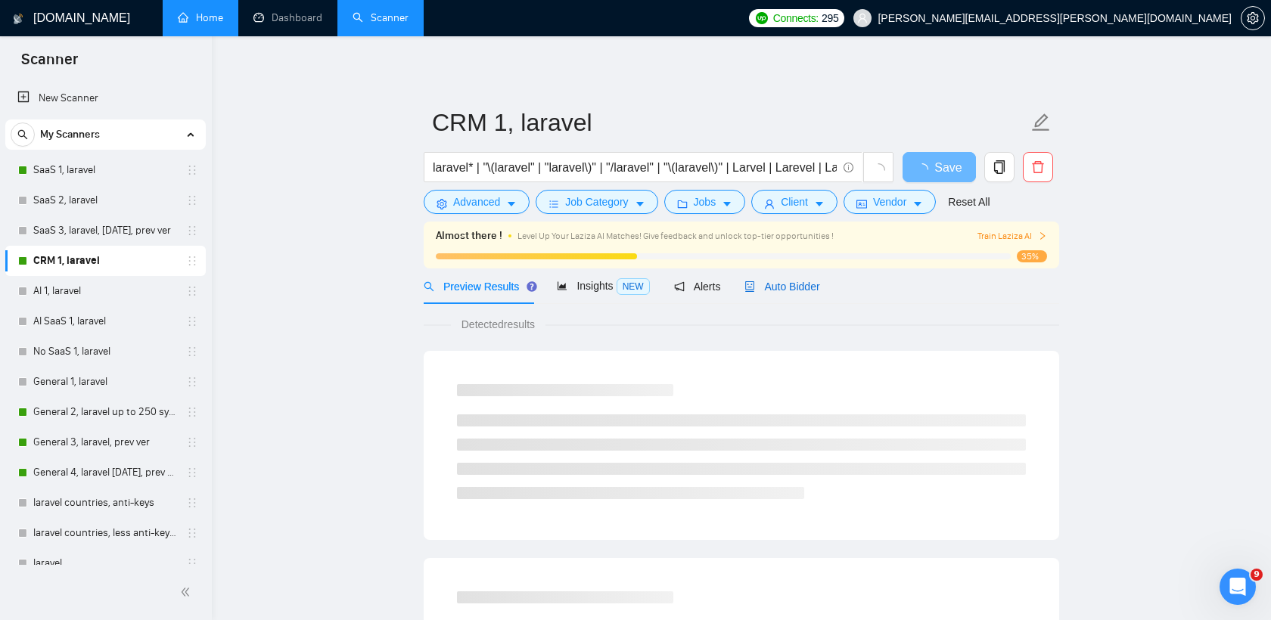
click at [769, 284] on span "Auto Bidder" at bounding box center [781, 287] width 75 height 12
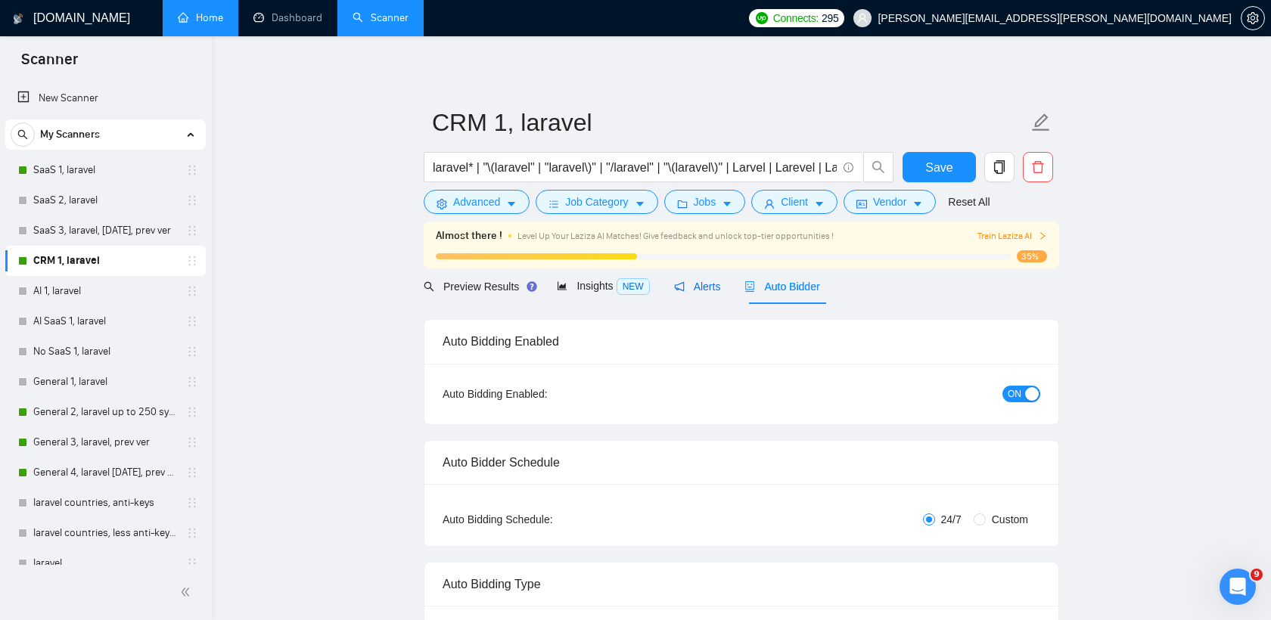
click at [701, 283] on span "Alerts" at bounding box center [697, 287] width 47 height 12
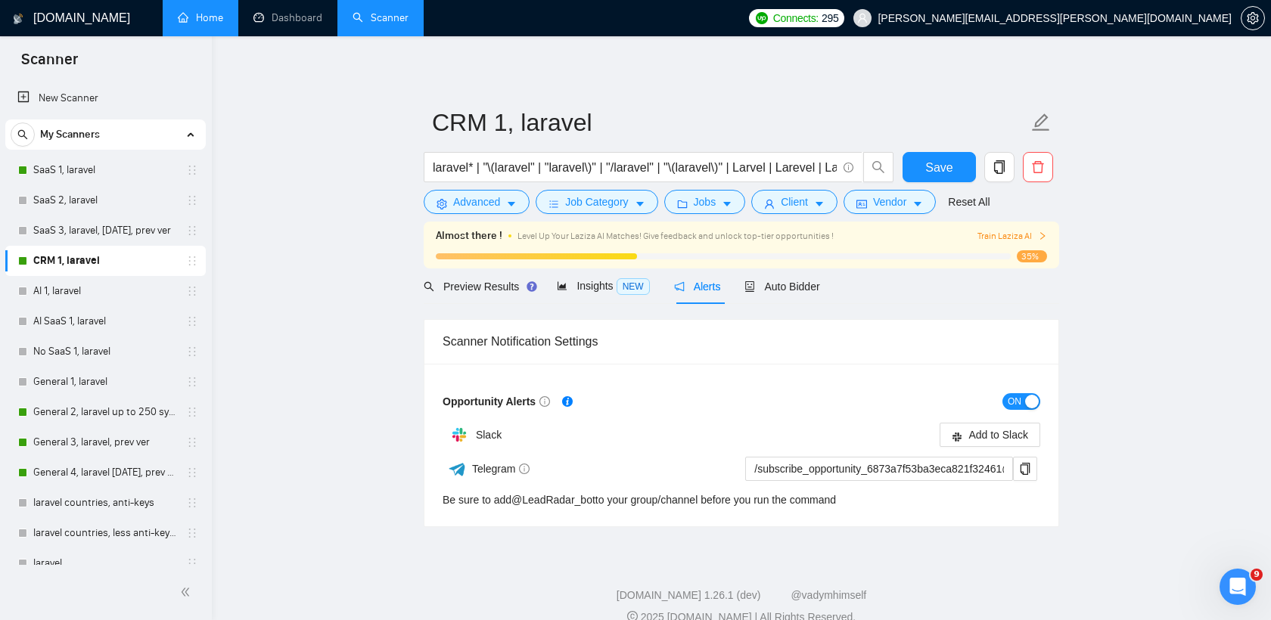
click at [1013, 399] on span "ON" at bounding box center [1015, 401] width 14 height 17
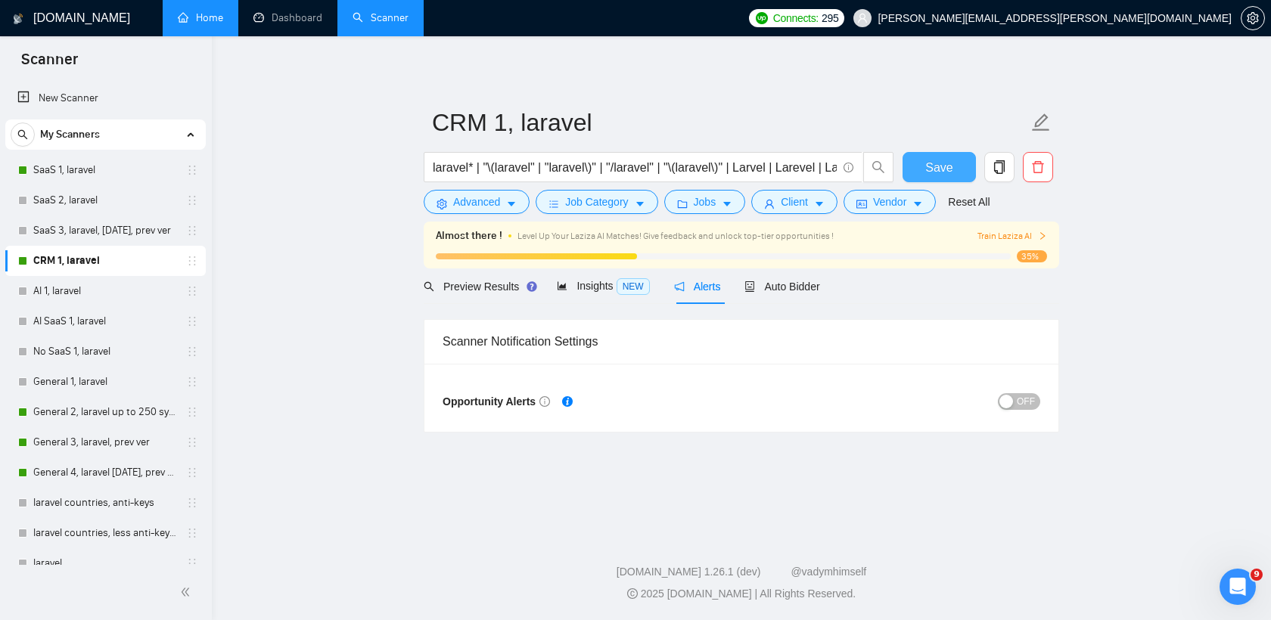
click at [930, 164] on span "Save" at bounding box center [938, 167] width 27 height 19
click at [73, 175] on link "SaaS 1, laravel" at bounding box center [105, 170] width 144 height 30
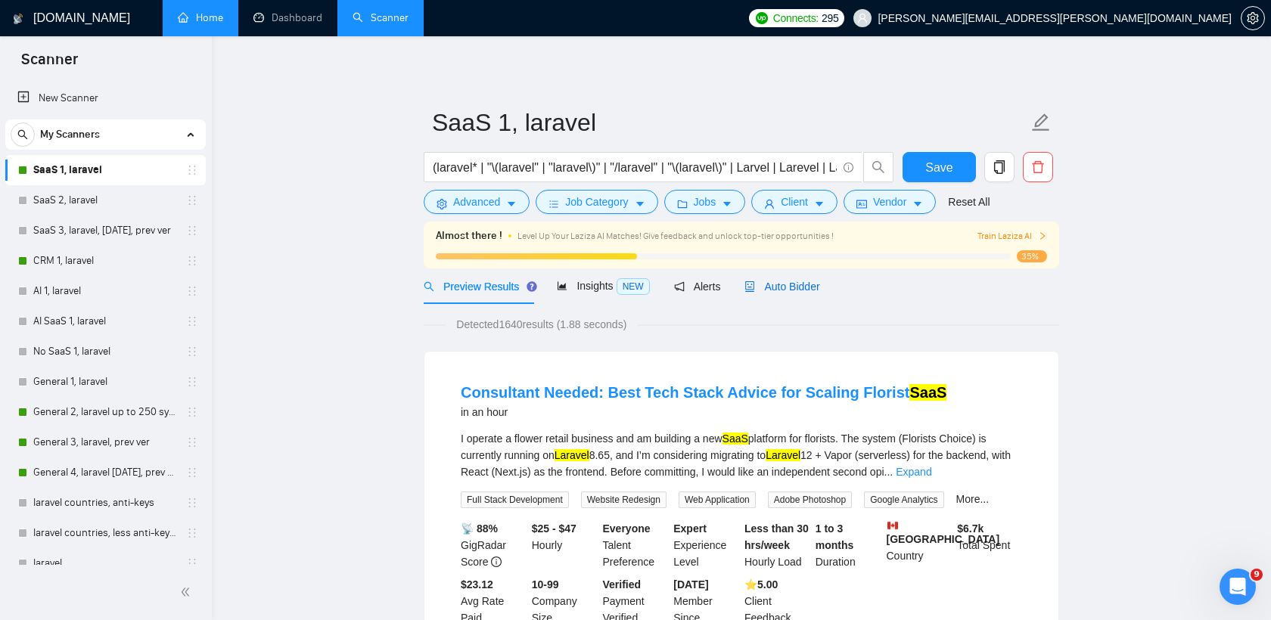
click at [796, 287] on span "Auto Bidder" at bounding box center [781, 287] width 75 height 12
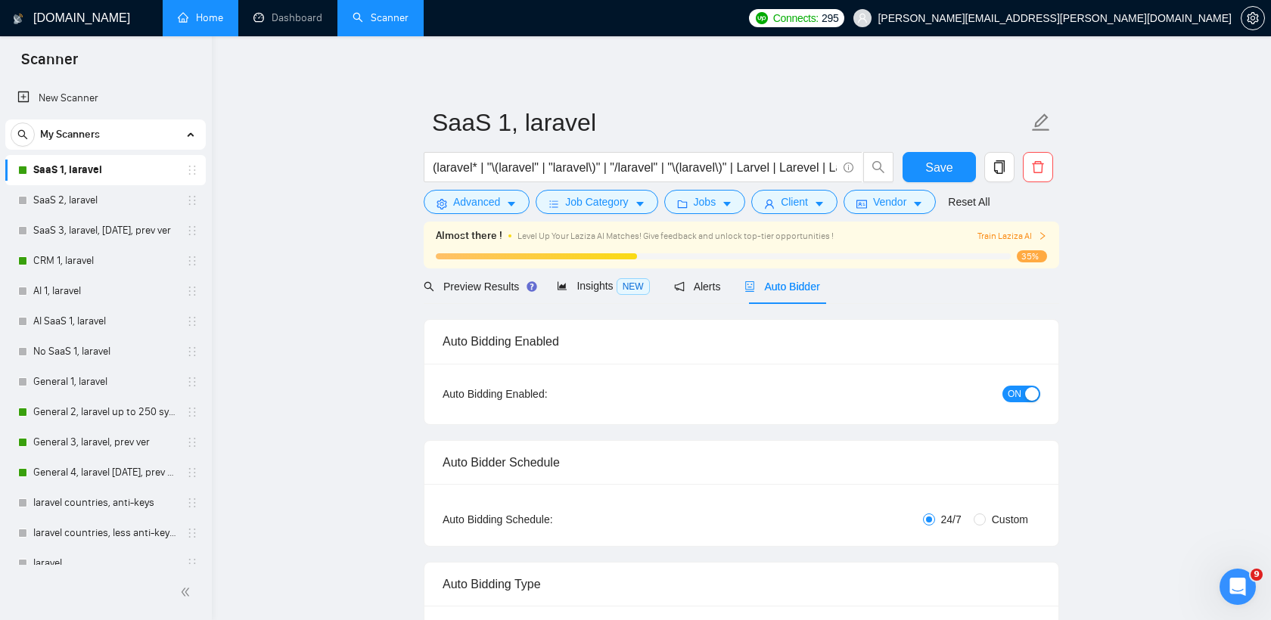
radio input "false"
radio input "true"
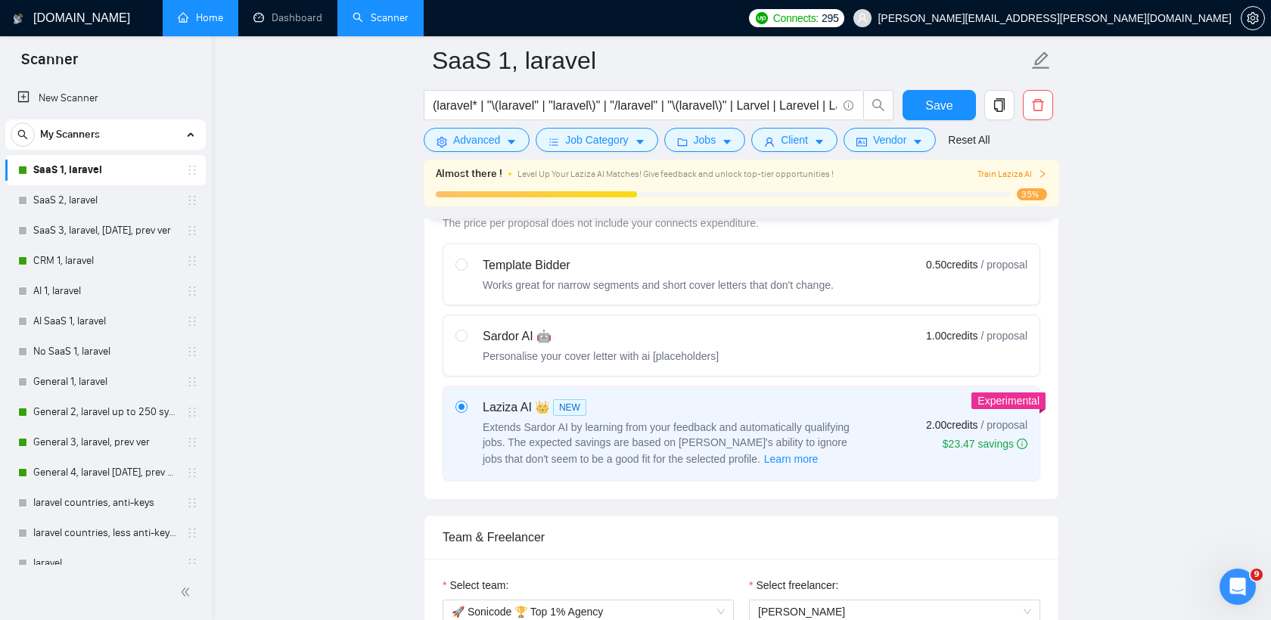
scroll to position [651, 0]
click at [471, 341] on div "Sardor AI 🤖 Personalise your cover letter with ai [placeholders]" at bounding box center [586, 349] width 263 height 36
click at [466, 341] on input "radio" at bounding box center [460, 338] width 11 height 11
radio input "true"
radio input "false"
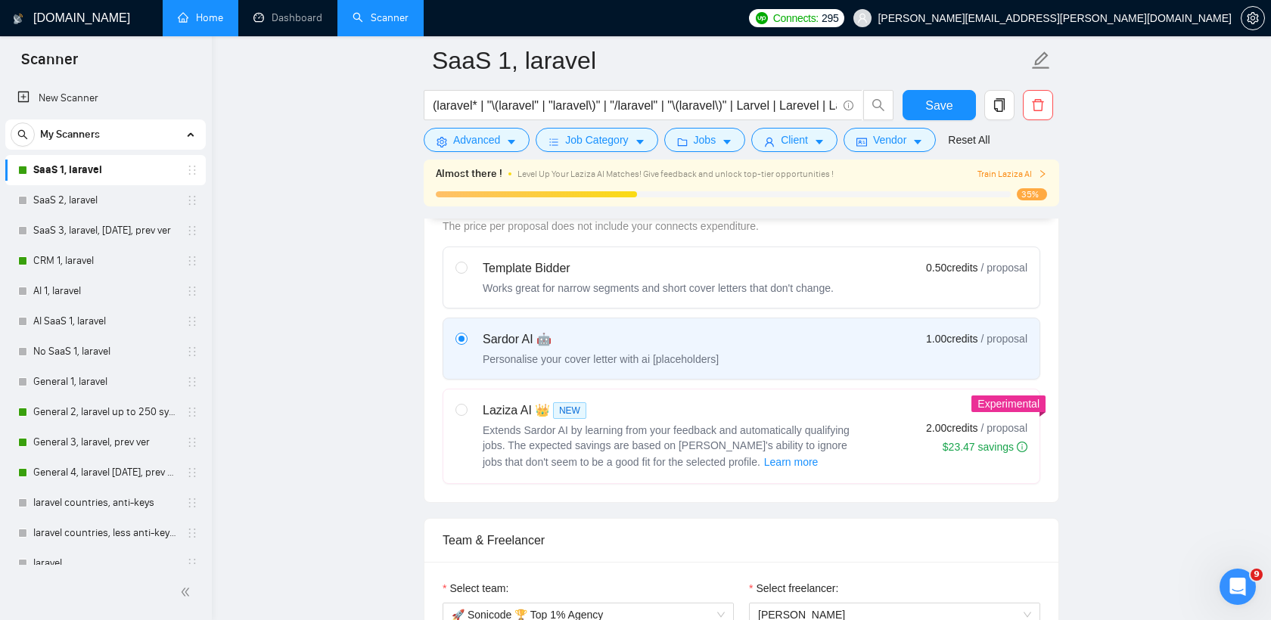
click at [516, 266] on div "Template Bidder" at bounding box center [658, 268] width 351 height 18
click at [466, 266] on input "radio" at bounding box center [460, 267] width 11 height 11
radio input "true"
radio input "false"
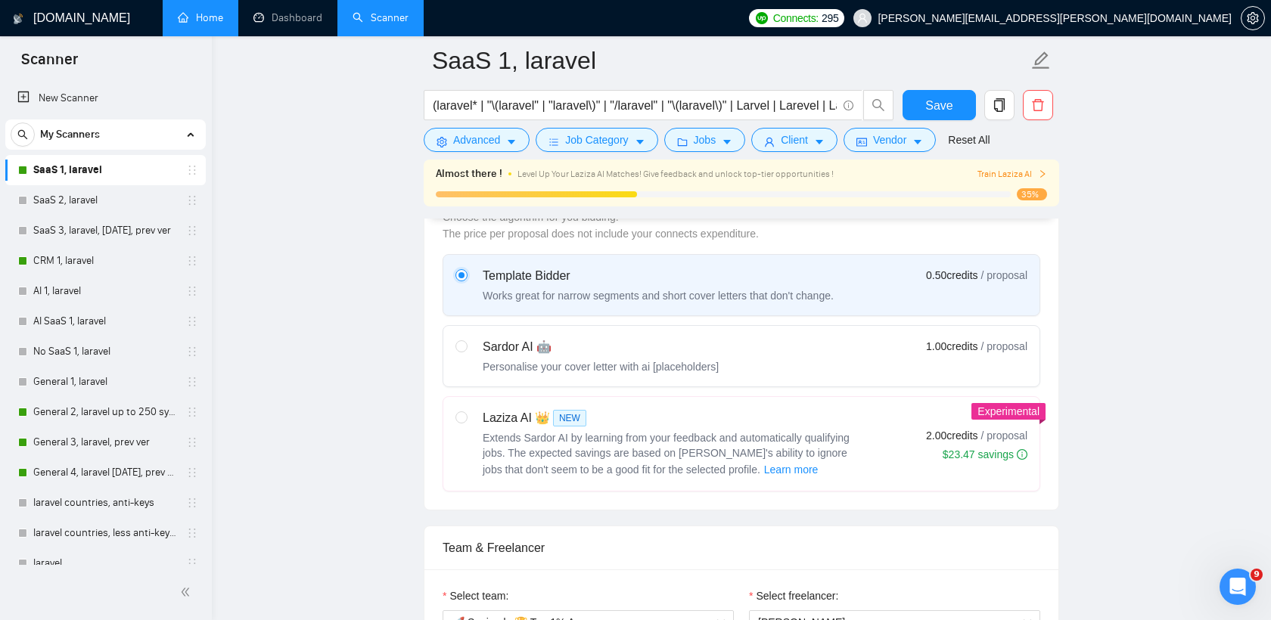
scroll to position [635, 0]
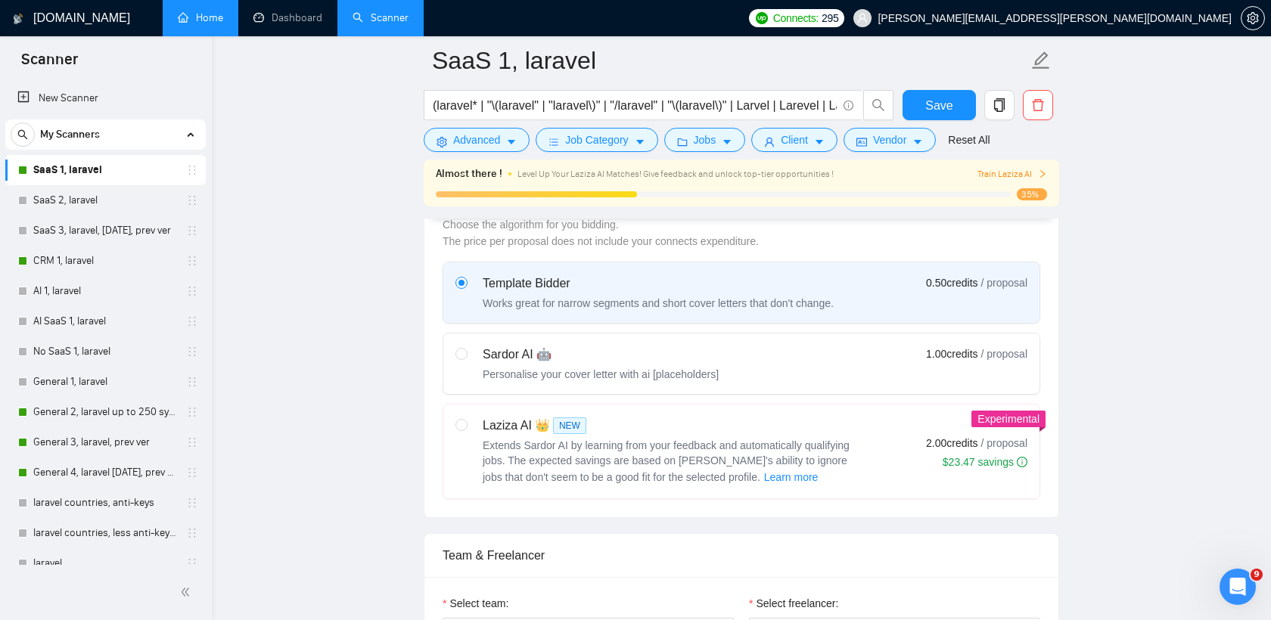
click at [532, 276] on div "Template Bidder" at bounding box center [658, 284] width 351 height 18
click at [466, 277] on input "radio" at bounding box center [460, 282] width 11 height 11
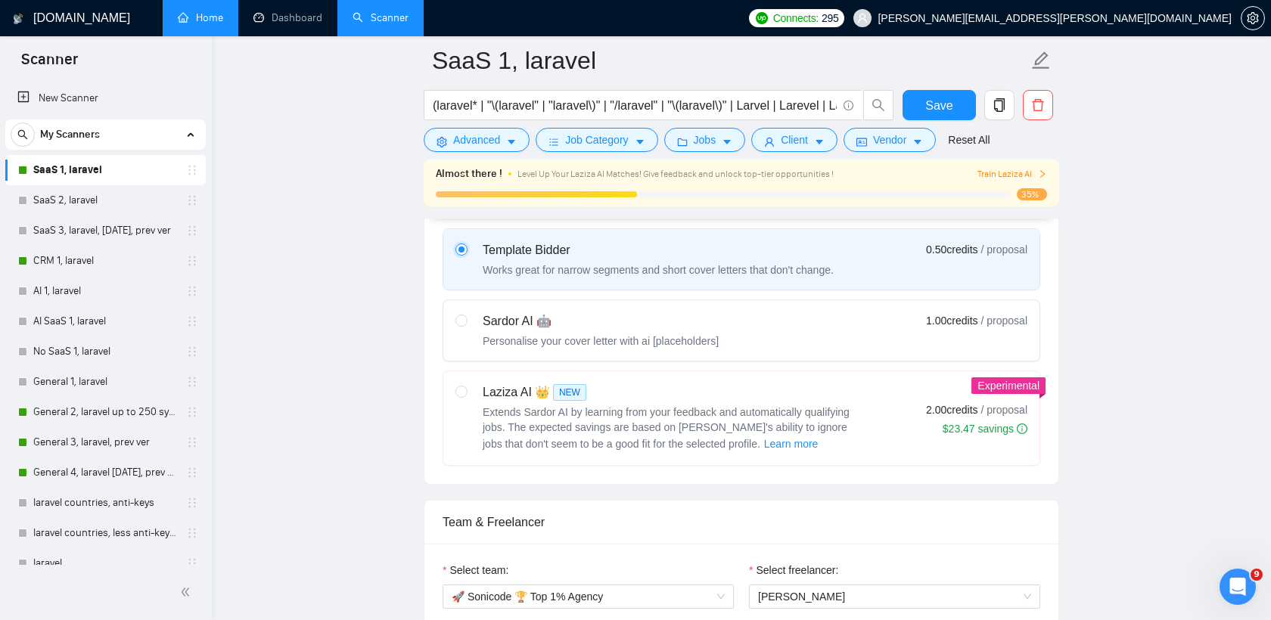
scroll to position [666, 0]
click at [492, 316] on div "Sardor AI 🤖" at bounding box center [601, 324] width 236 height 18
click at [466, 317] on input "radio" at bounding box center [460, 322] width 11 height 11
radio input "true"
radio input "false"
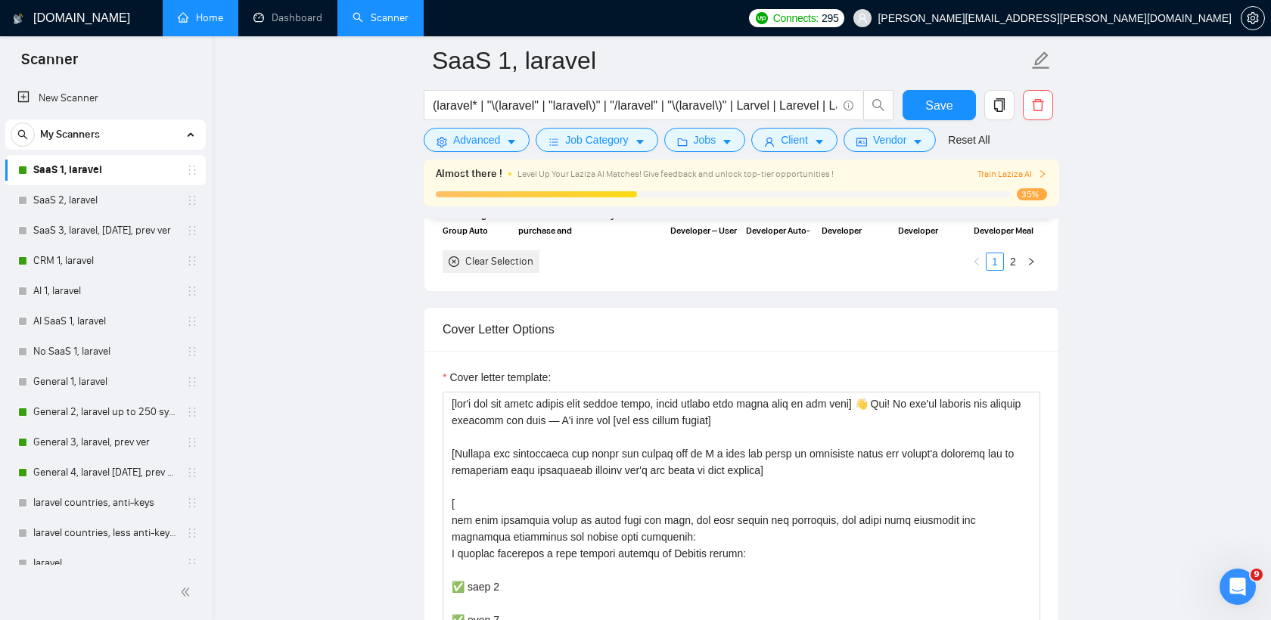
scroll to position [1862, 0]
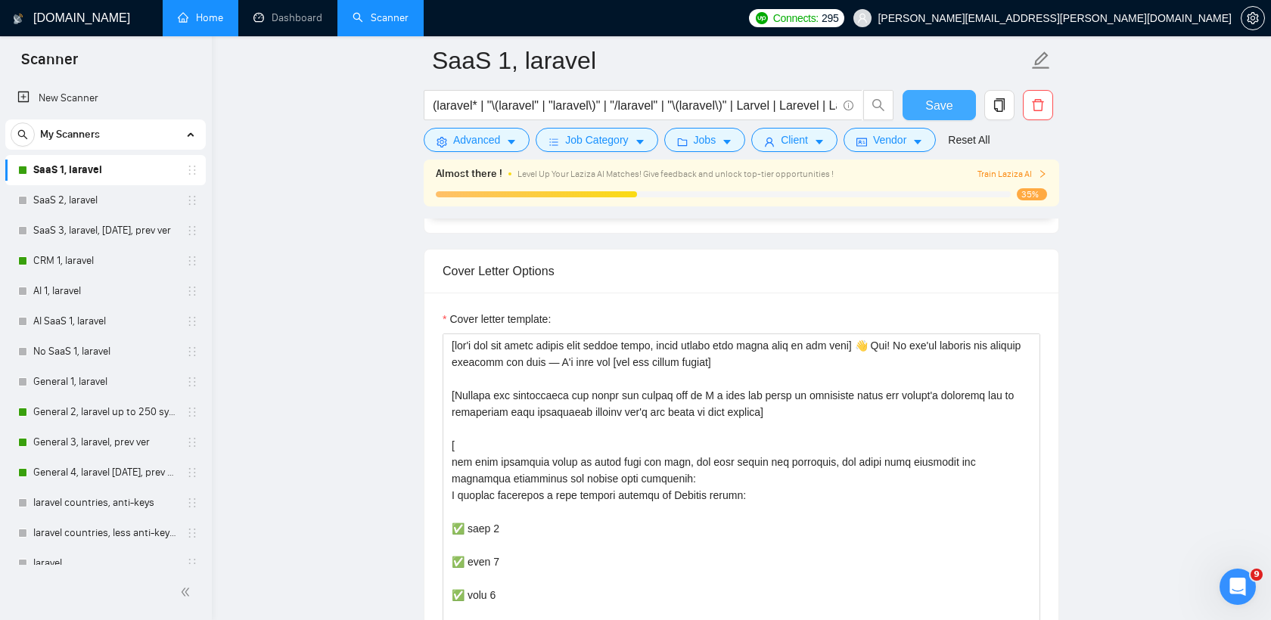
click at [939, 107] on span "Save" at bounding box center [938, 105] width 27 height 19
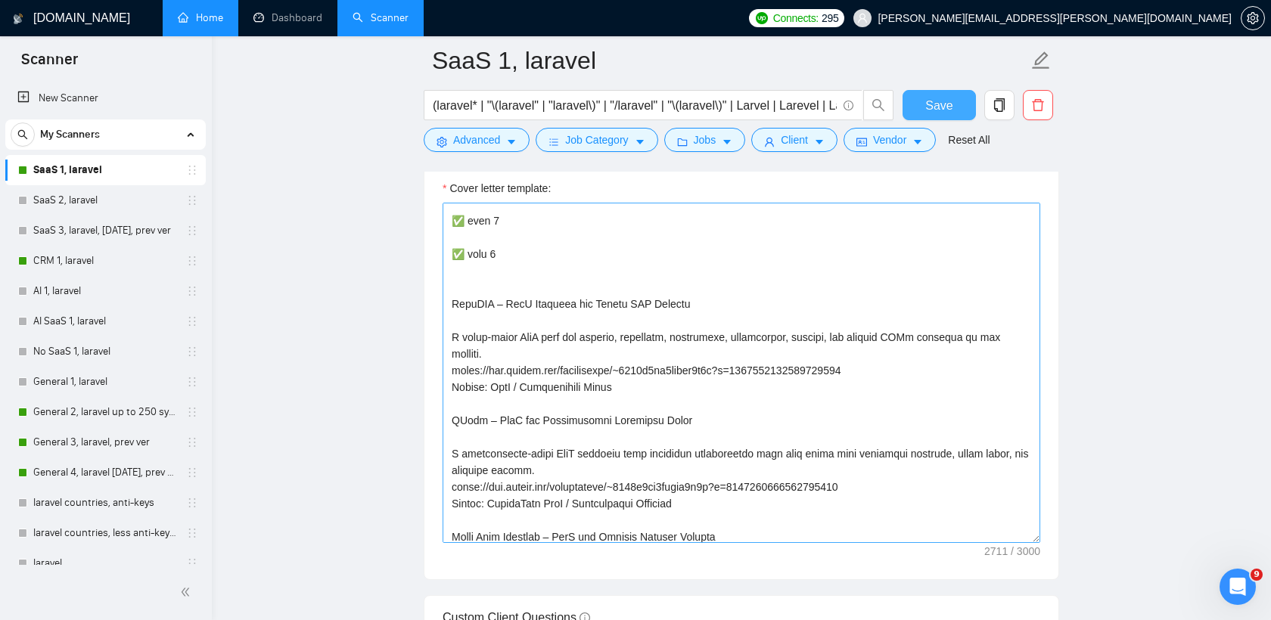
scroll to position [0, 0]
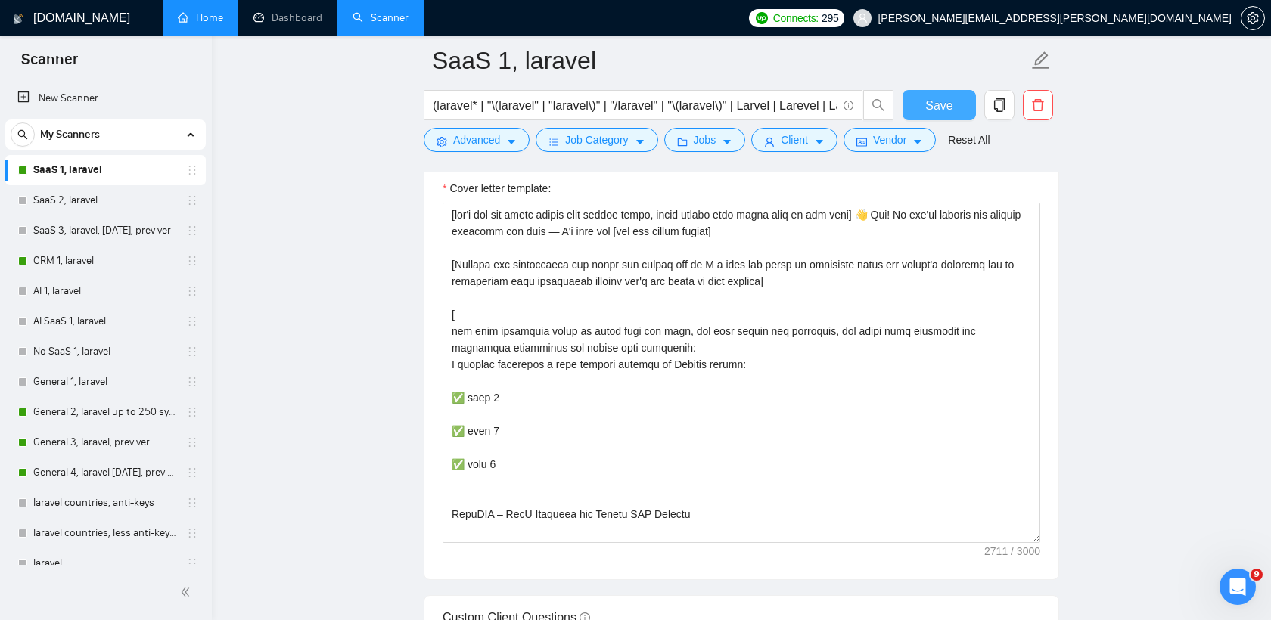
click at [930, 104] on span "Save" at bounding box center [938, 105] width 27 height 19
click at [88, 259] on link "CRM 1, laravel" at bounding box center [105, 261] width 144 height 30
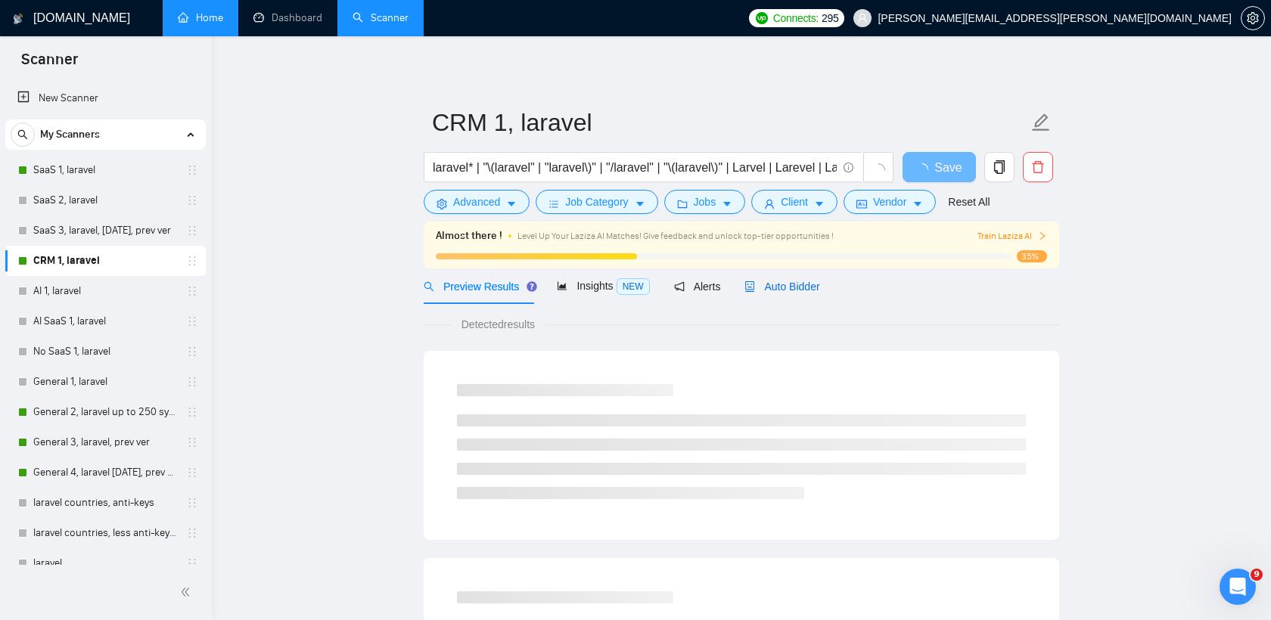
click at [778, 290] on span "Auto Bidder" at bounding box center [781, 287] width 75 height 12
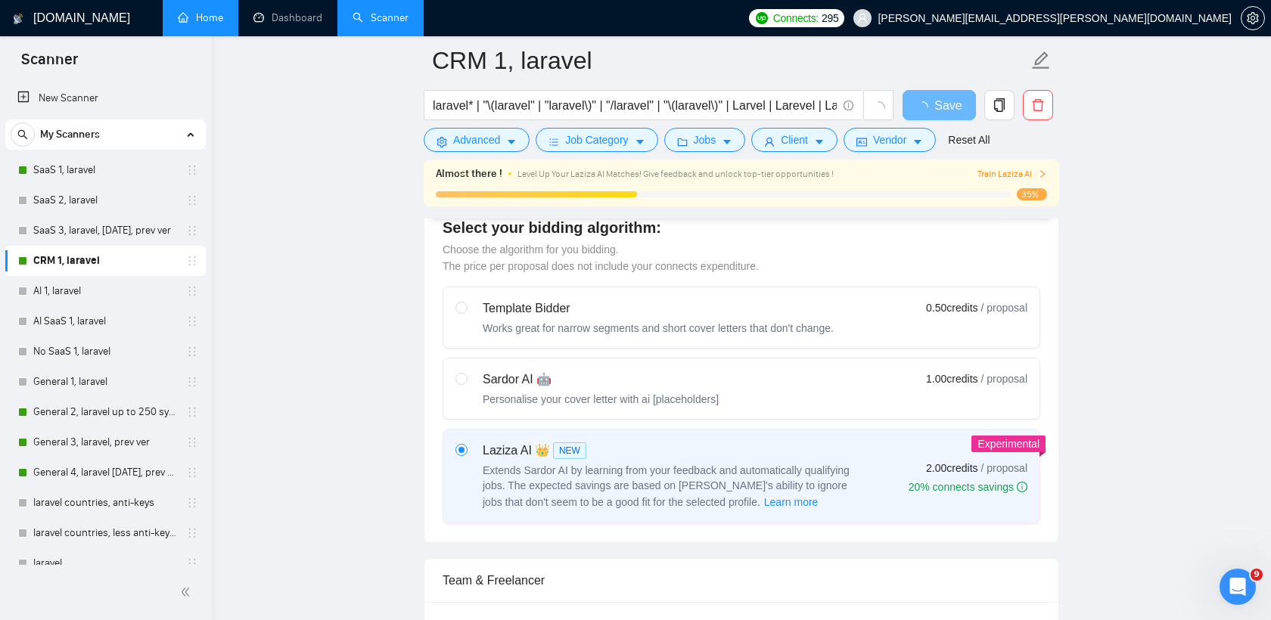
scroll to position [425, 0]
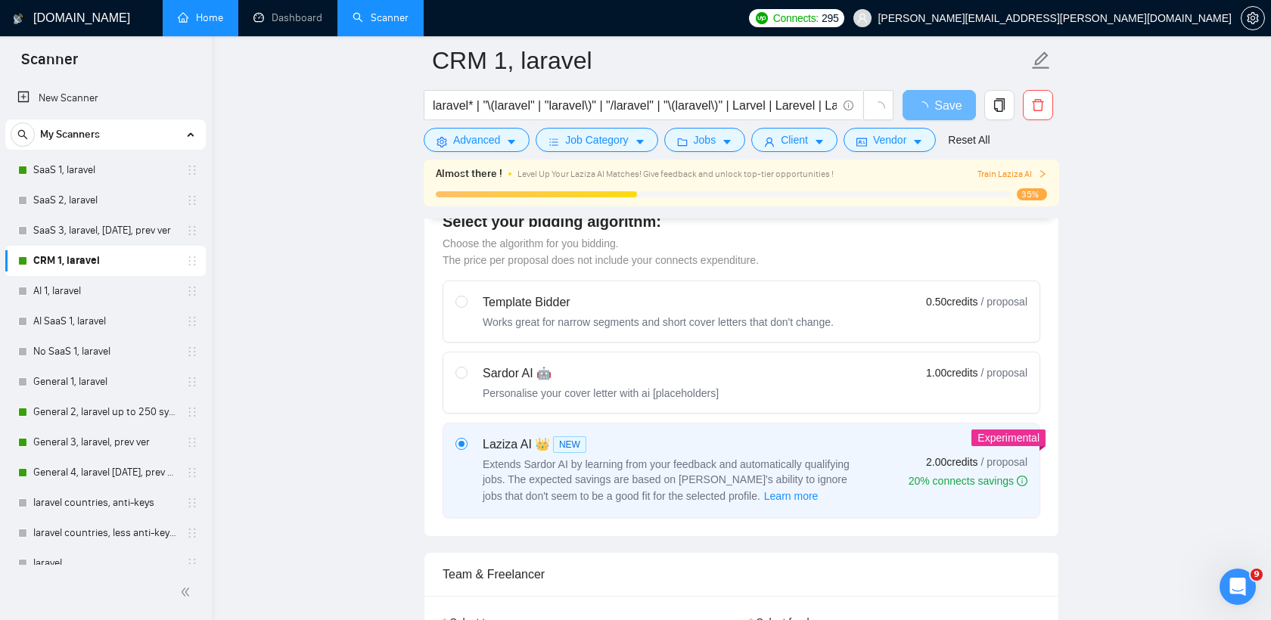
click at [670, 371] on div "Sardor AI 🤖" at bounding box center [601, 374] width 236 height 18
click at [466, 371] on input "radio" at bounding box center [460, 372] width 11 height 11
radio input "true"
radio input "false"
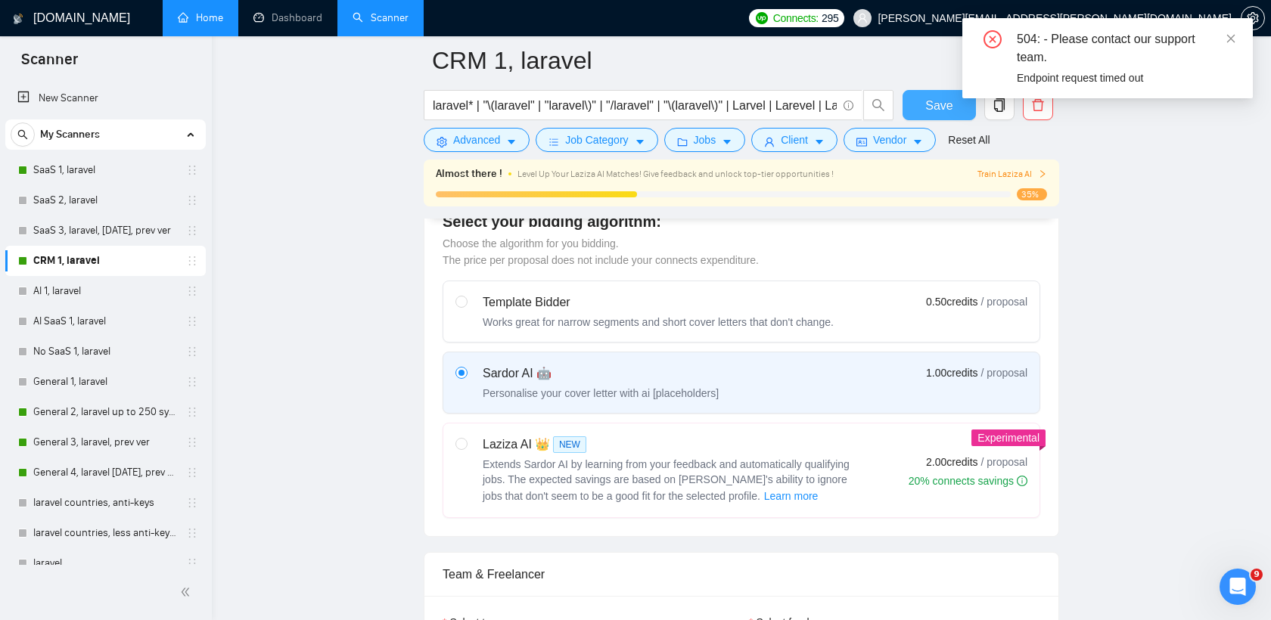
click at [945, 108] on span "Save" at bounding box center [938, 105] width 27 height 19
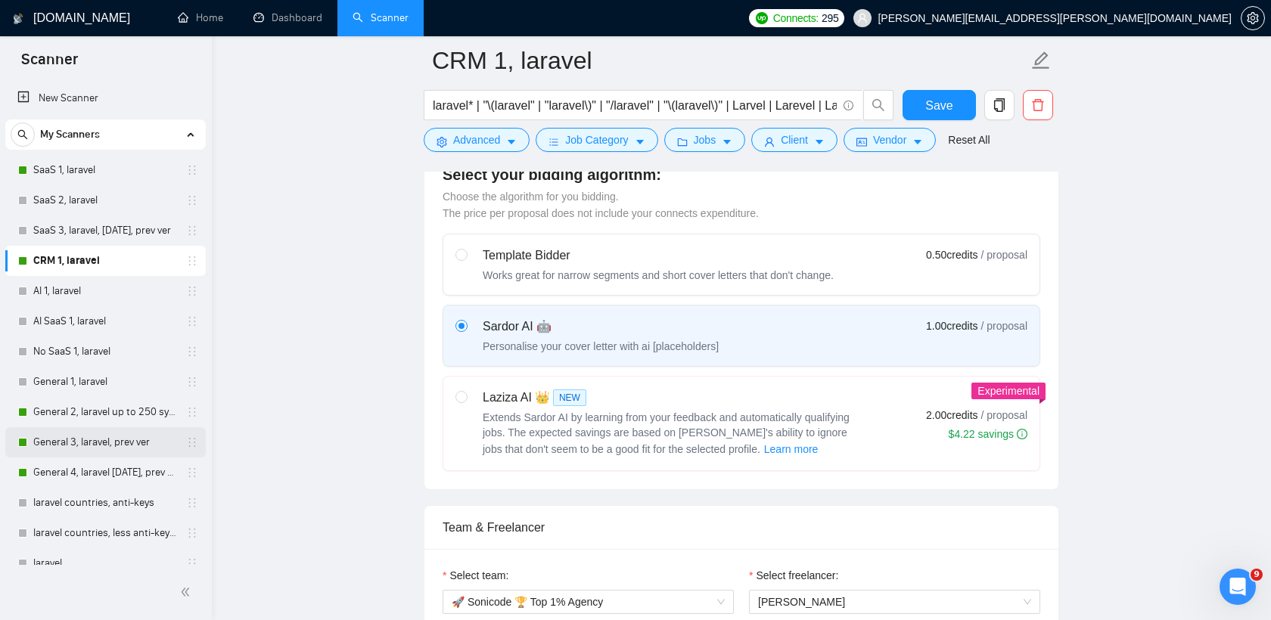
click at [92, 441] on link "General 3, laravel, prev ver" at bounding box center [105, 442] width 144 height 30
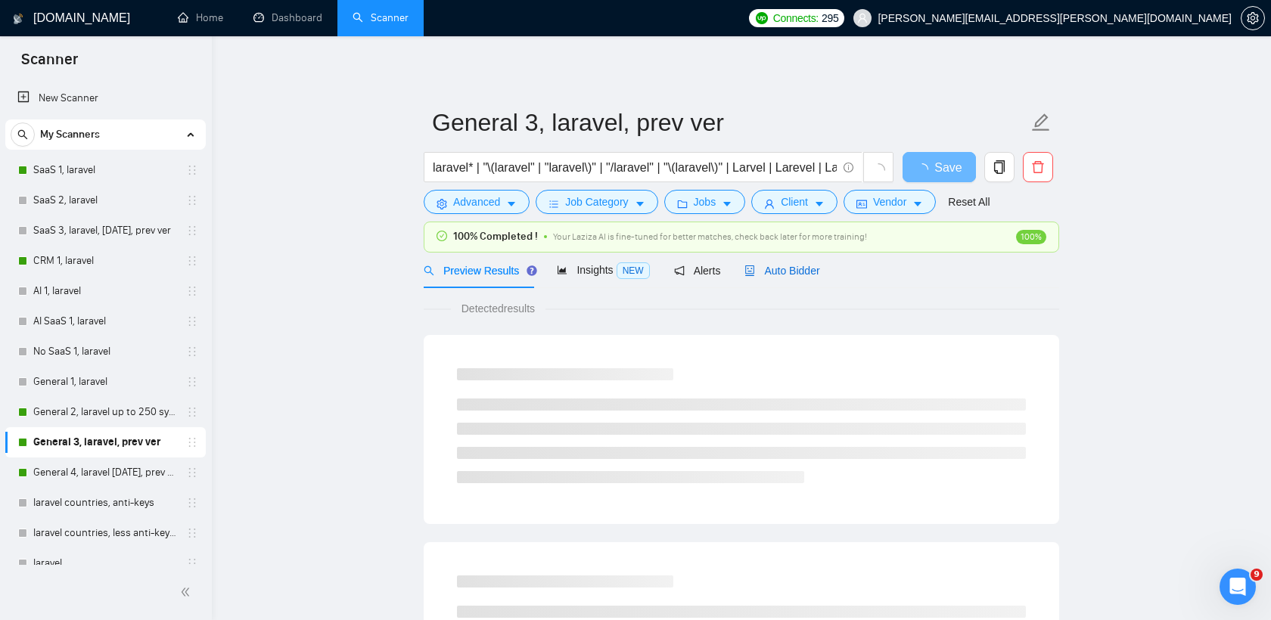
click at [793, 278] on div "Auto Bidder" at bounding box center [781, 270] width 75 height 17
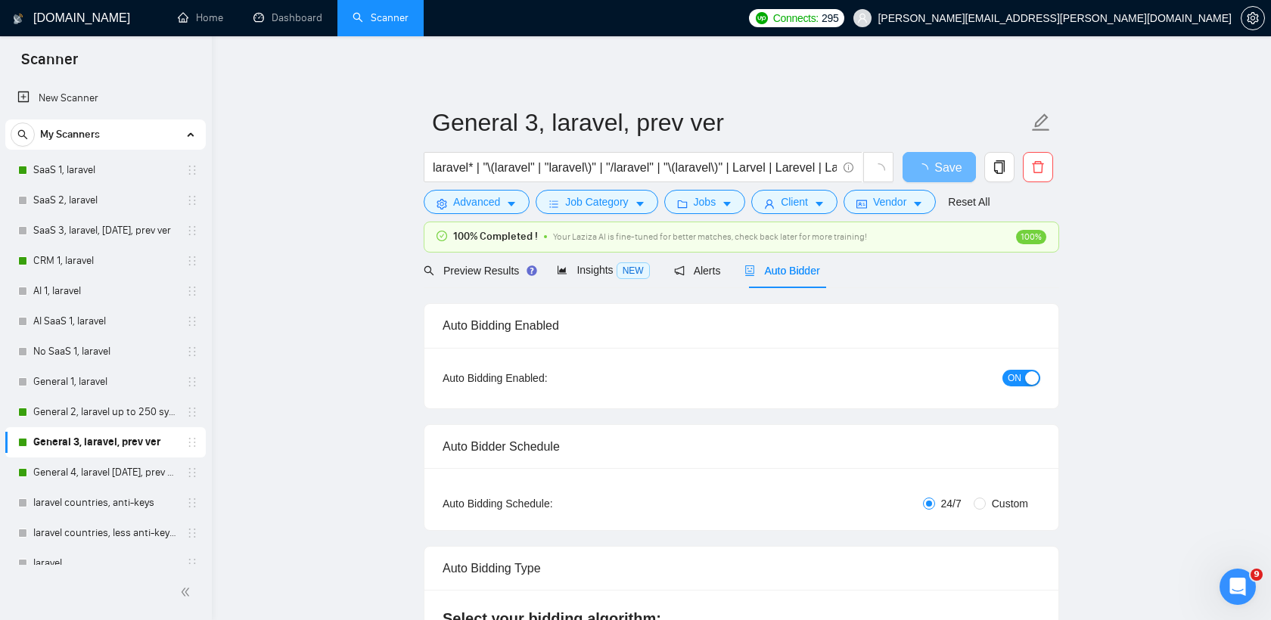
radio input "false"
radio input "true"
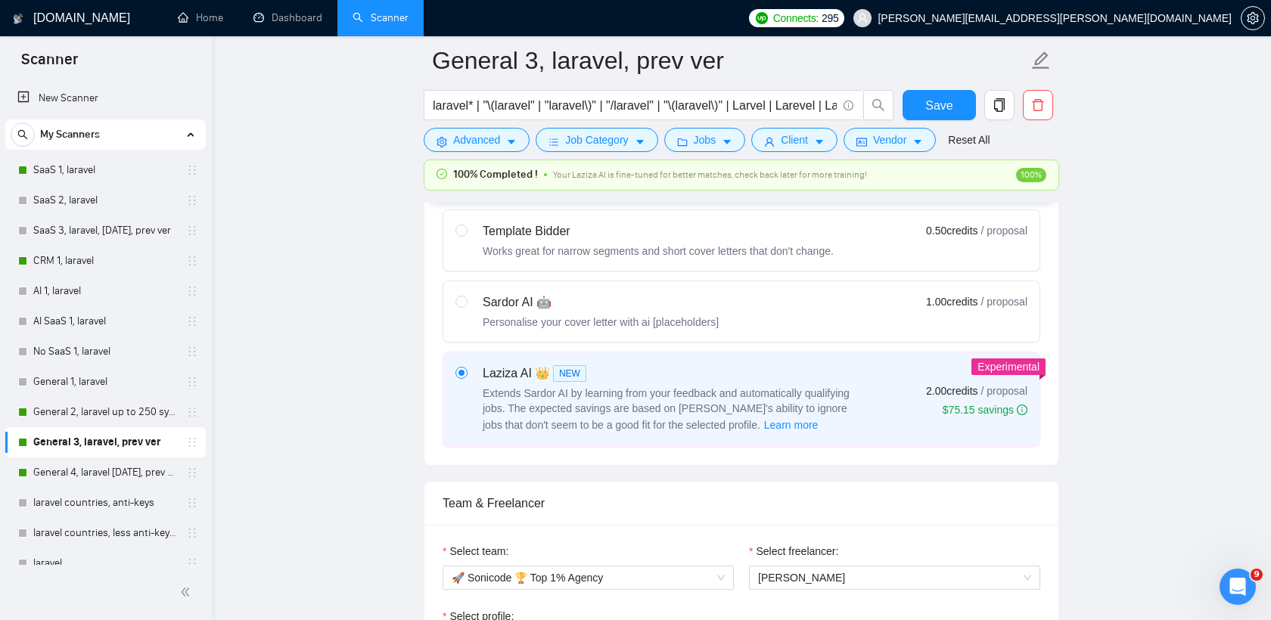
scroll to position [675, 0]
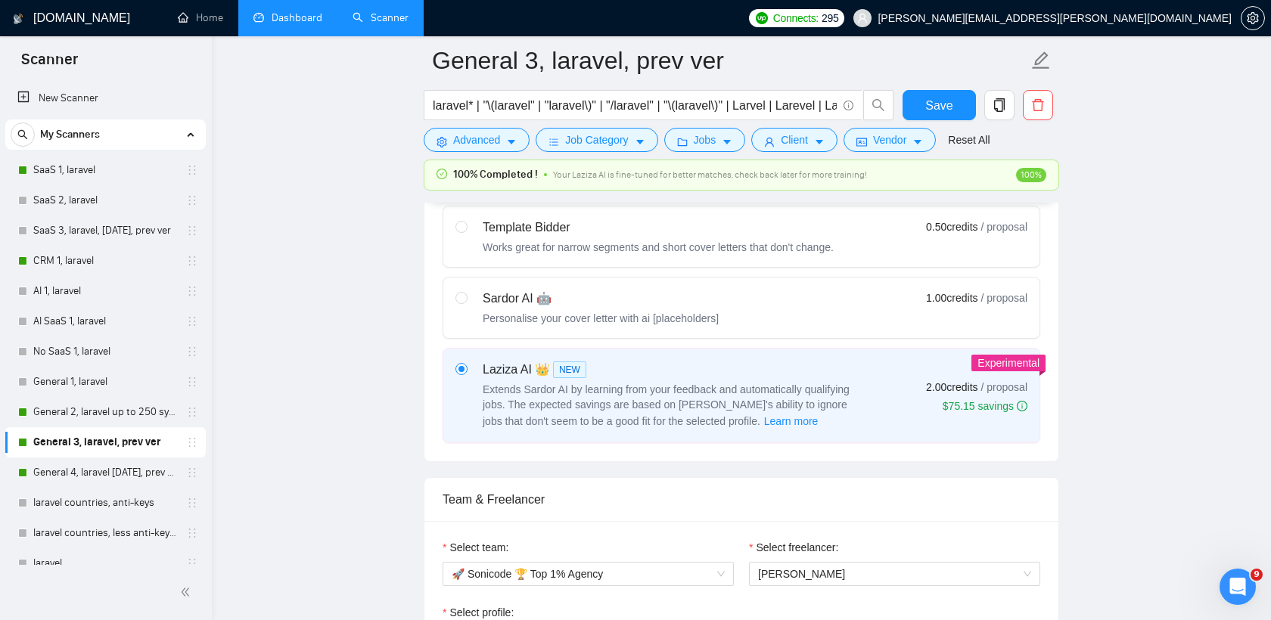
click at [278, 23] on link "Dashboard" at bounding box center [287, 17] width 69 height 13
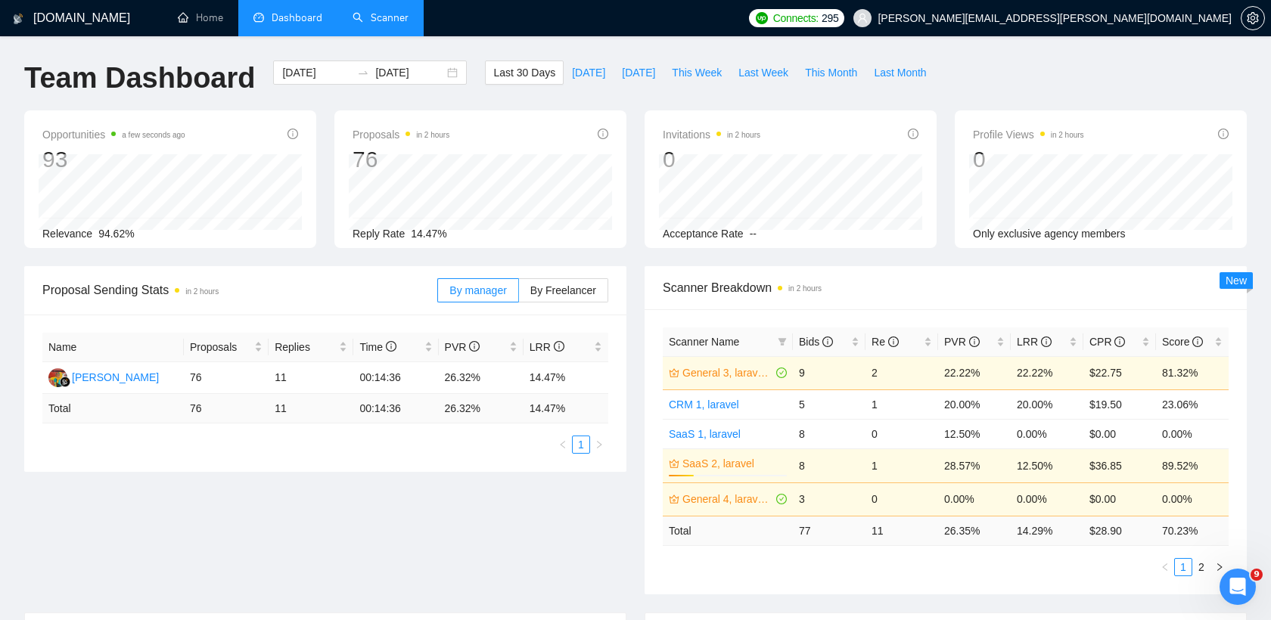
click at [370, 22] on link "Scanner" at bounding box center [380, 17] width 56 height 13
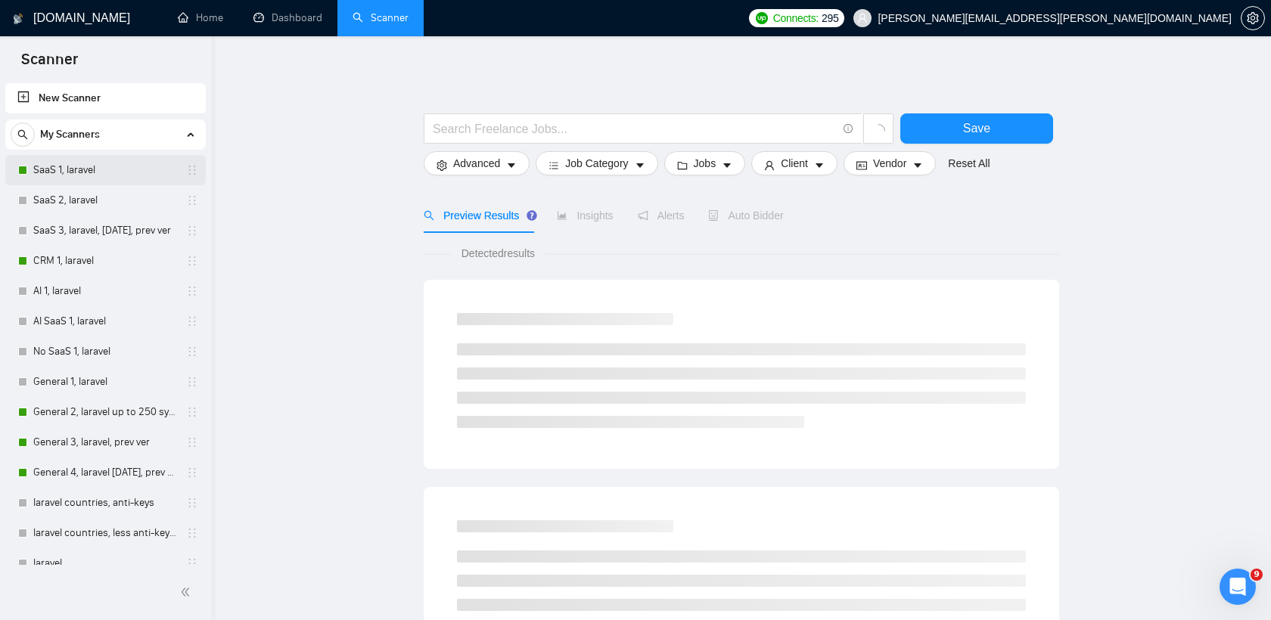
click at [75, 165] on link "SaaS 1, laravel" at bounding box center [105, 170] width 144 height 30
